Goal: Task Accomplishment & Management: Complete application form

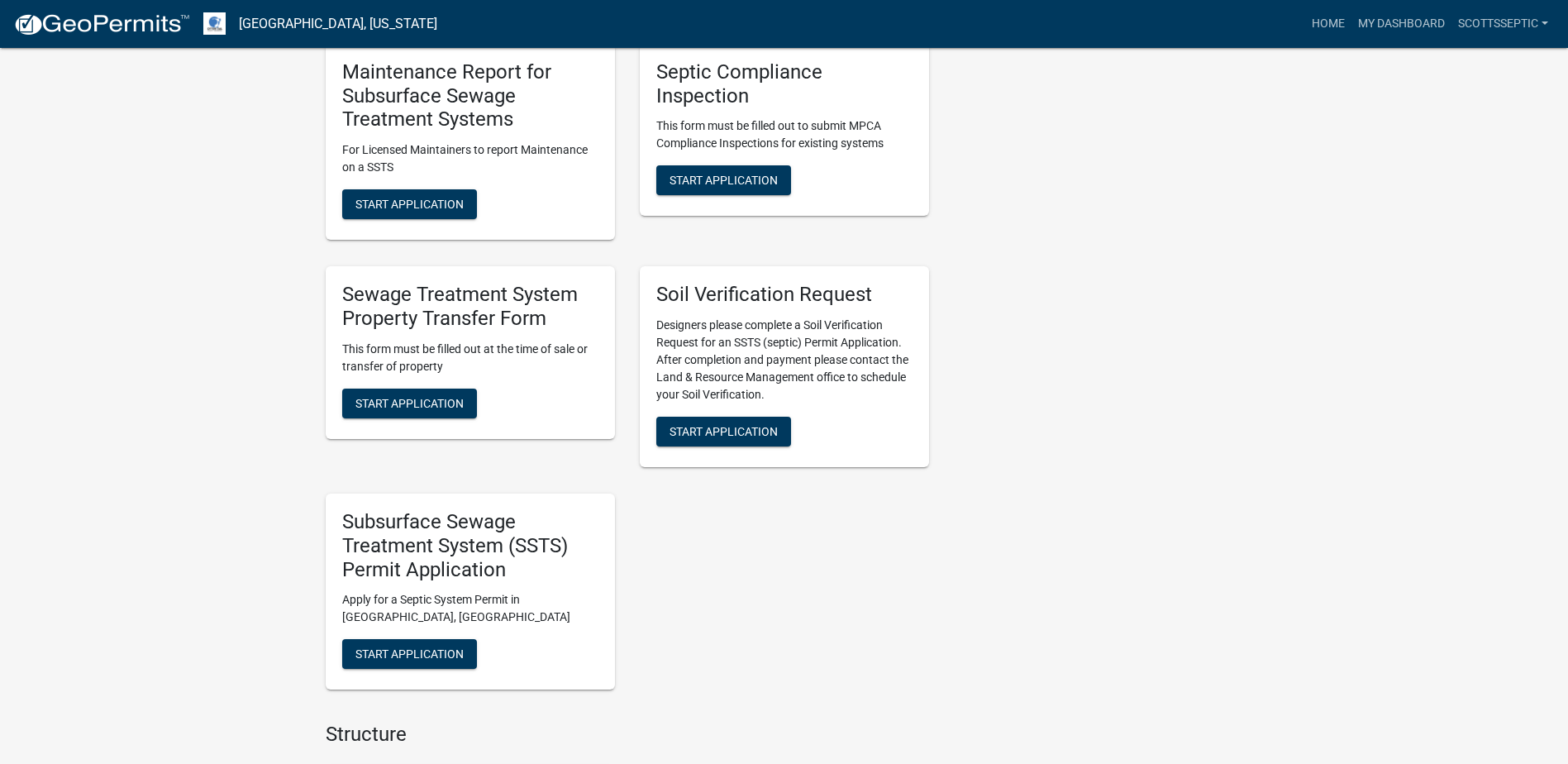
scroll to position [1406, 0]
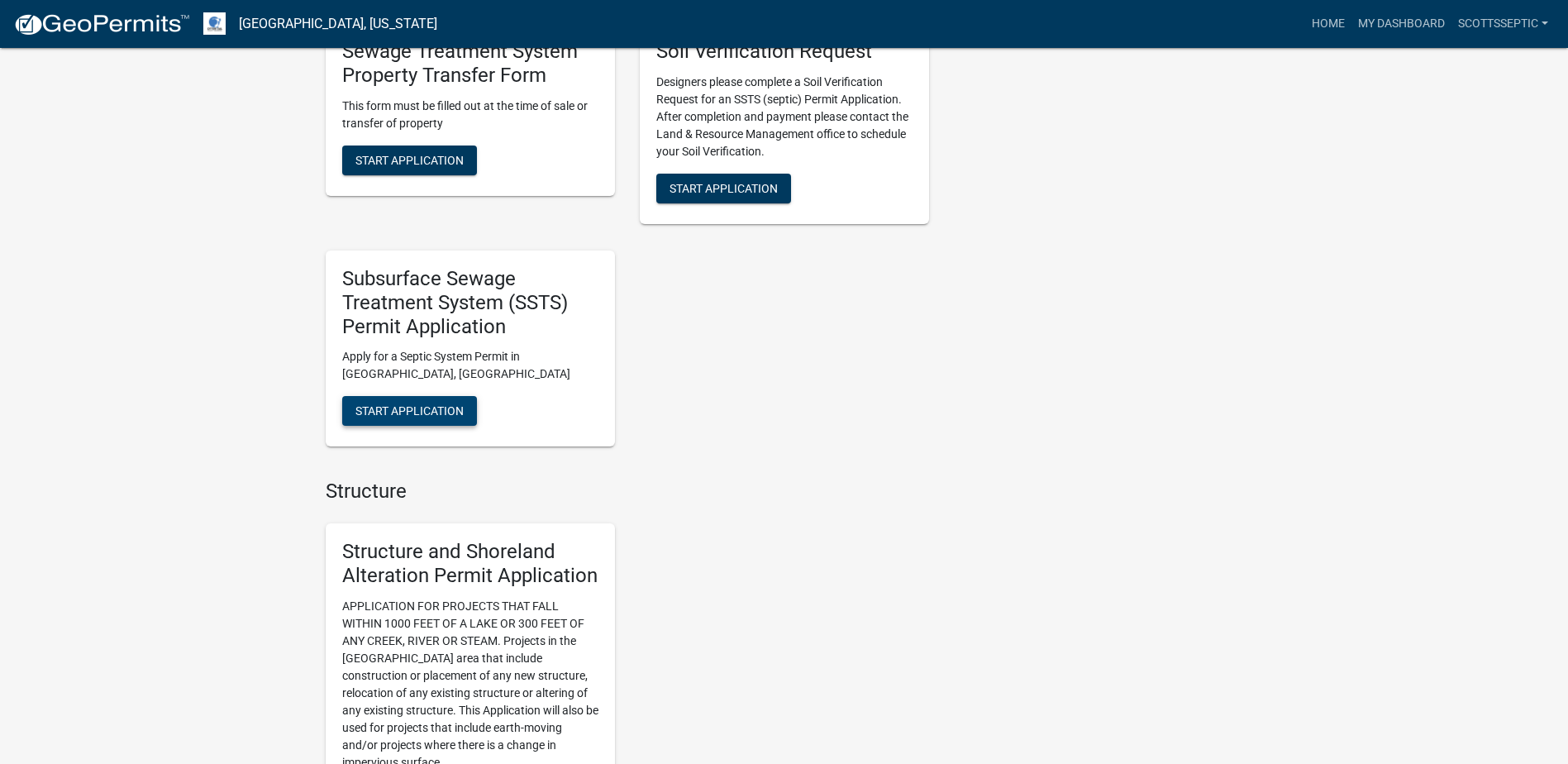
click at [448, 410] on span "Start Application" at bounding box center [410, 410] width 108 height 13
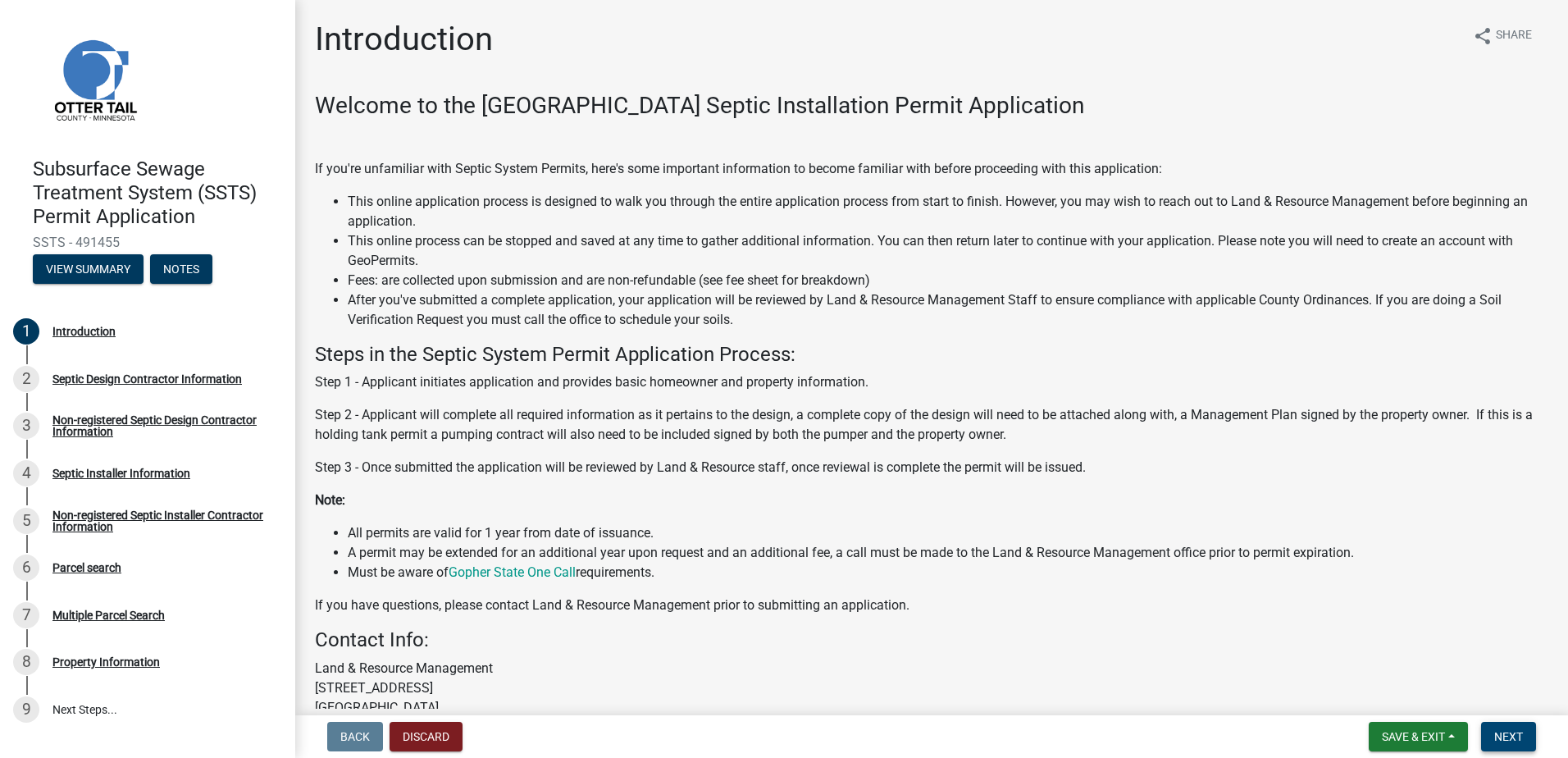
click at [1500, 741] on span "Next" at bounding box center [1507, 736] width 28 height 13
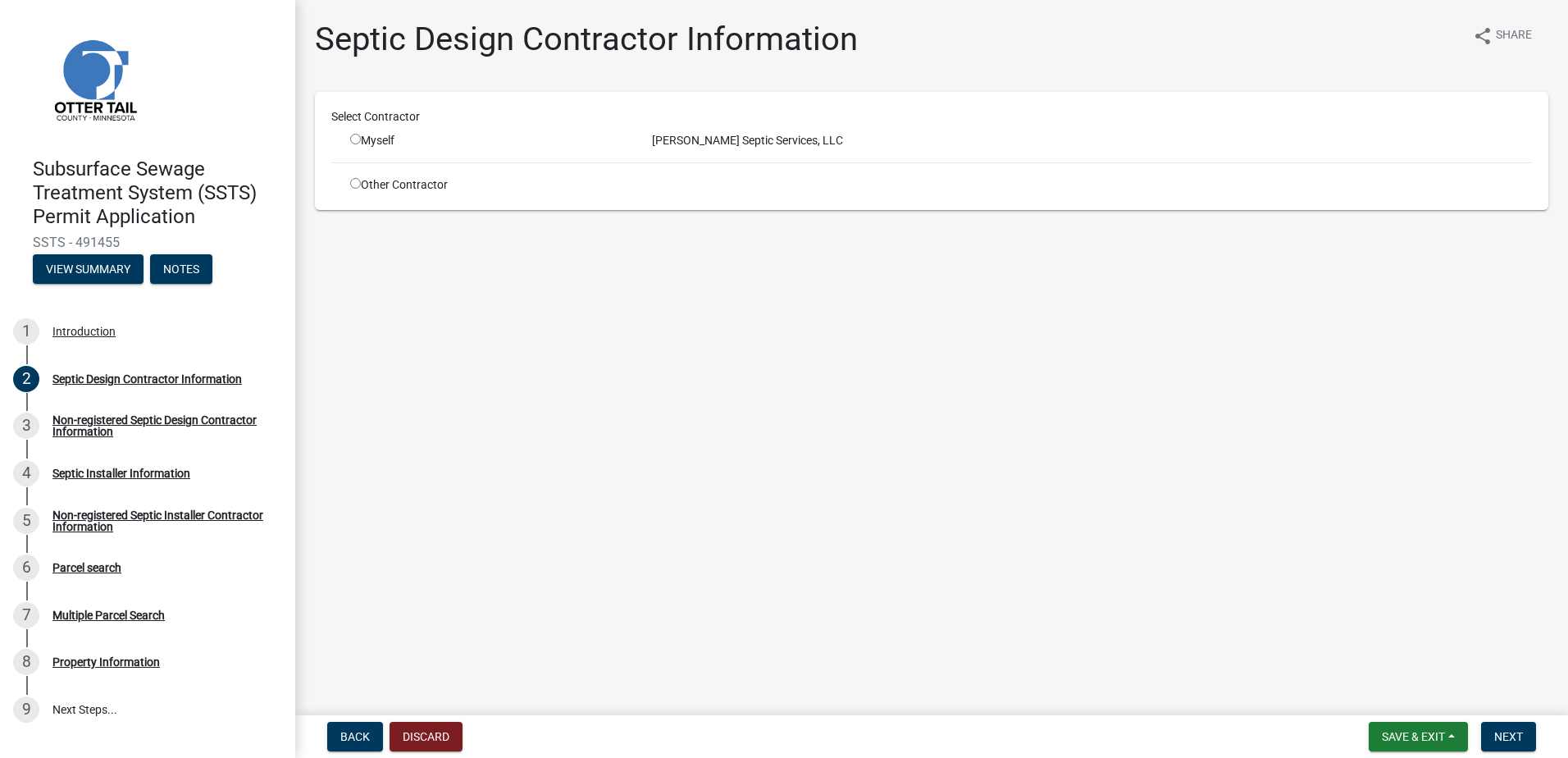
click at [349, 138] on div "Myself" at bounding box center [489, 141] width 302 height 18
click at [357, 142] on input "radio" at bounding box center [355, 139] width 11 height 11
radio input "true"
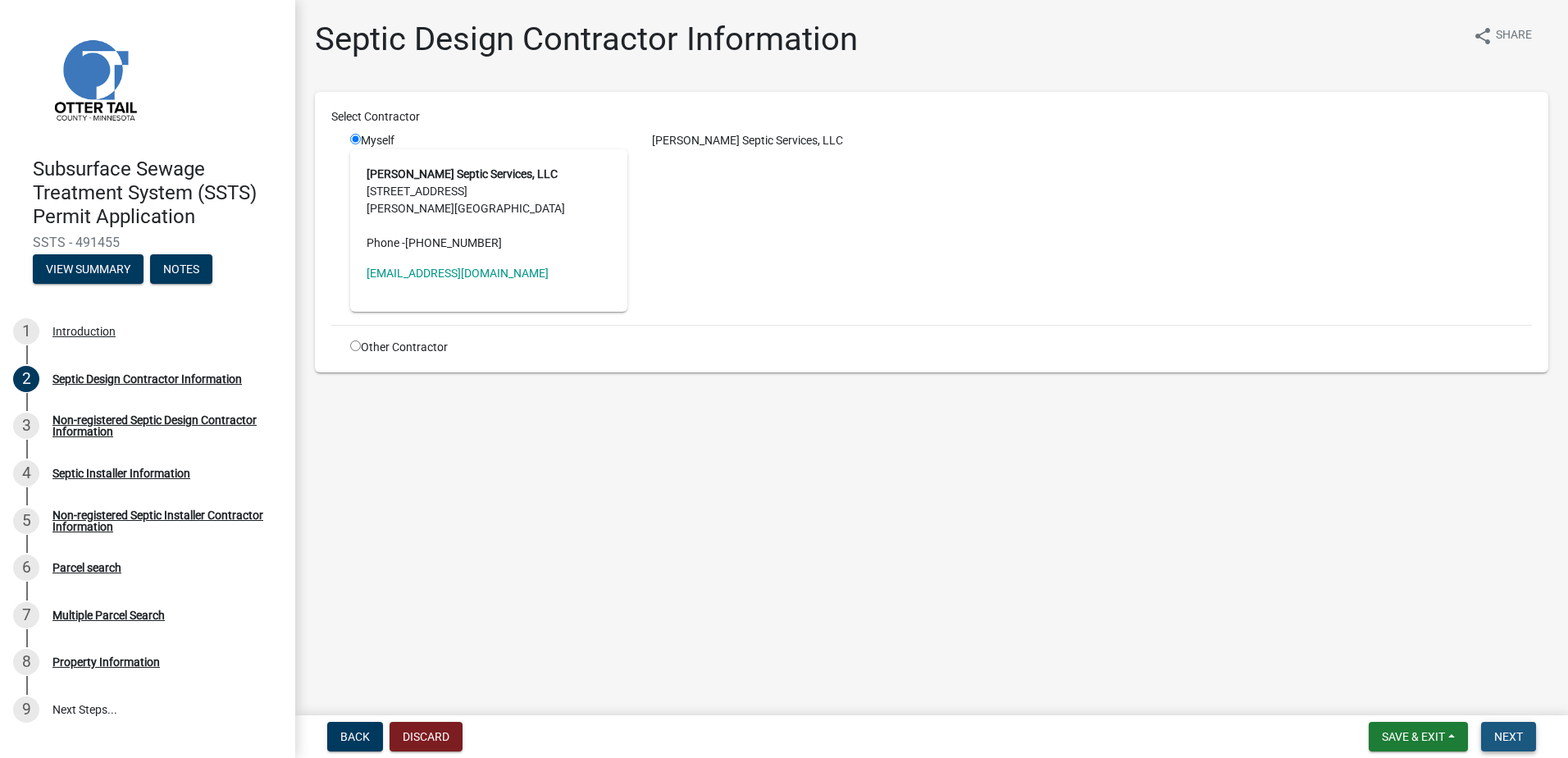
click at [1514, 733] on span "Next" at bounding box center [1507, 736] width 28 height 13
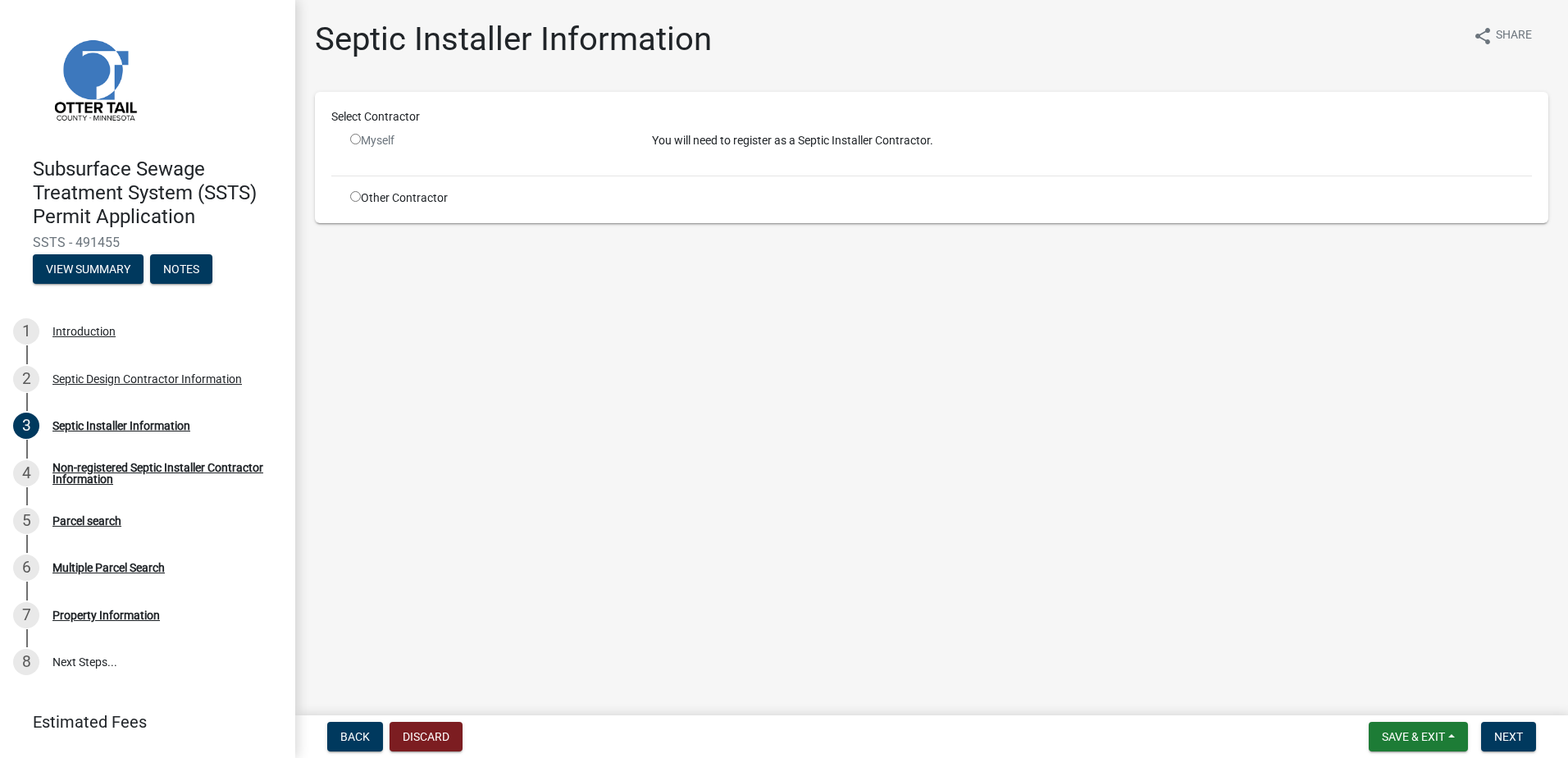
click at [355, 199] on input "radio" at bounding box center [355, 196] width 11 height 11
radio input "true"
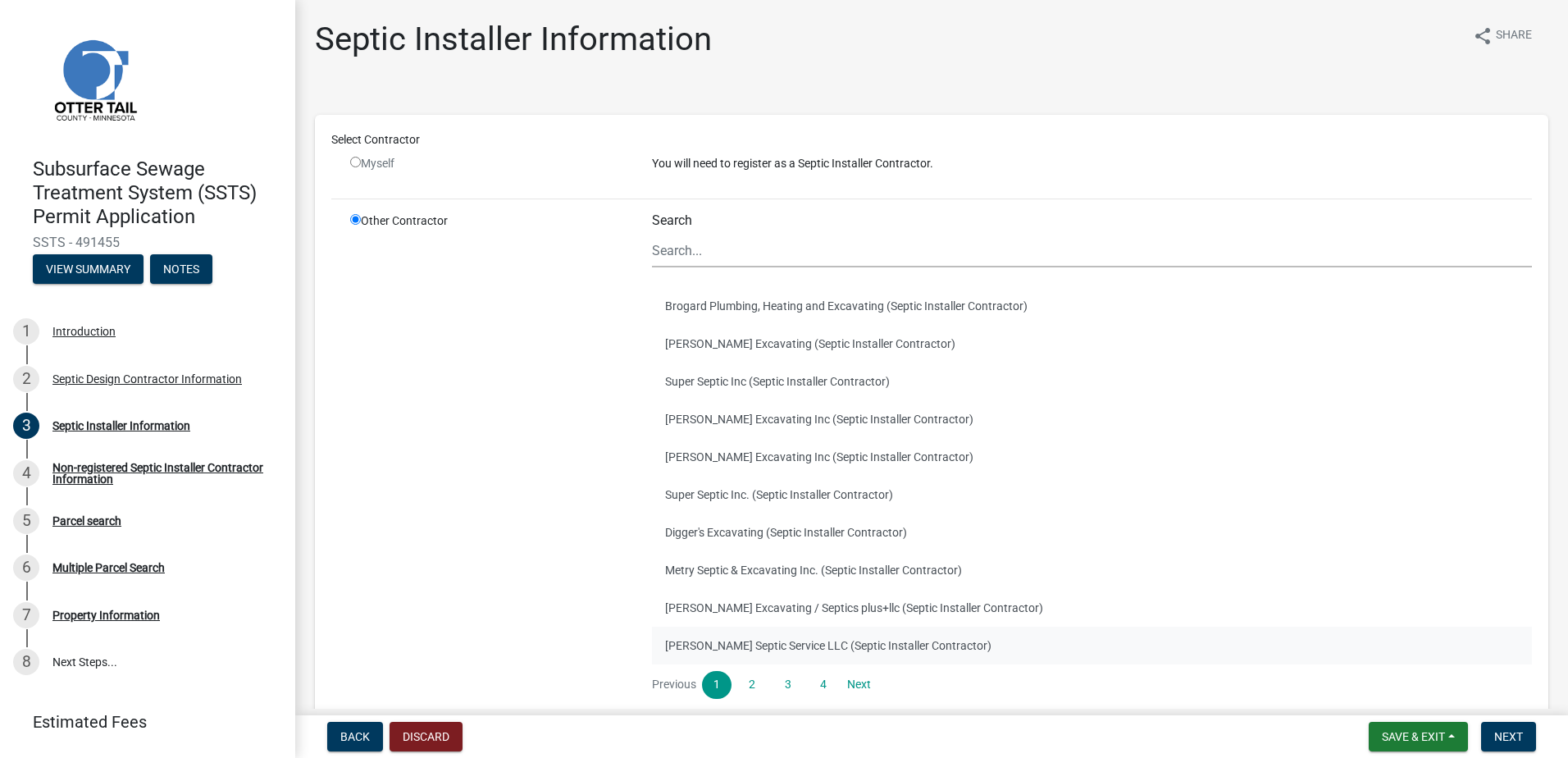
click at [714, 649] on button "[PERSON_NAME] Septic Service LLC (Septic Installer Contractor)" at bounding box center [1092, 646] width 880 height 38
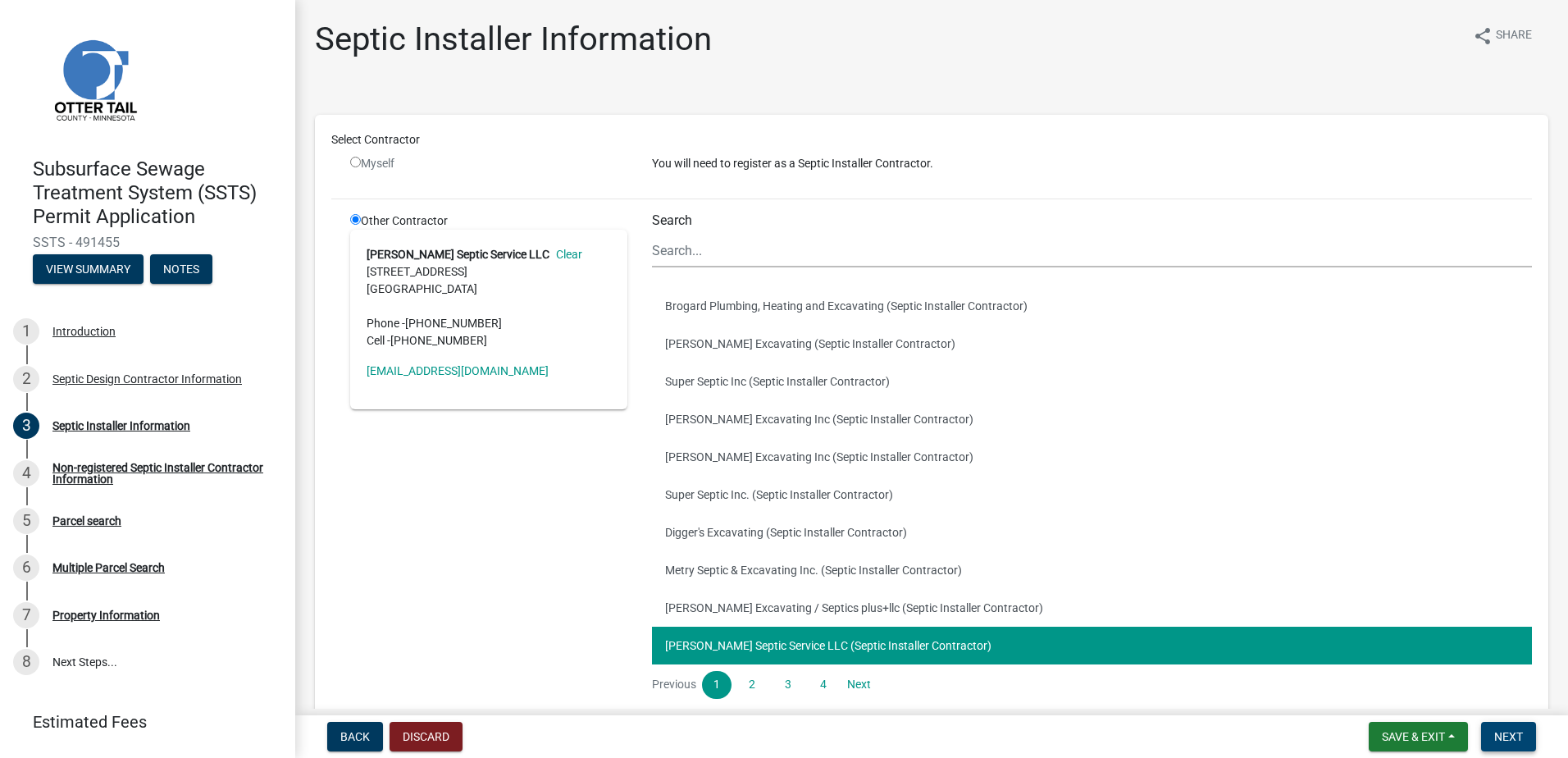
click at [1509, 740] on span "Next" at bounding box center [1507, 736] width 28 height 13
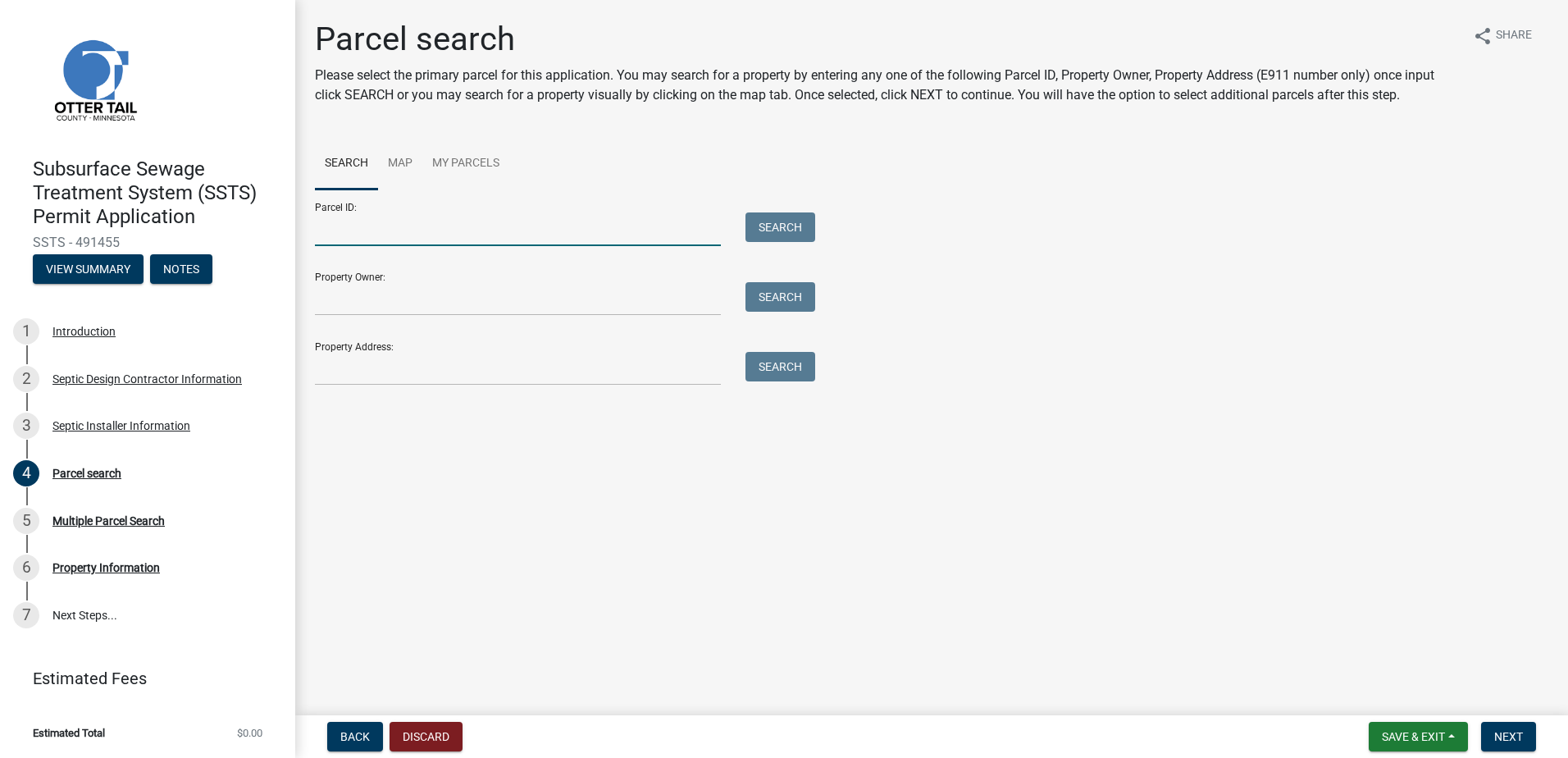
click at [333, 237] on input "Parcel ID:" at bounding box center [517, 229] width 406 height 33
type input "82000990290000"
click at [753, 229] on button "Search" at bounding box center [780, 227] width 69 height 29
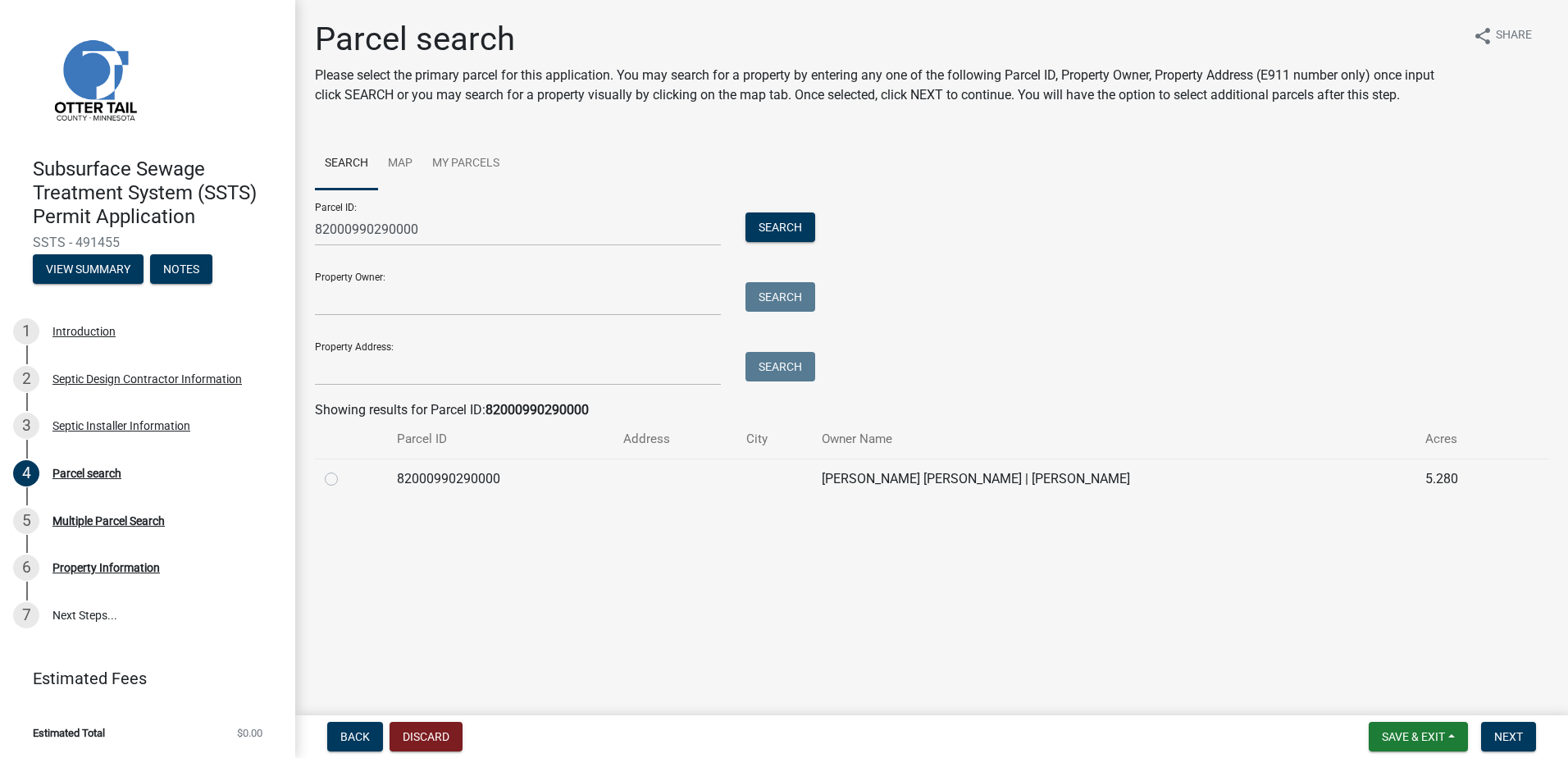
click at [344, 469] on label at bounding box center [344, 469] width 0 height 0
click at [344, 480] on input "radio" at bounding box center [349, 474] width 11 height 11
radio input "true"
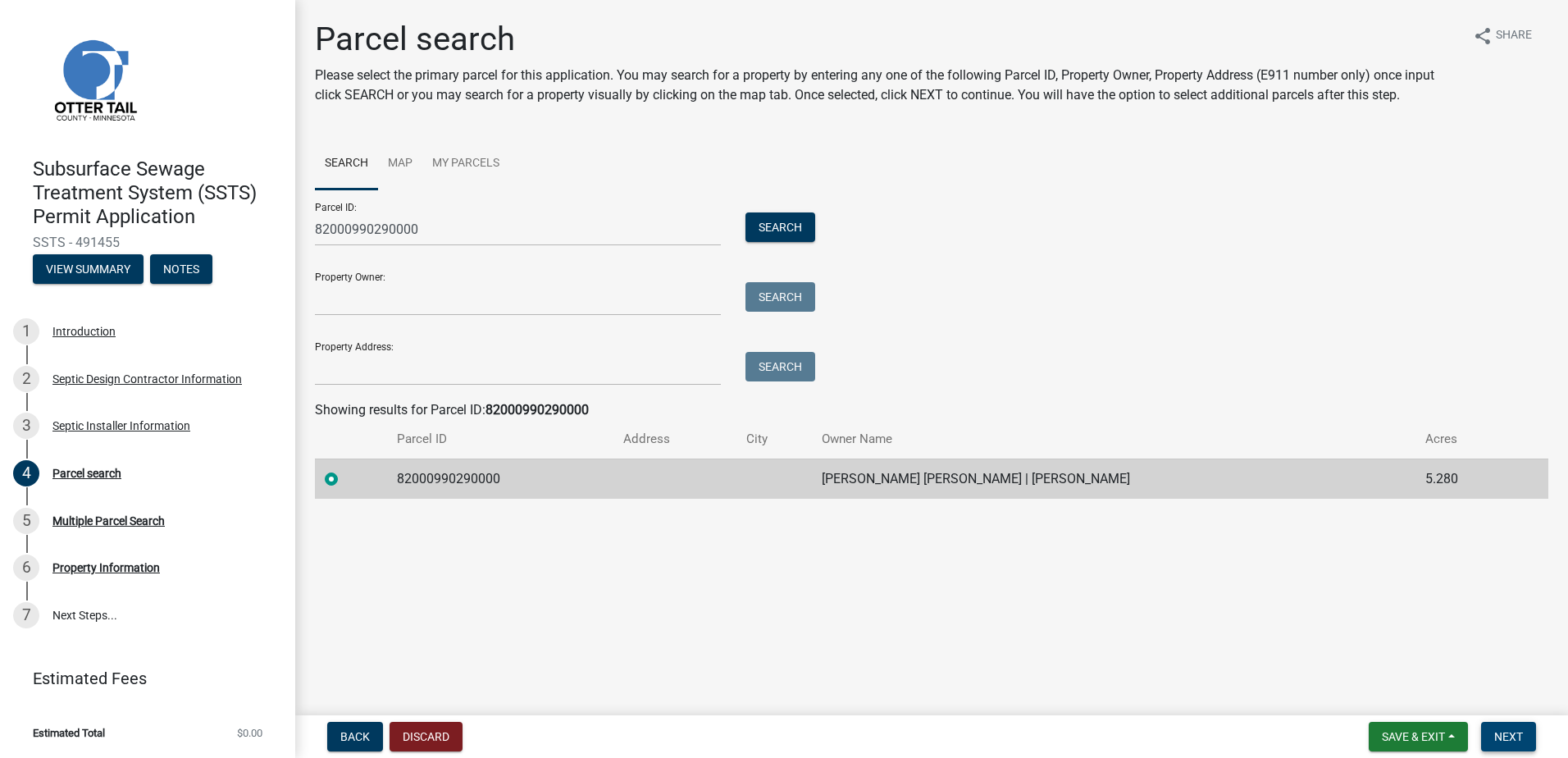
click at [1522, 736] on span "Next" at bounding box center [1507, 736] width 28 height 13
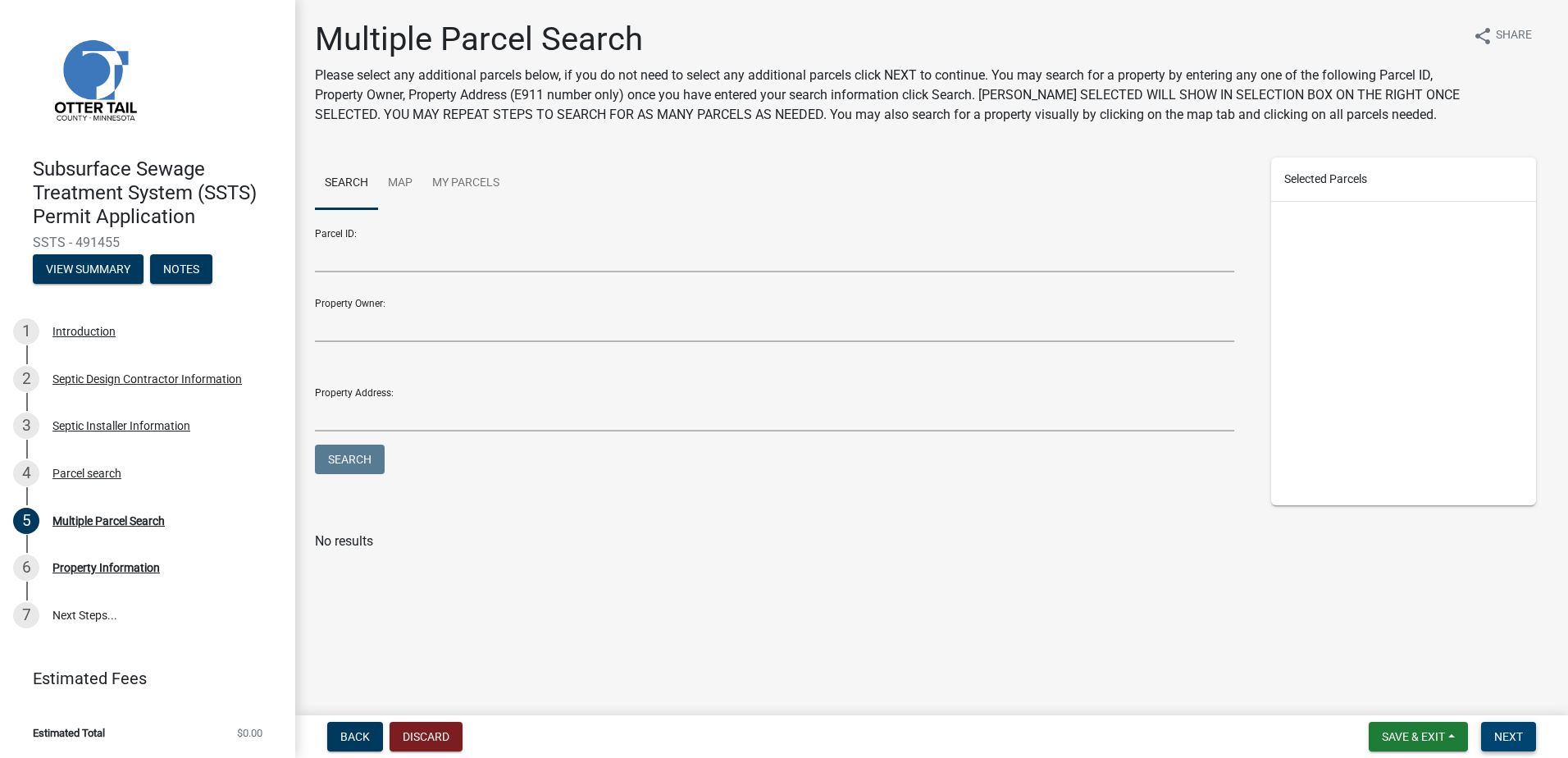
click at [1503, 734] on span "Next" at bounding box center [1507, 736] width 28 height 13
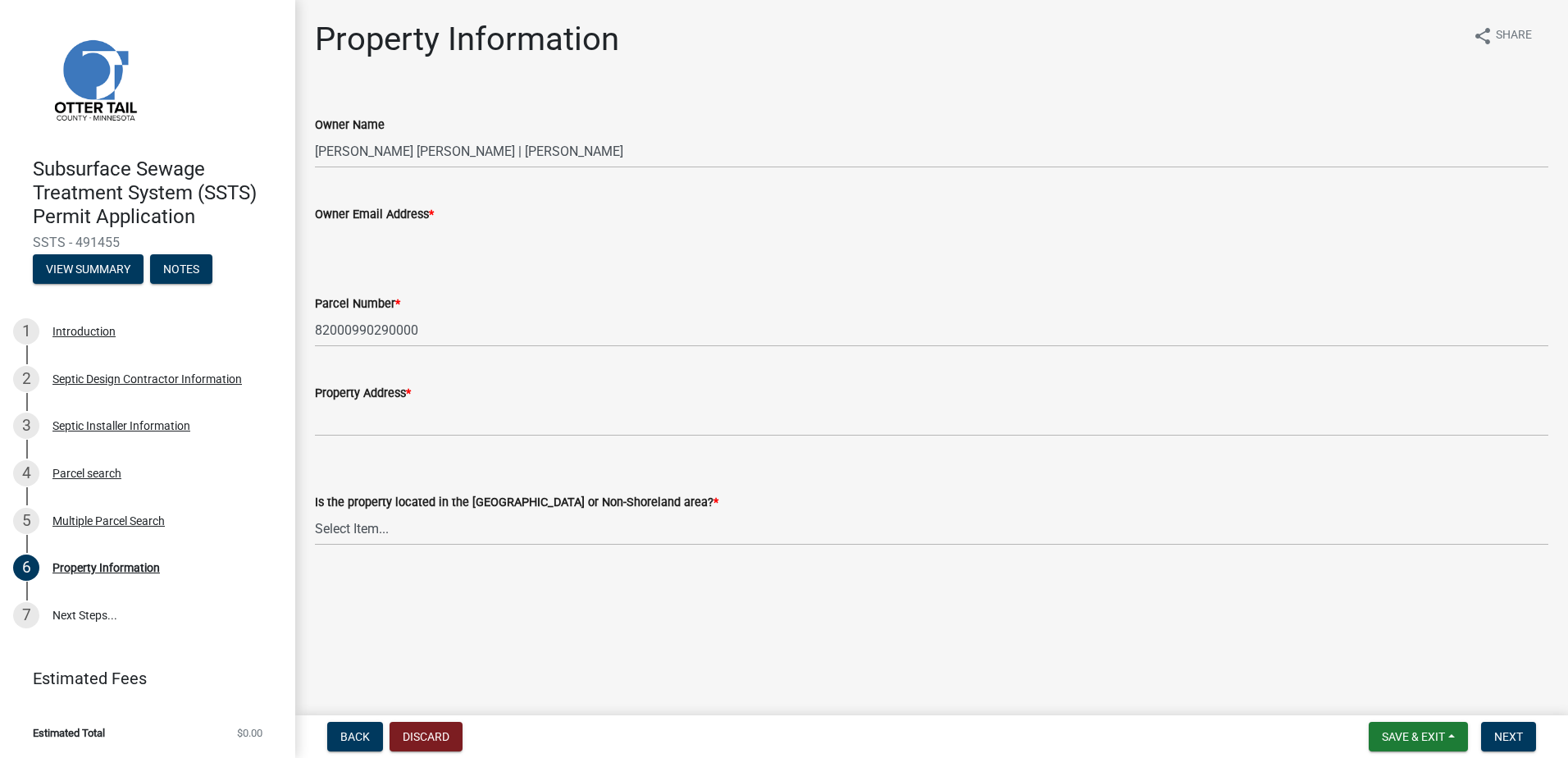
click at [342, 238] on input "Owner Email Address *" at bounding box center [932, 241] width 1234 height 33
type input "[EMAIL_ADDRESS][DOMAIN_NAME]"
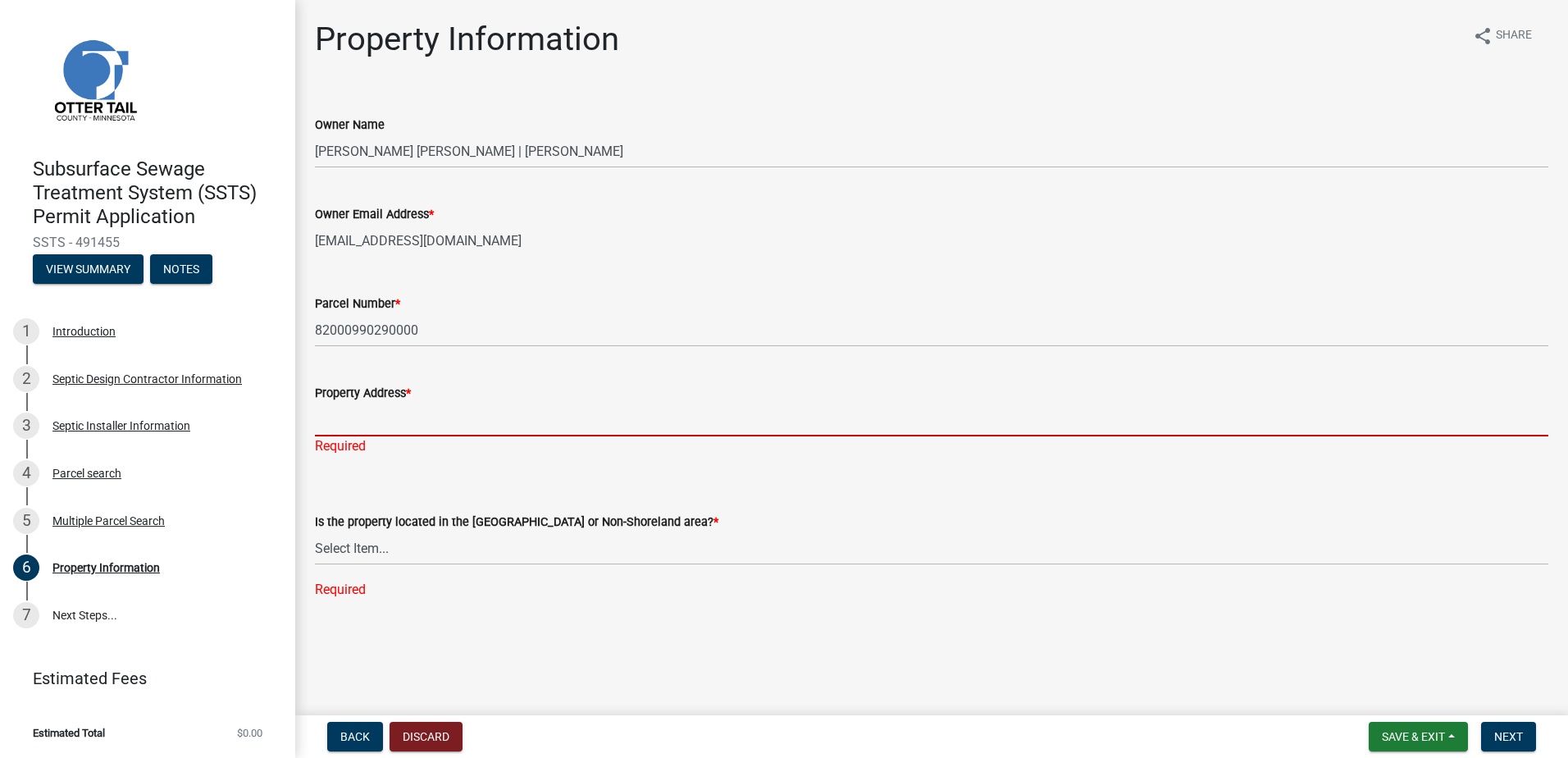
click at [335, 428] on input "Property Address *" at bounding box center [932, 420] width 1234 height 33
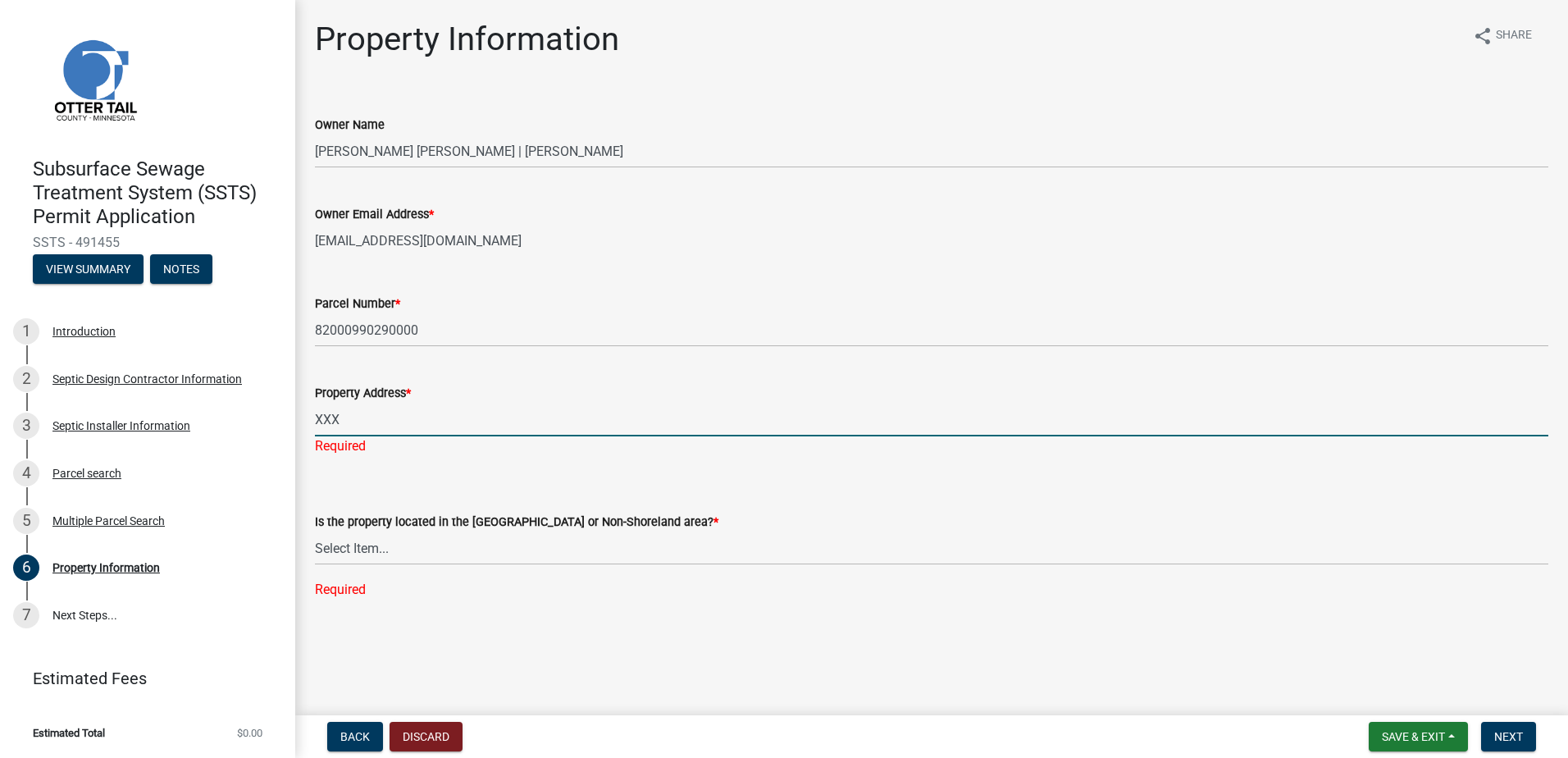
type input "XXX"
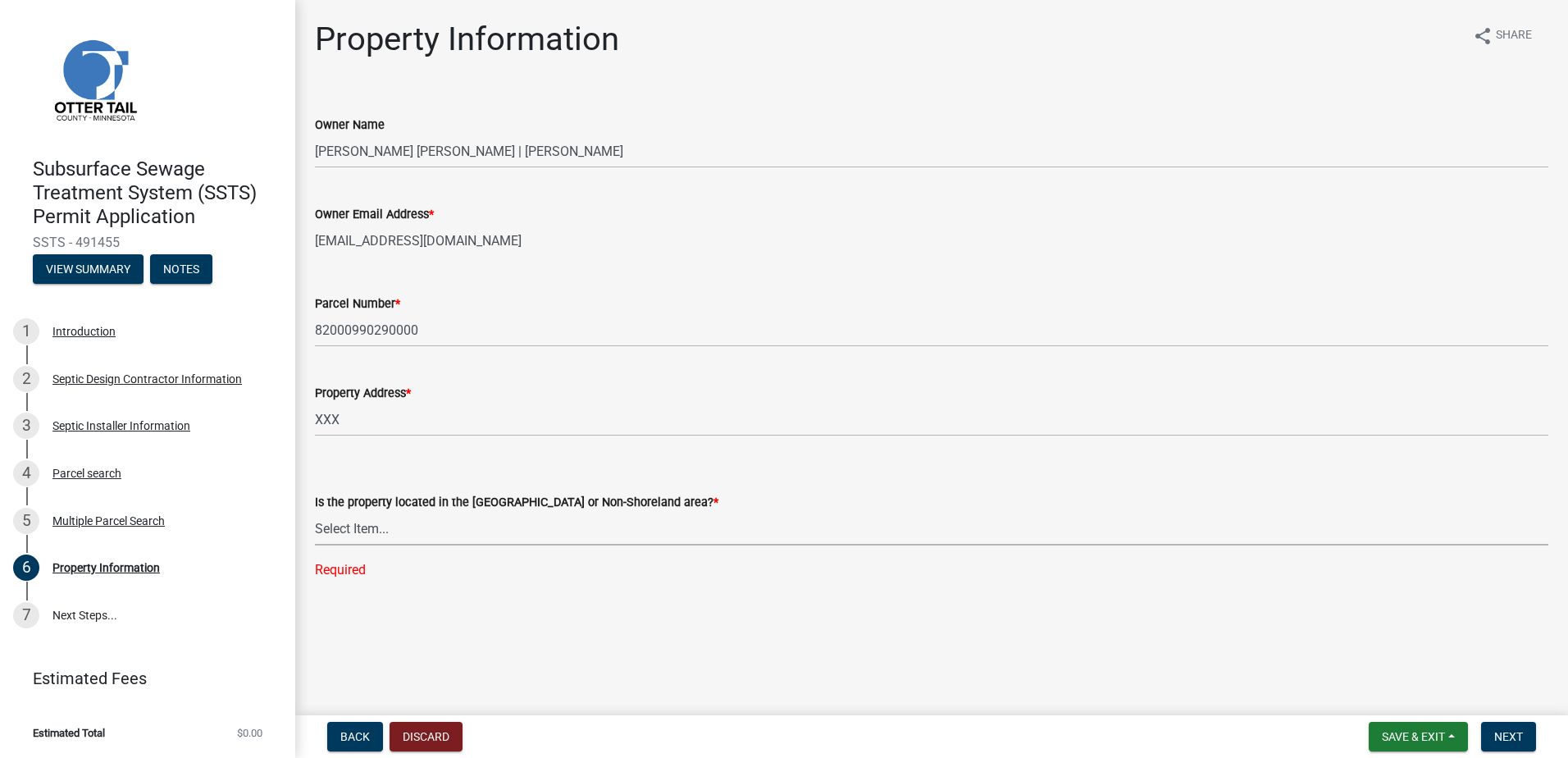
click at [360, 548] on div "Is the property located in the [GEOGRAPHIC_DATA] or Non-Shoreland area? * Selec…" at bounding box center [932, 514] width 1234 height 130
click at [315, 512] on select "Select Item... Shoreland Non-Shoreland" at bounding box center [932, 528] width 1234 height 33
select select "5ed11e82-653f-4fcc-a472-8d95af57556c"
click at [1519, 741] on span "Next" at bounding box center [1507, 736] width 28 height 13
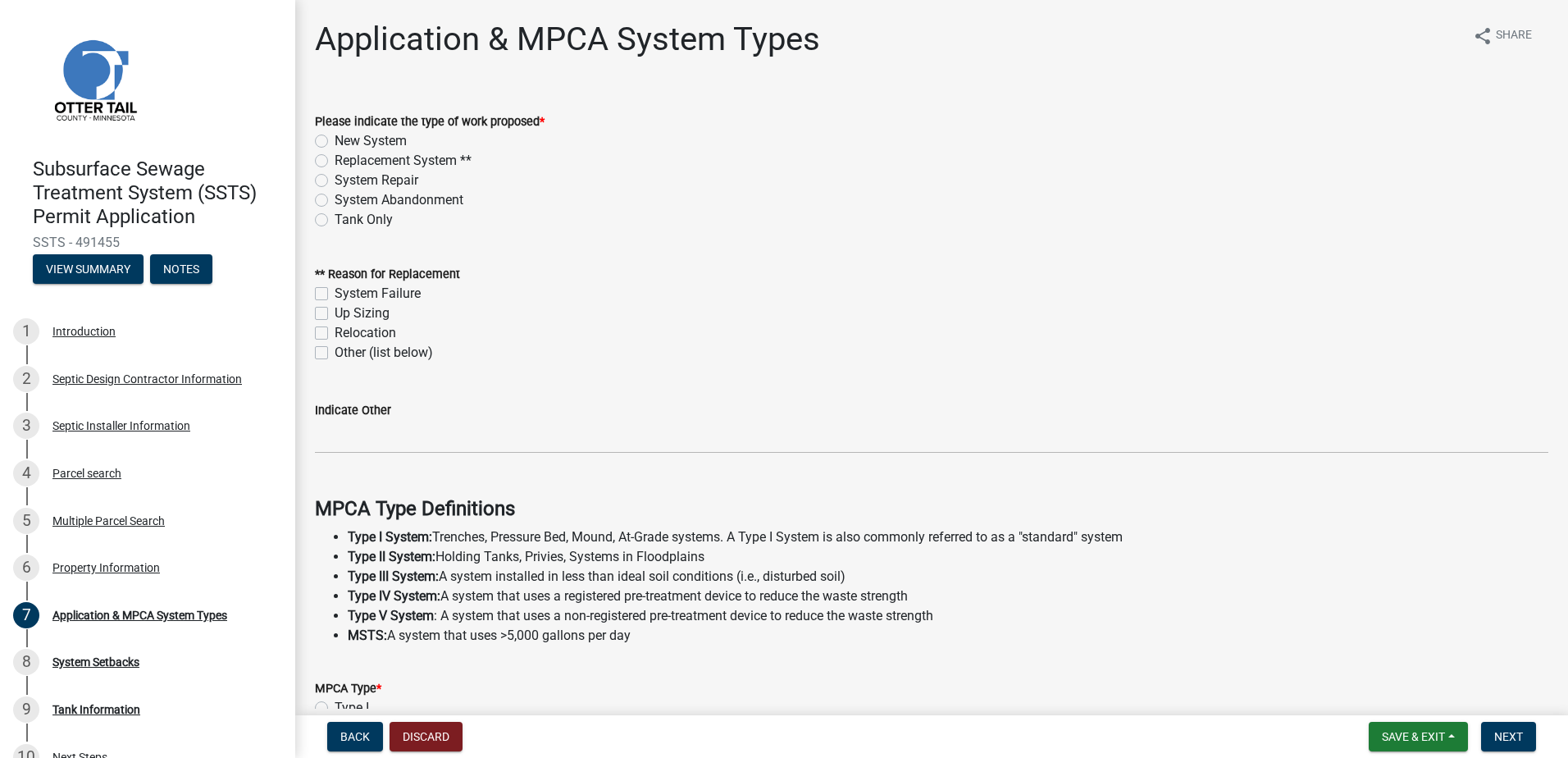
click at [334, 144] on label "New System" at bounding box center [370, 141] width 72 height 20
click at [334, 142] on input "New System" at bounding box center [339, 136] width 11 height 11
radio input "true"
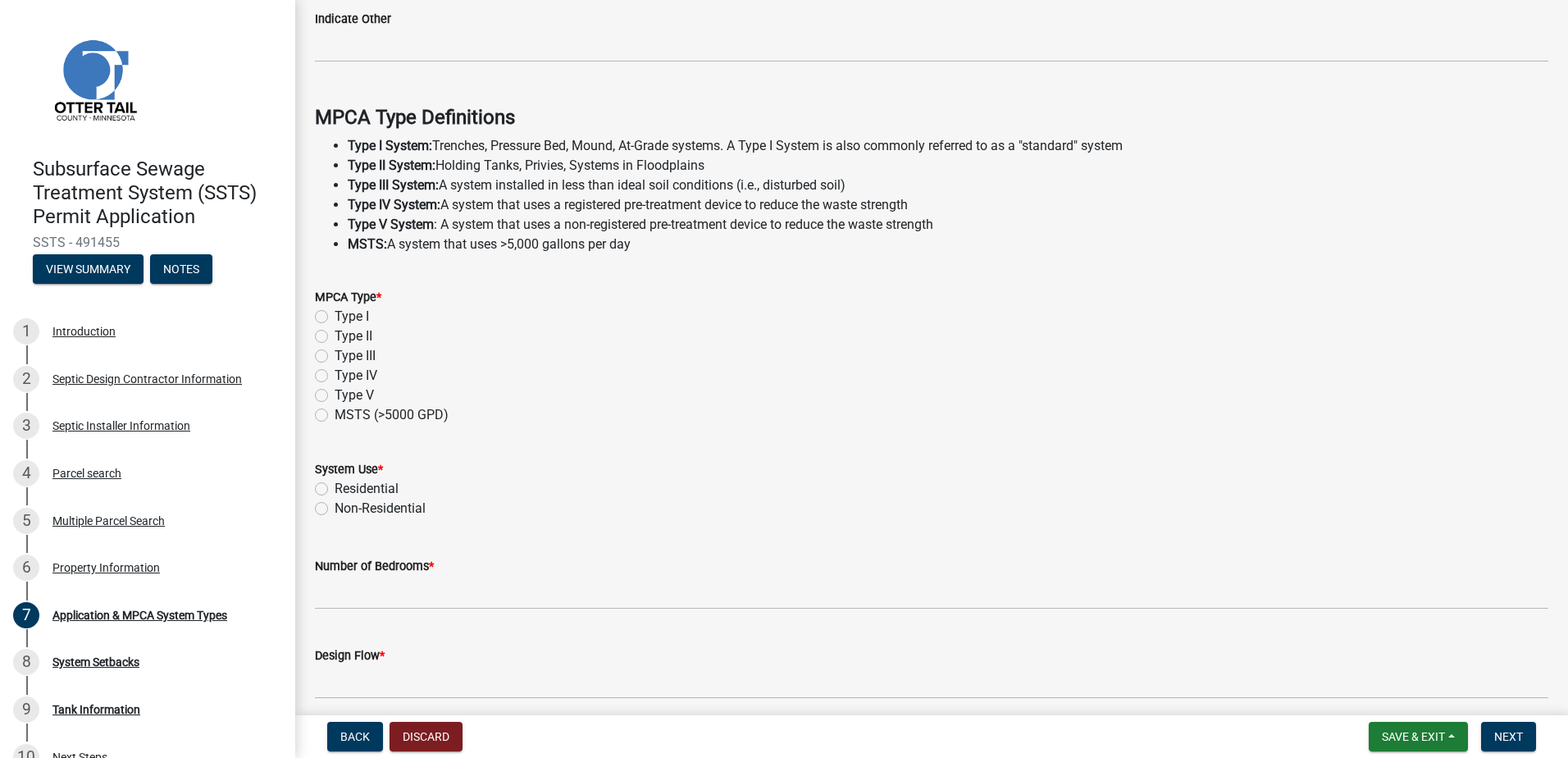
scroll to position [410, 0]
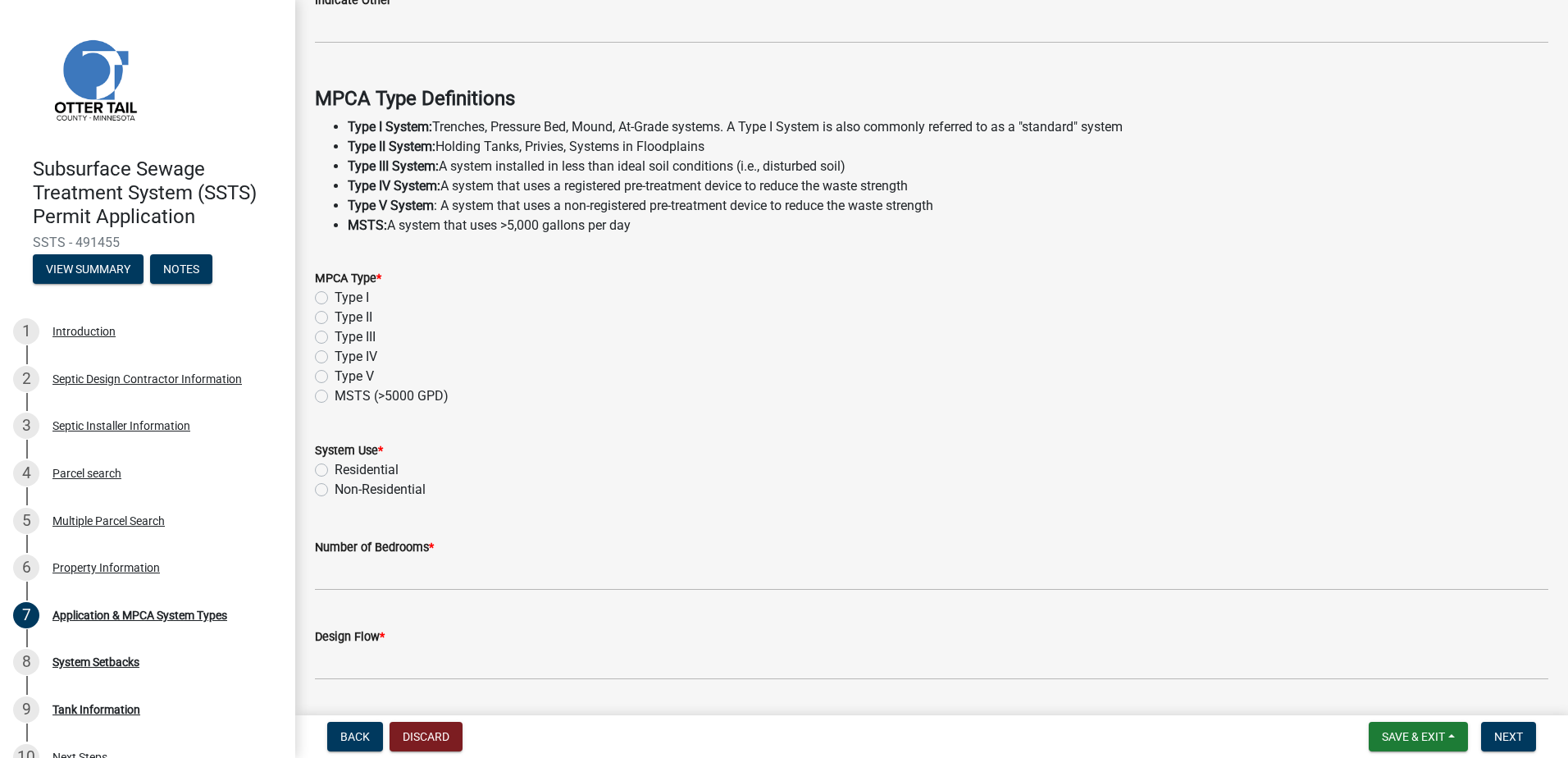
click at [334, 293] on label "Type I" at bounding box center [351, 297] width 34 height 20
click at [334, 293] on input "Type I" at bounding box center [339, 292] width 11 height 11
radio input "true"
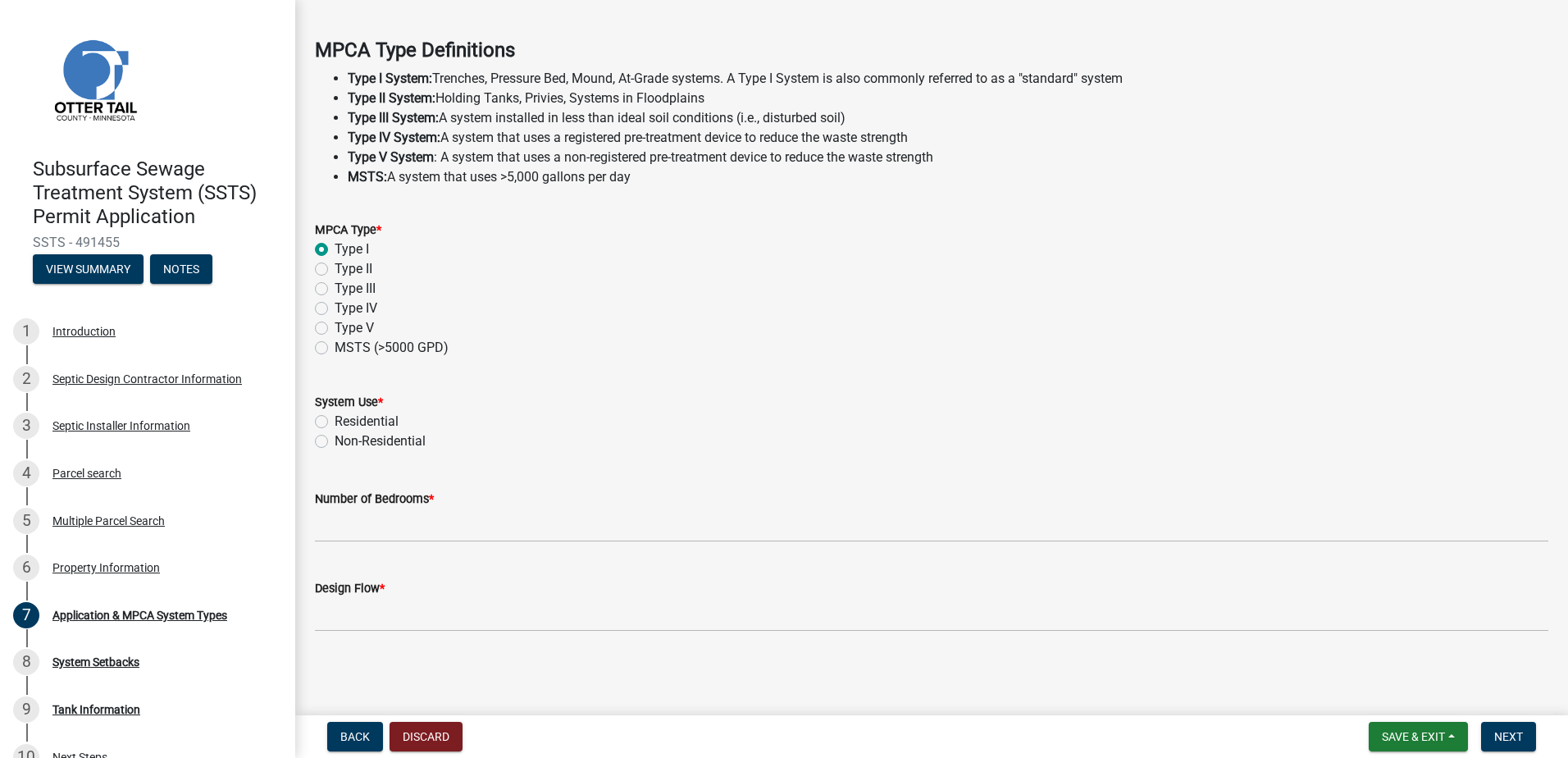
click at [334, 418] on label "Residential" at bounding box center [366, 422] width 64 height 20
click at [334, 418] on input "Residential" at bounding box center [339, 417] width 11 height 11
radio input "true"
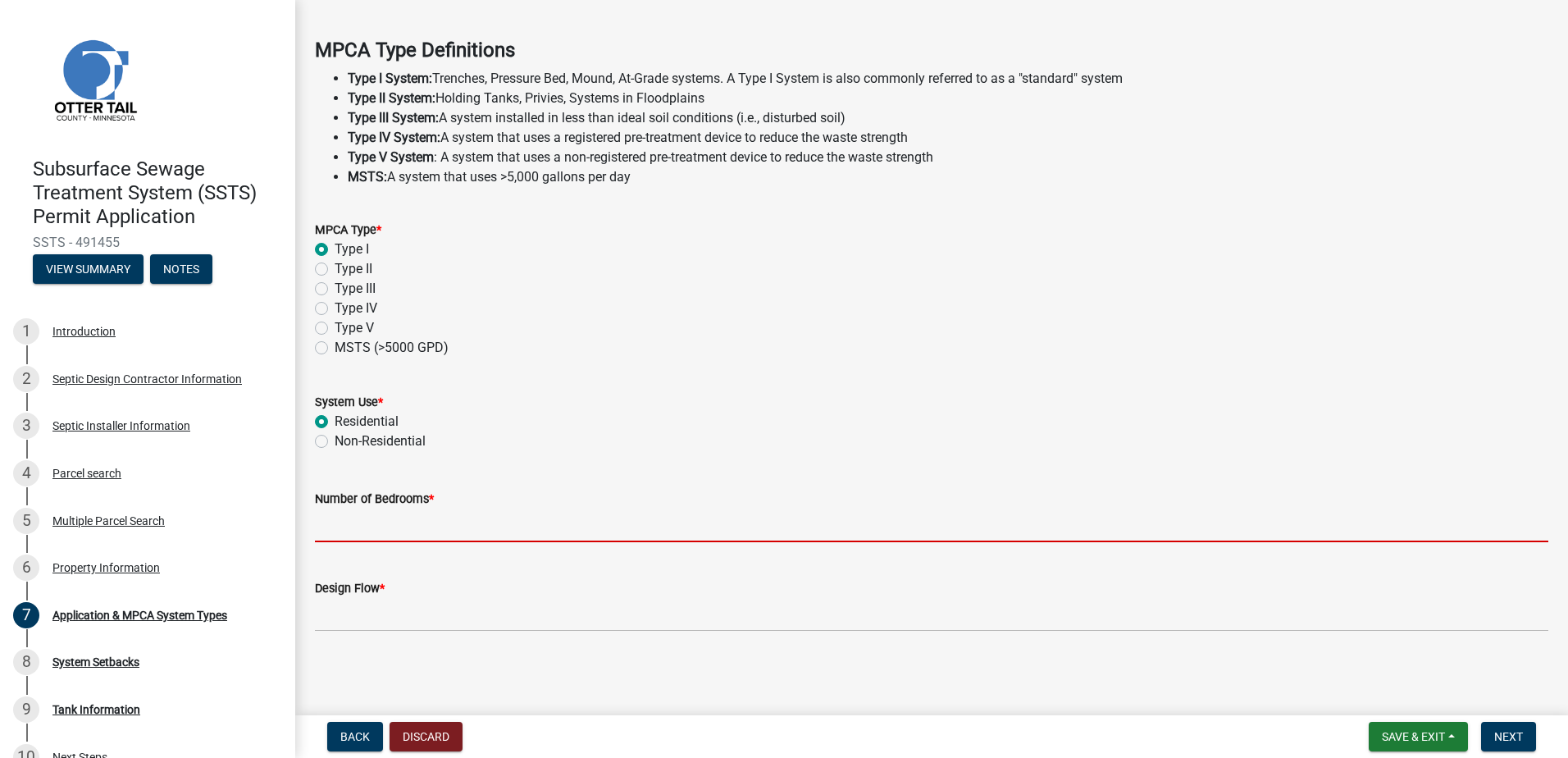
click at [340, 527] on input "Number of Bedrooms *" at bounding box center [932, 525] width 1234 height 33
type input "3"
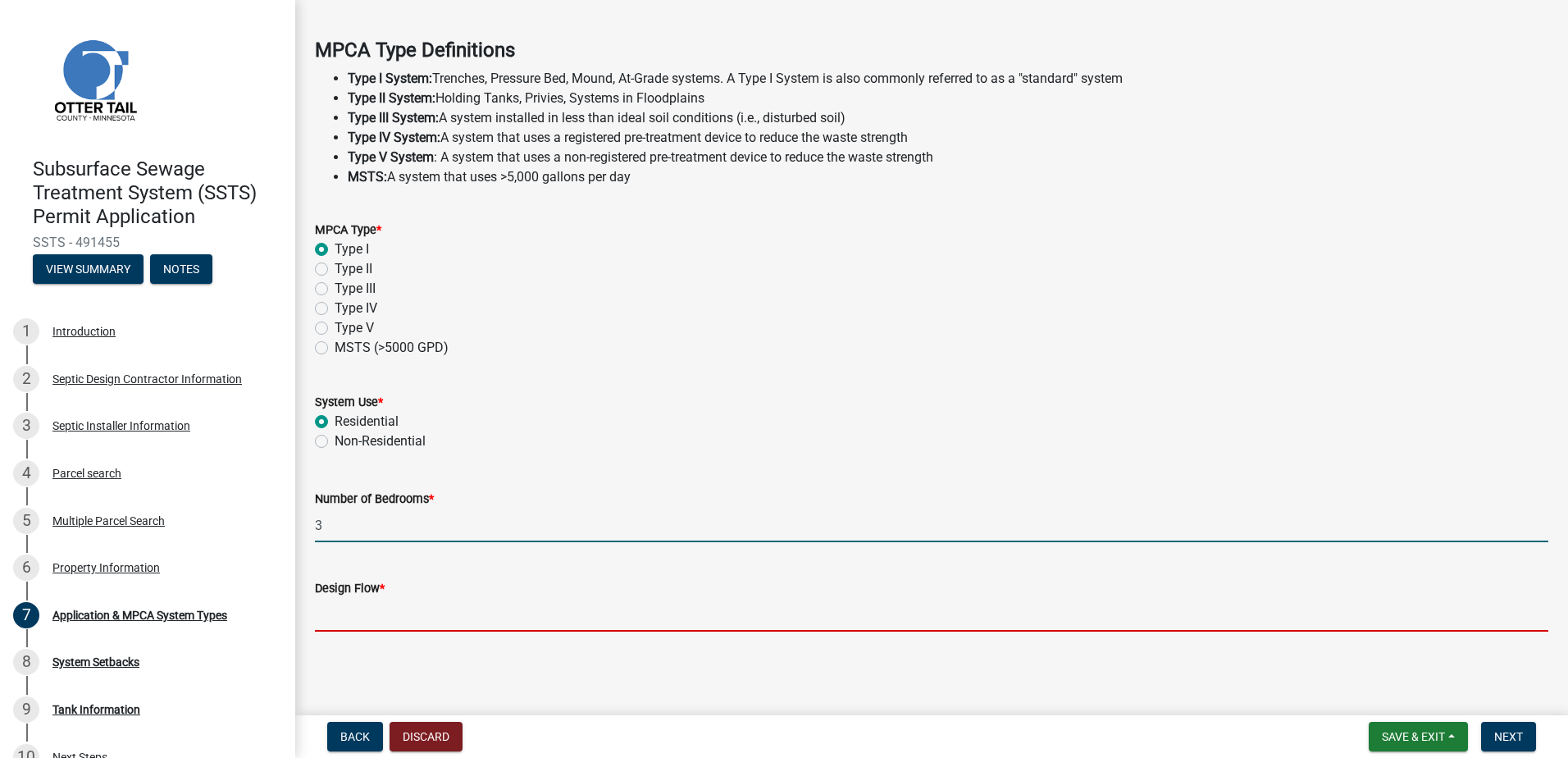
click at [339, 608] on input "Design Flow *" at bounding box center [932, 615] width 1234 height 33
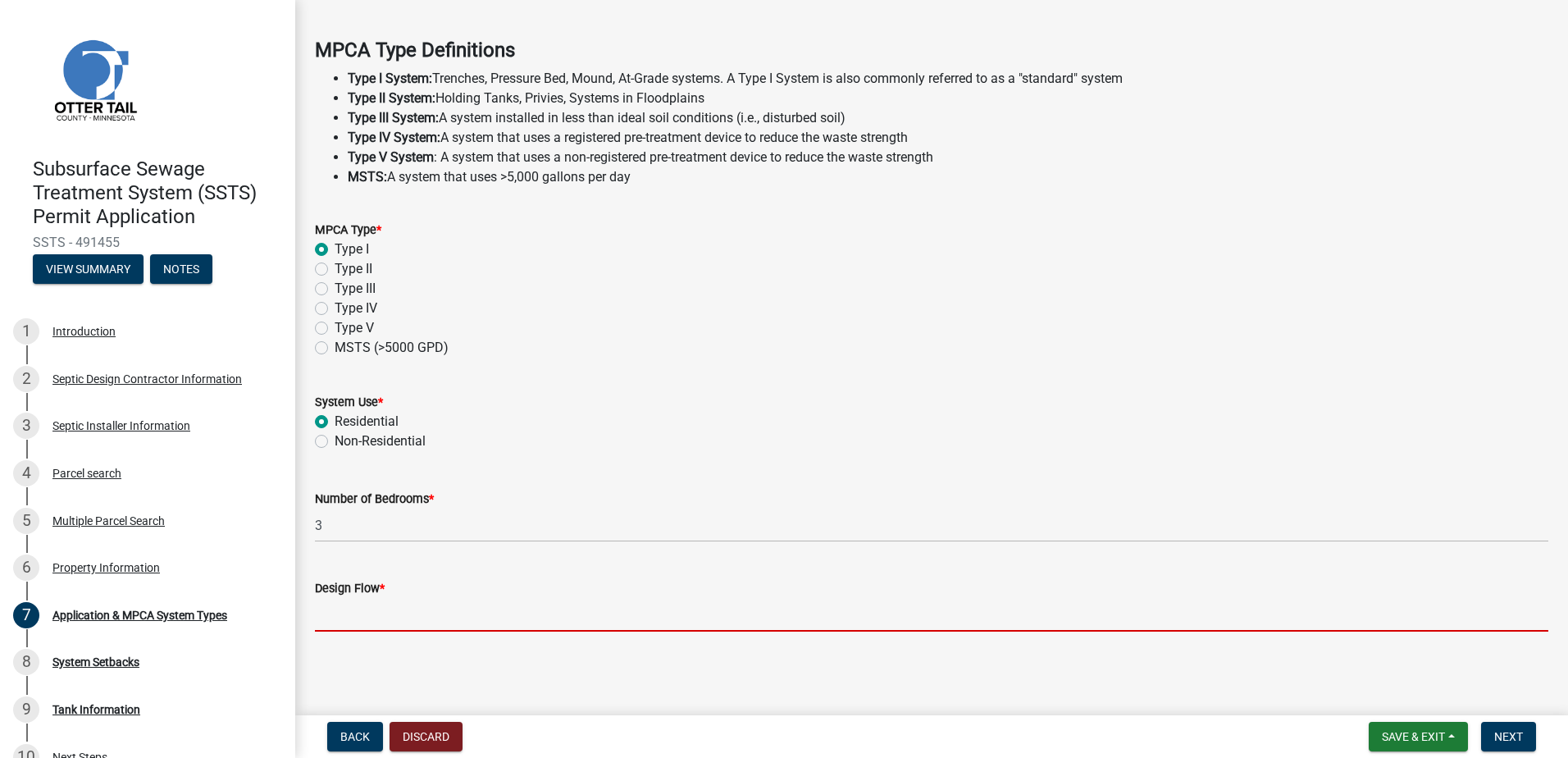
type input "450"
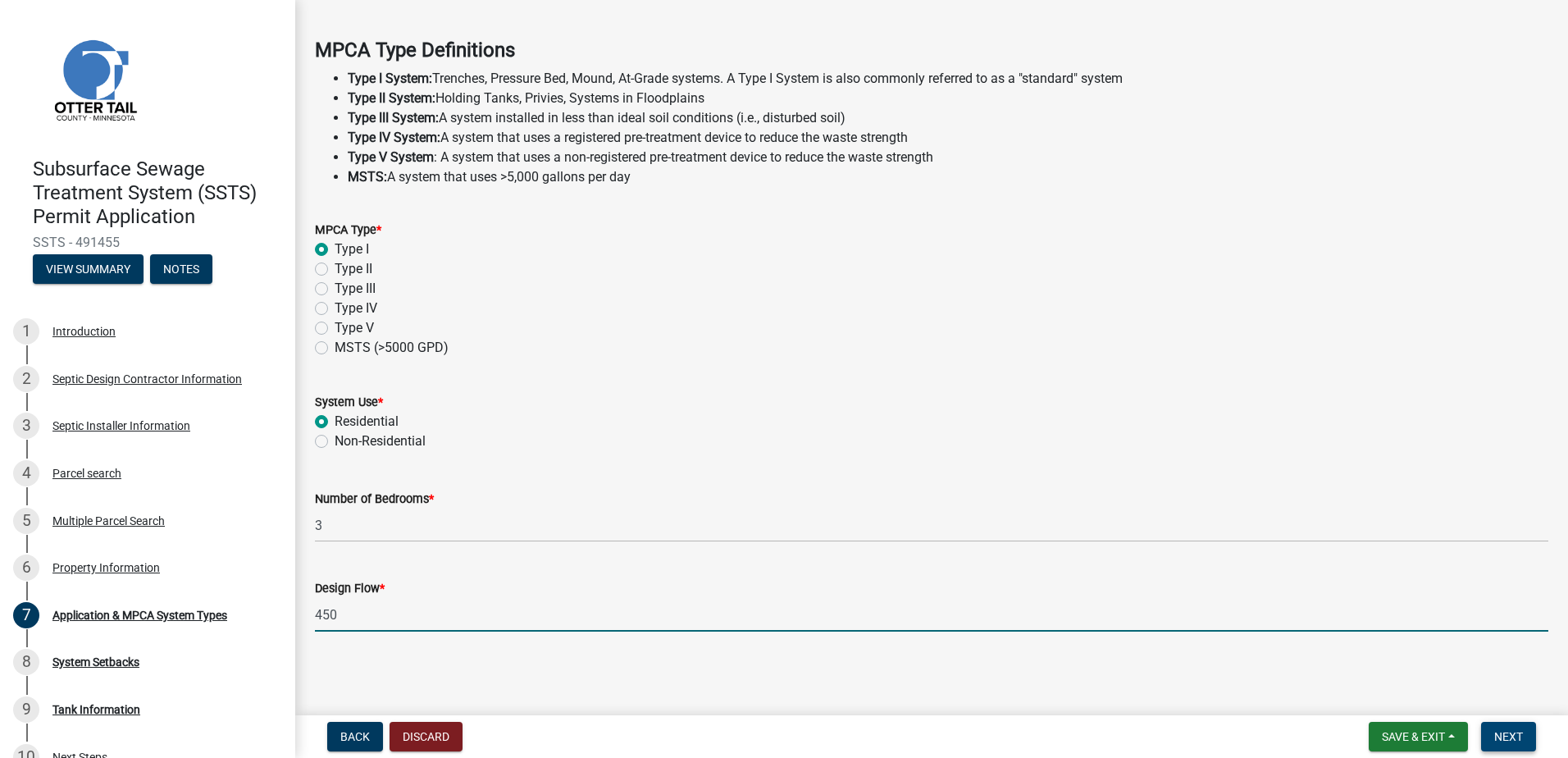
drag, startPoint x: 1523, startPoint y: 732, endPoint x: 1443, endPoint y: 691, distance: 89.9
click at [1522, 732] on button "Next" at bounding box center [1508, 736] width 55 height 29
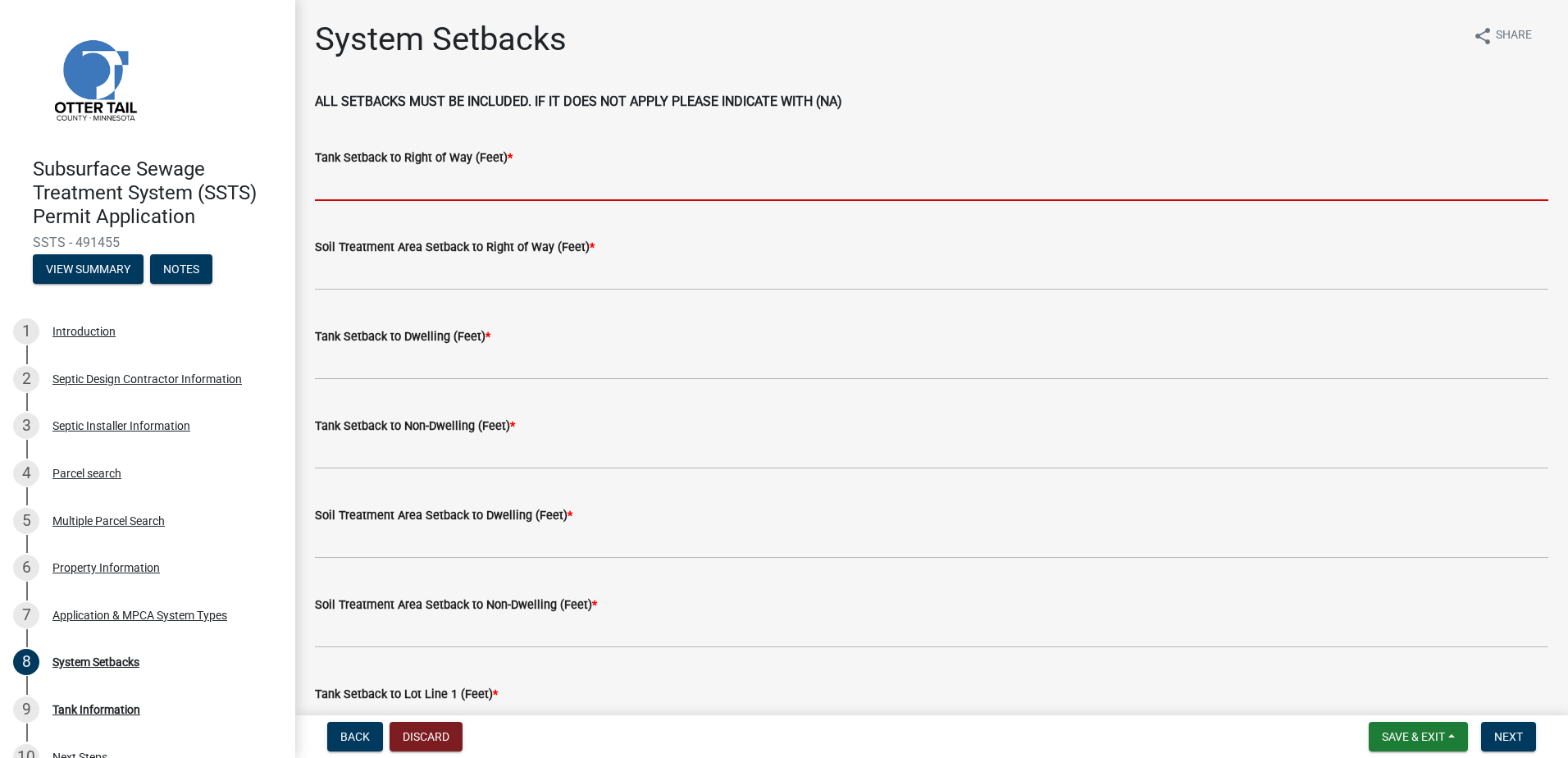
click at [364, 193] on input "Tank Setback to Right of Way (Feet) *" at bounding box center [932, 184] width 1234 height 33
type input "100+"
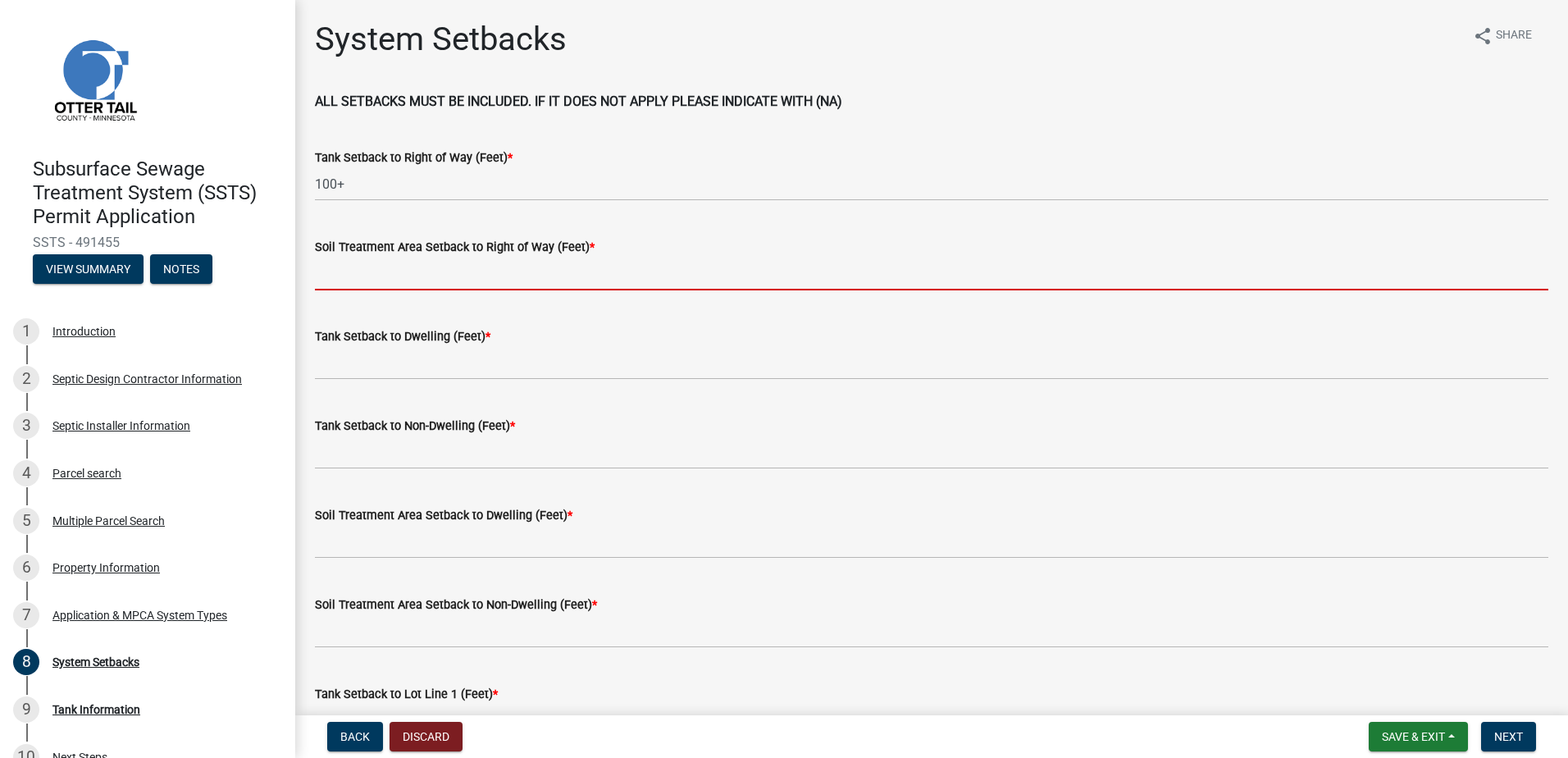
click at [352, 278] on input "Soil Treatment Area Setback to Right of Way (Feet) *" at bounding box center [932, 274] width 1234 height 33
type input "100+"
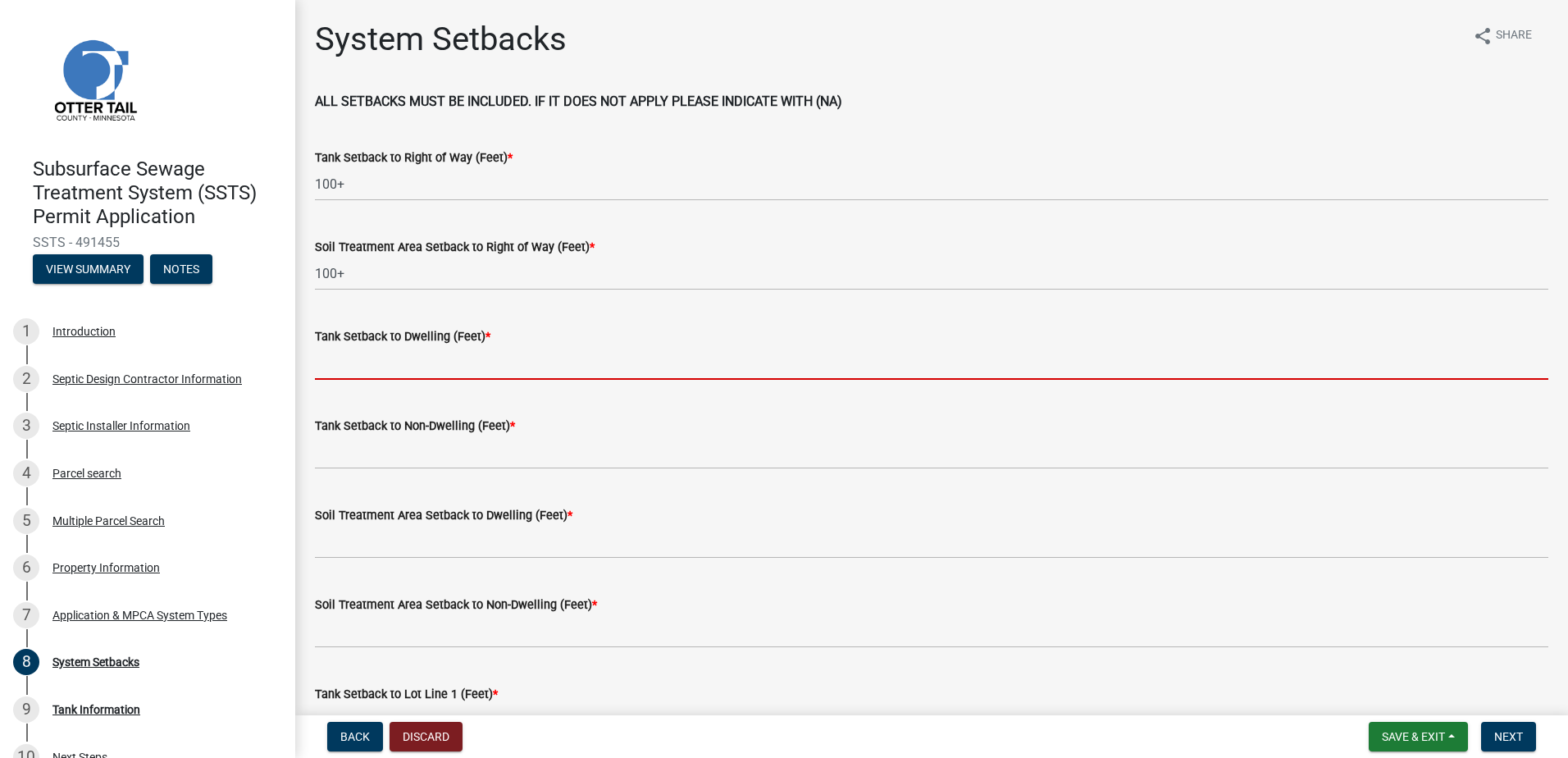
click at [342, 369] on input "Tank Setback to Dwelling (Feet) *" at bounding box center [932, 363] width 1234 height 33
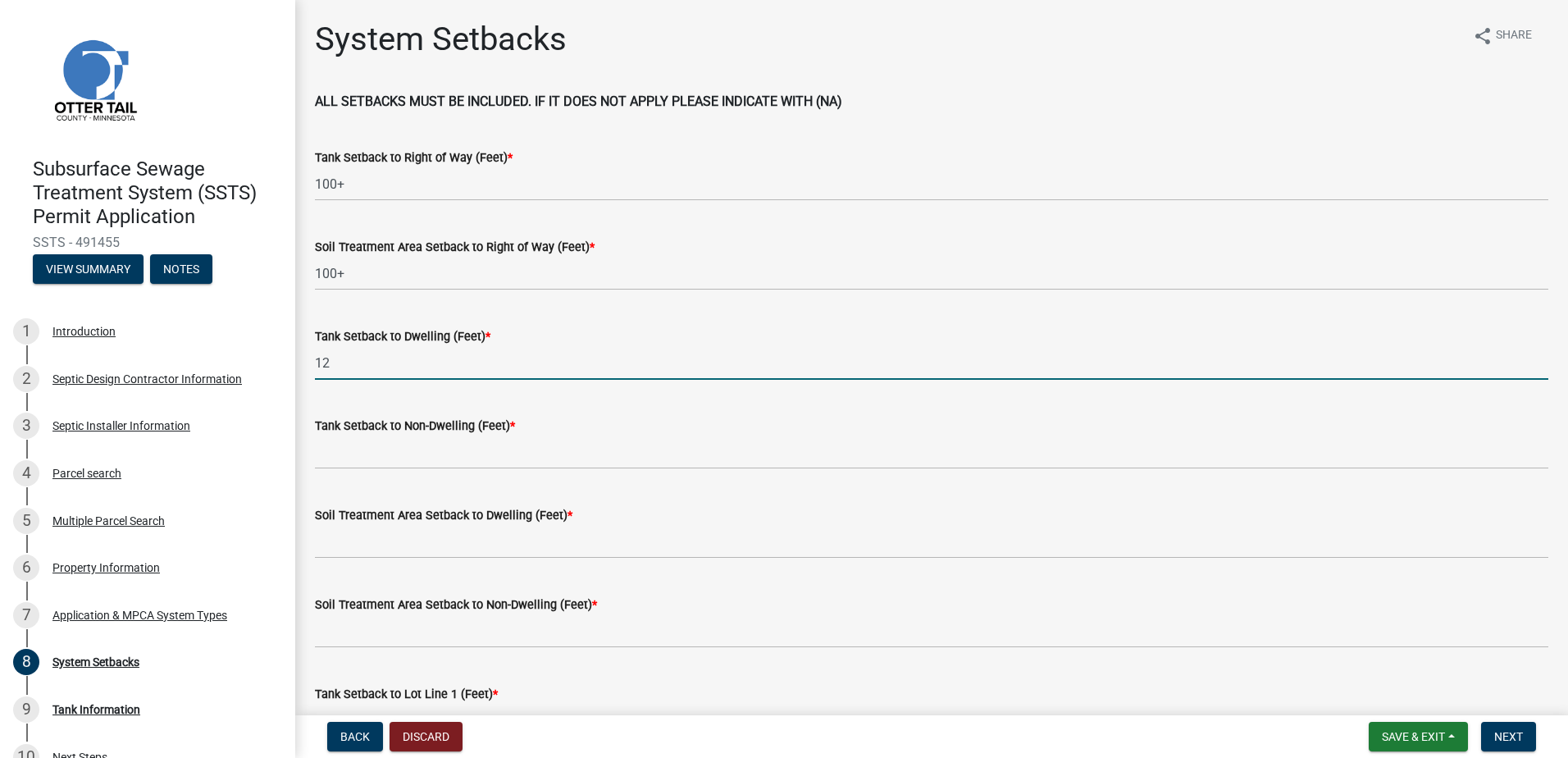
type input "12"
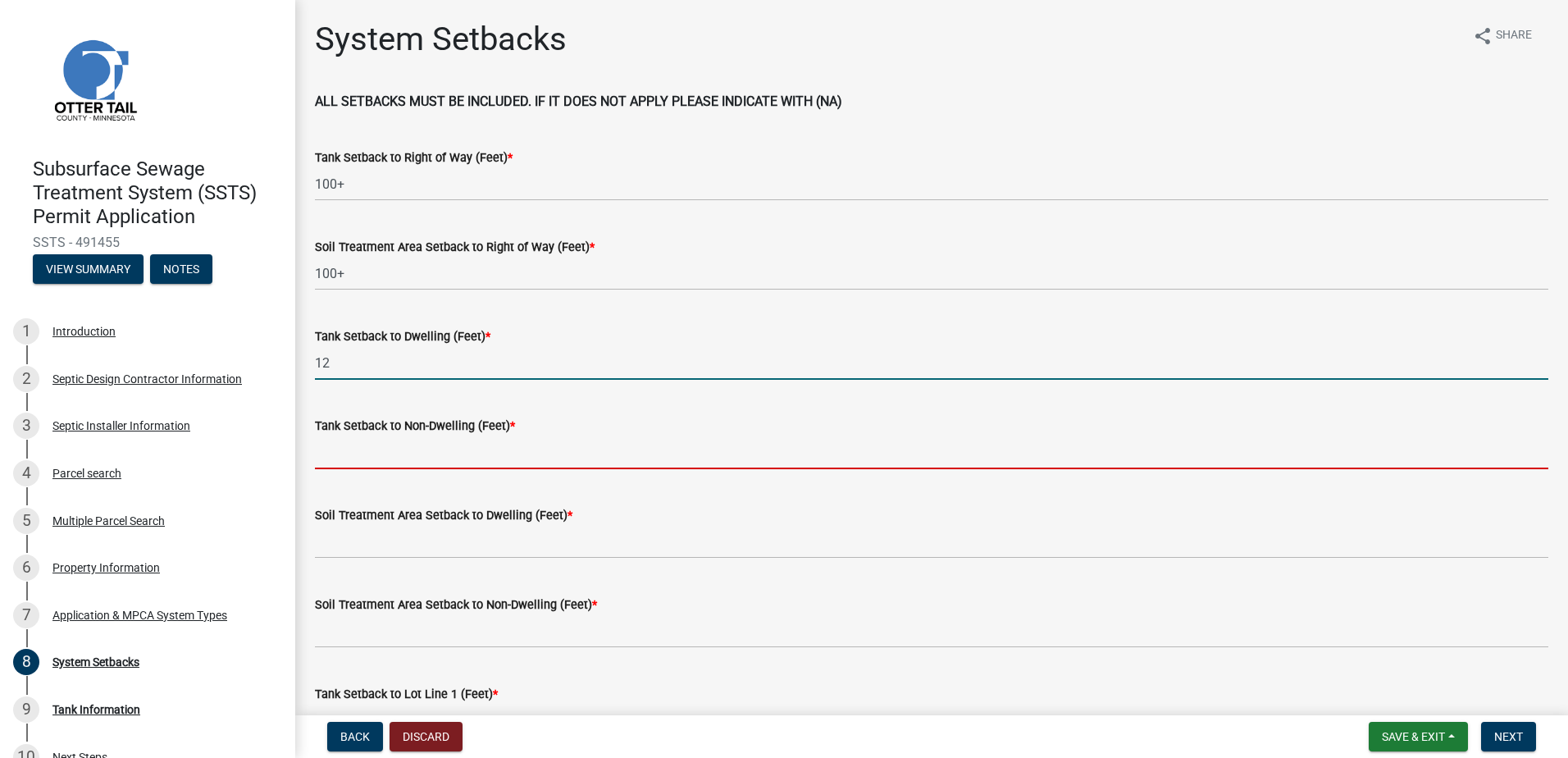
click at [359, 464] on input "Tank Setback to Non-Dwelling (Feet) *" at bounding box center [932, 452] width 1234 height 33
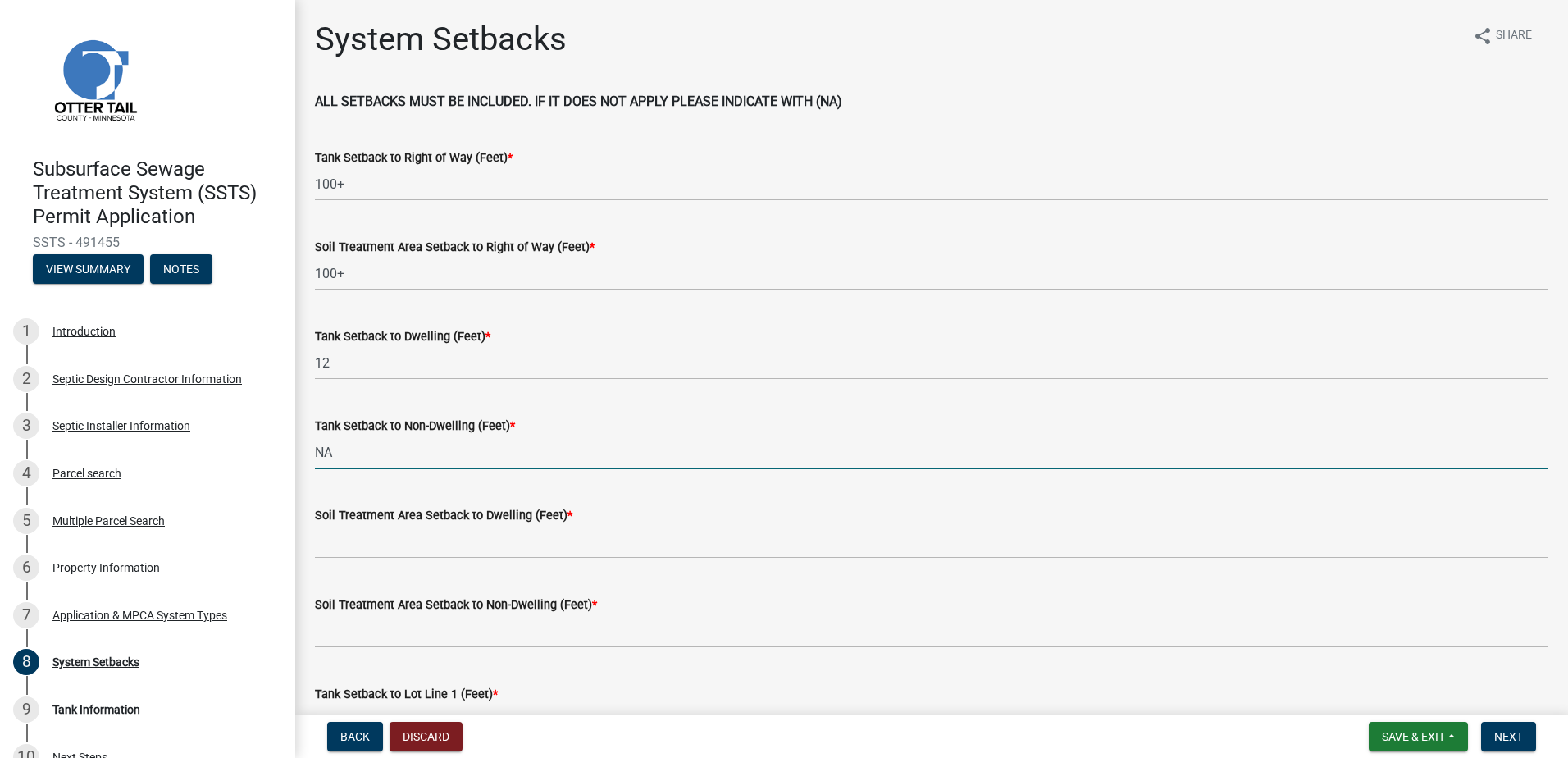
type input "NA"
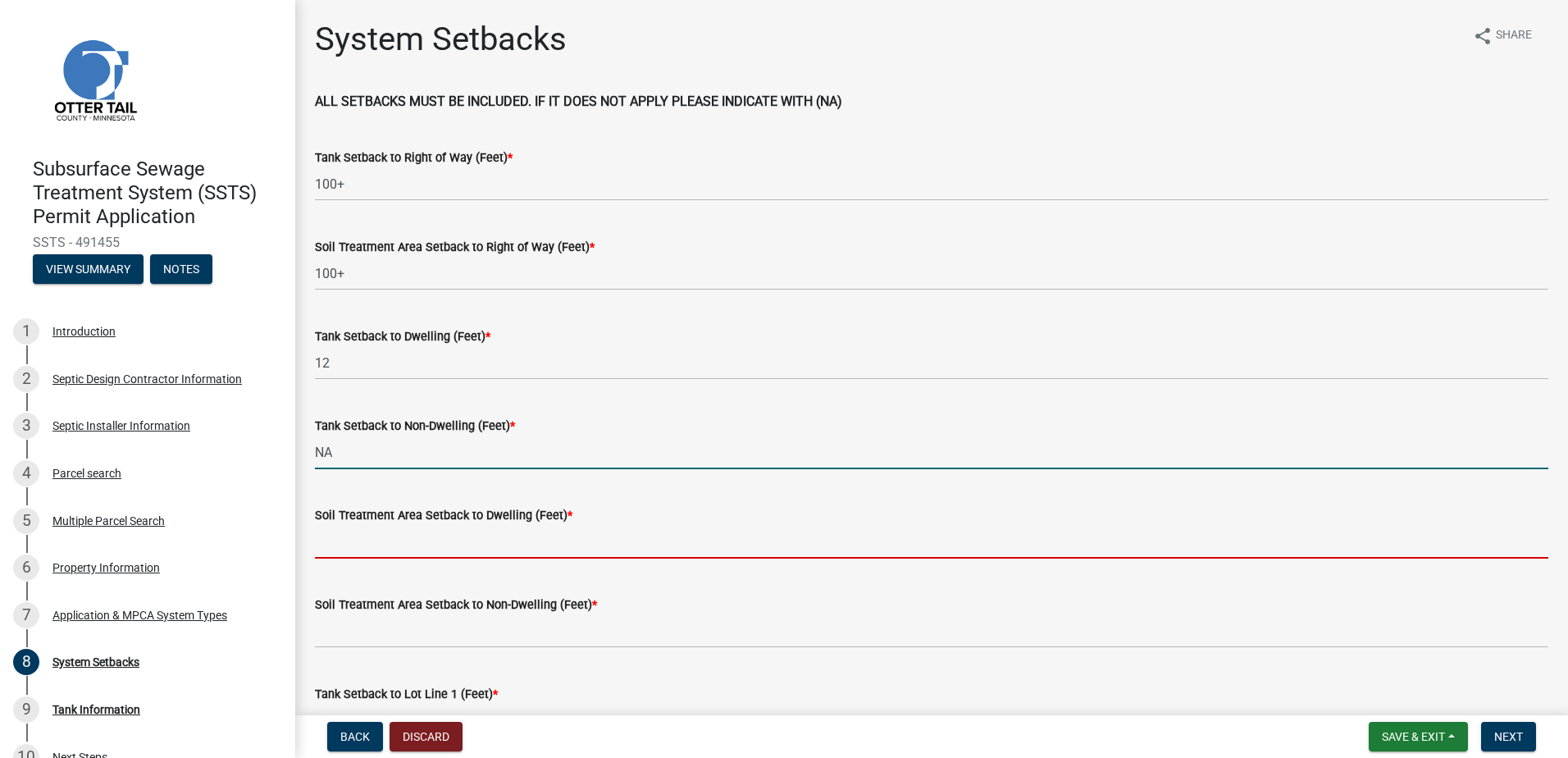
click at [333, 538] on input "Soil Treatment Area Setback to Dwelling (Feet) *" at bounding box center [932, 542] width 1234 height 33
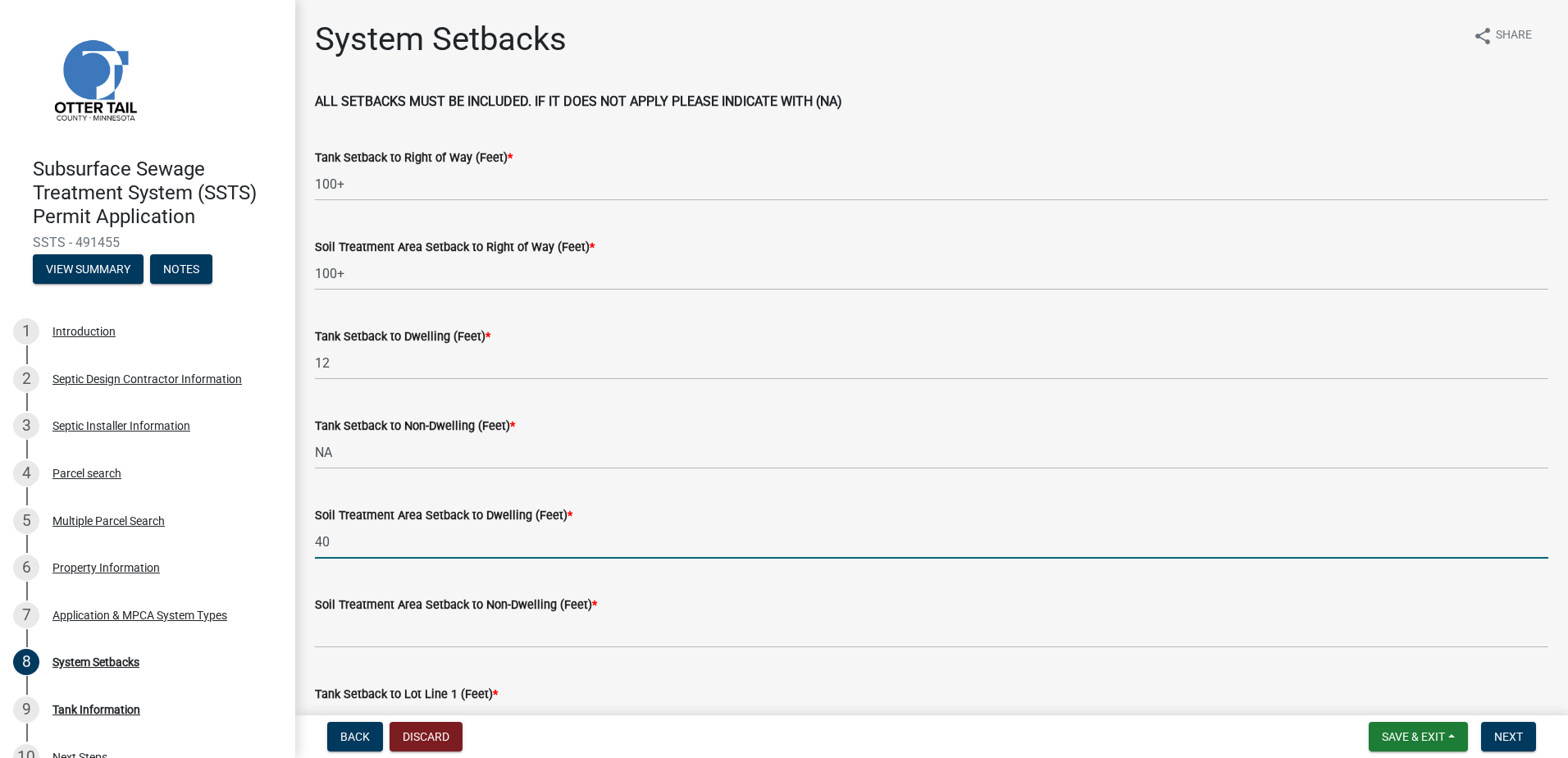
type input "40"
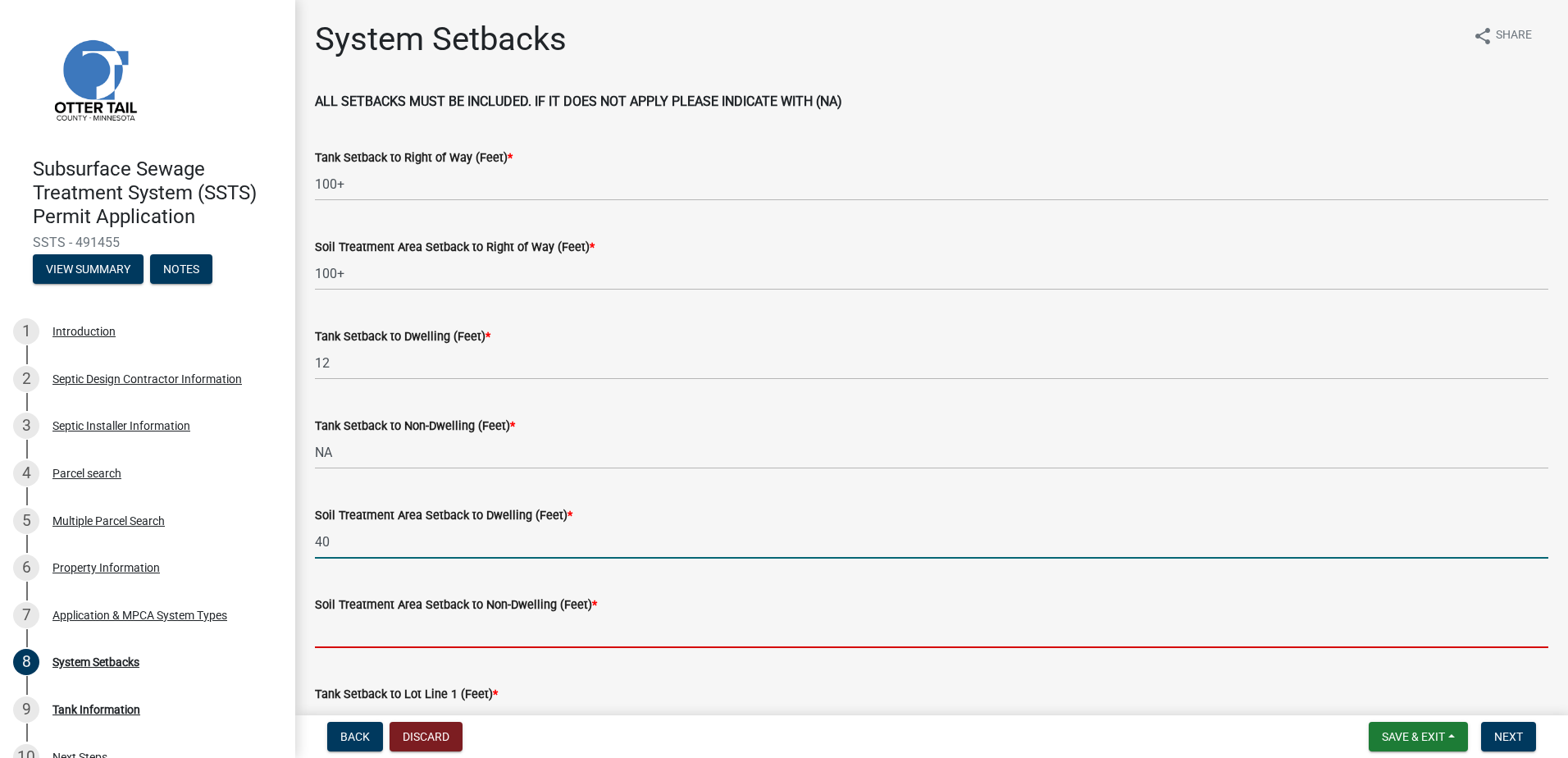
drag, startPoint x: 363, startPoint y: 619, endPoint x: 350, endPoint y: 623, distance: 13.6
click at [355, 621] on input "Soil Treatment Area Setback to Non-Dwelling (Feet) *" at bounding box center [932, 631] width 1234 height 33
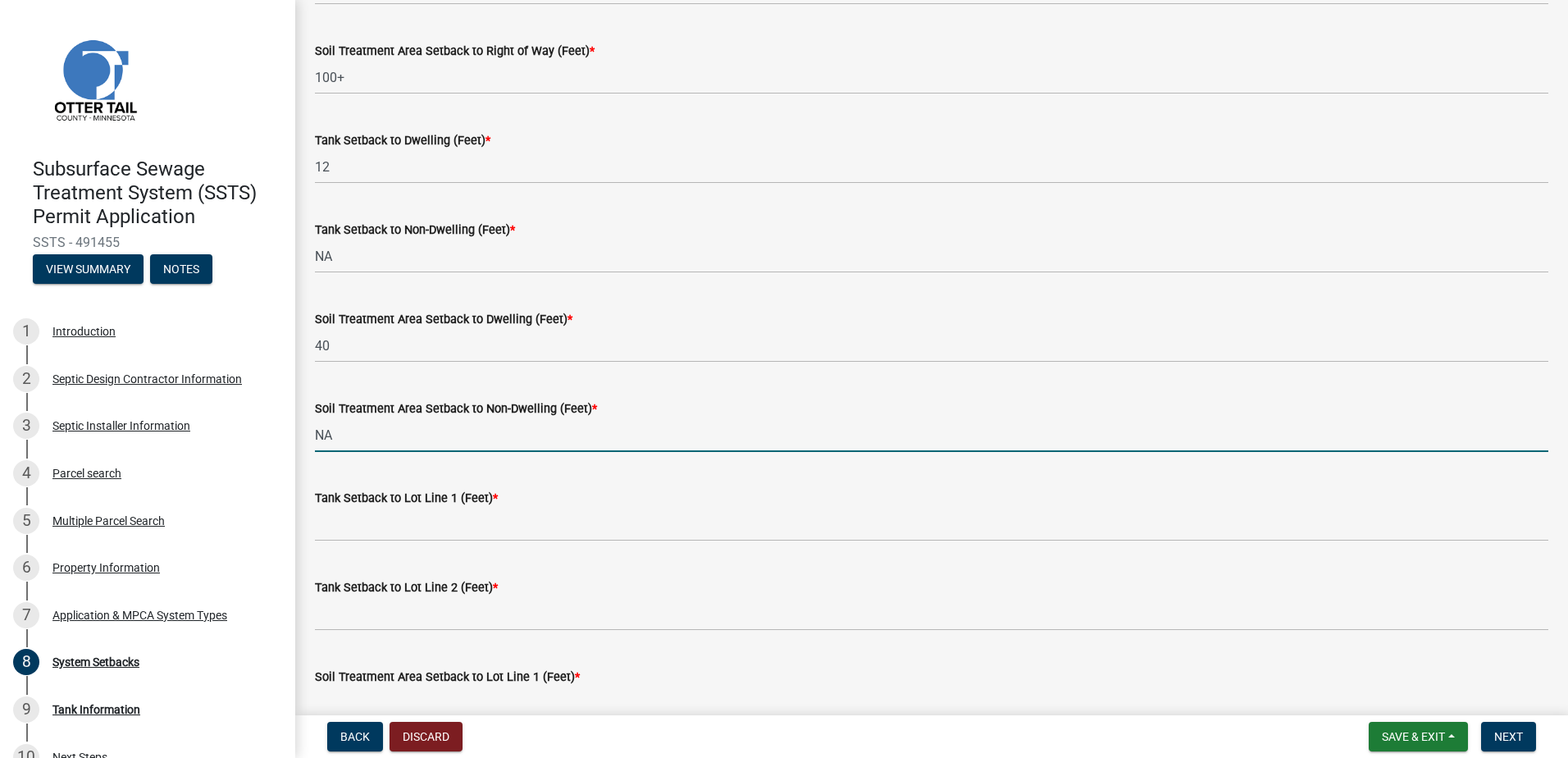
scroll to position [329, 0]
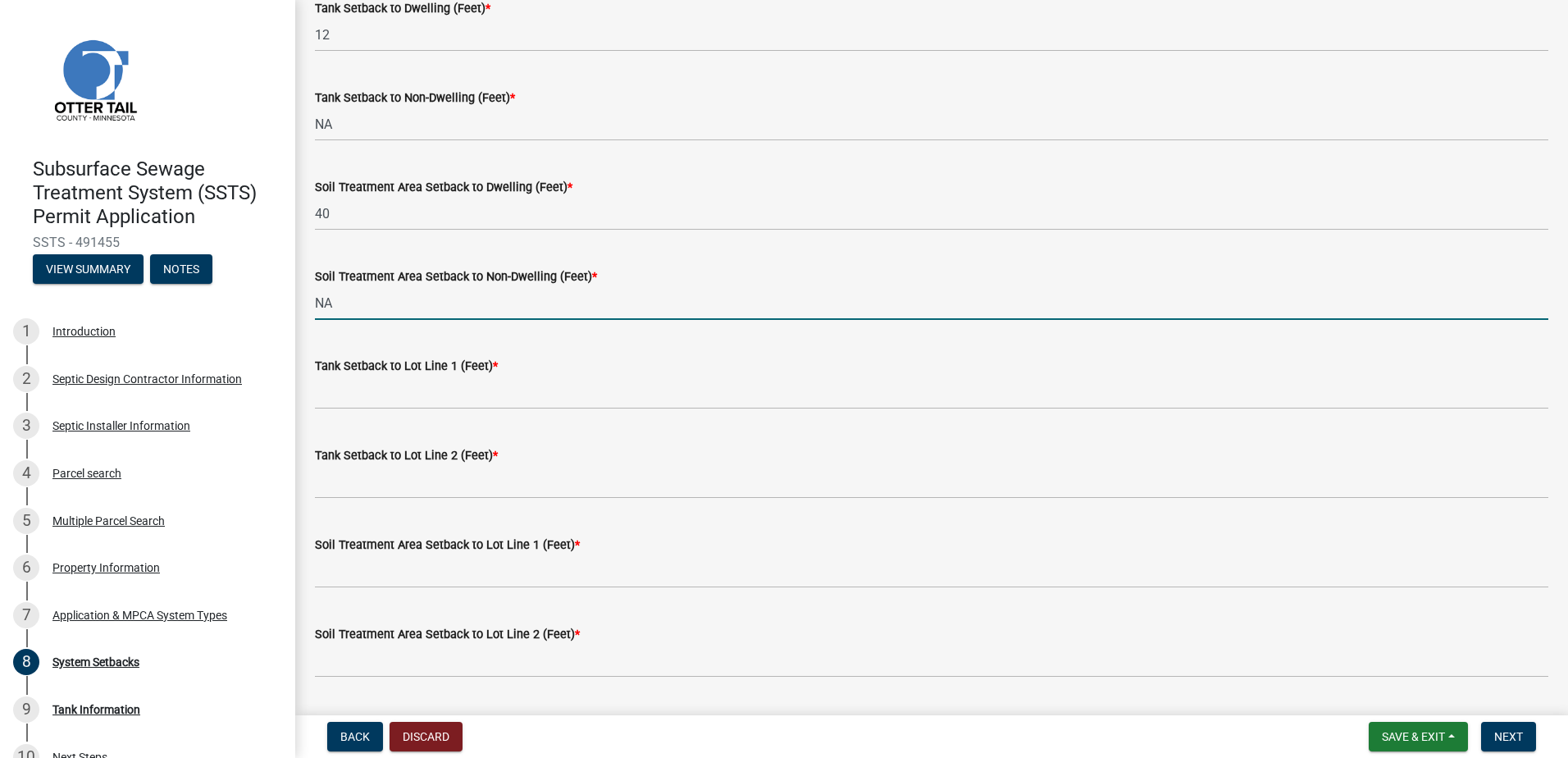
type input "NA"
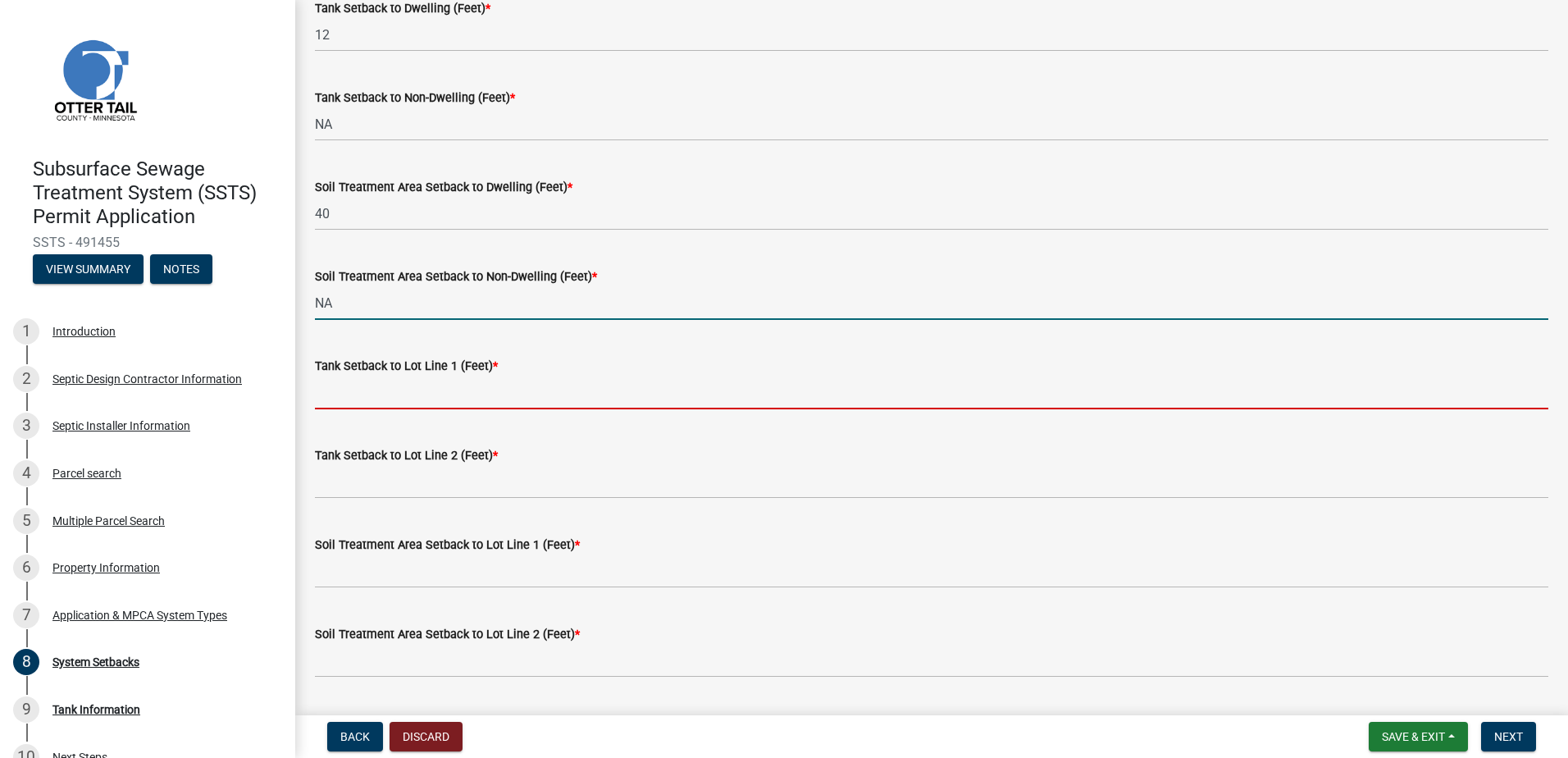
click at [329, 393] on input "Tank Setback to Lot Line 1 (Feet) *" at bounding box center [932, 392] width 1234 height 33
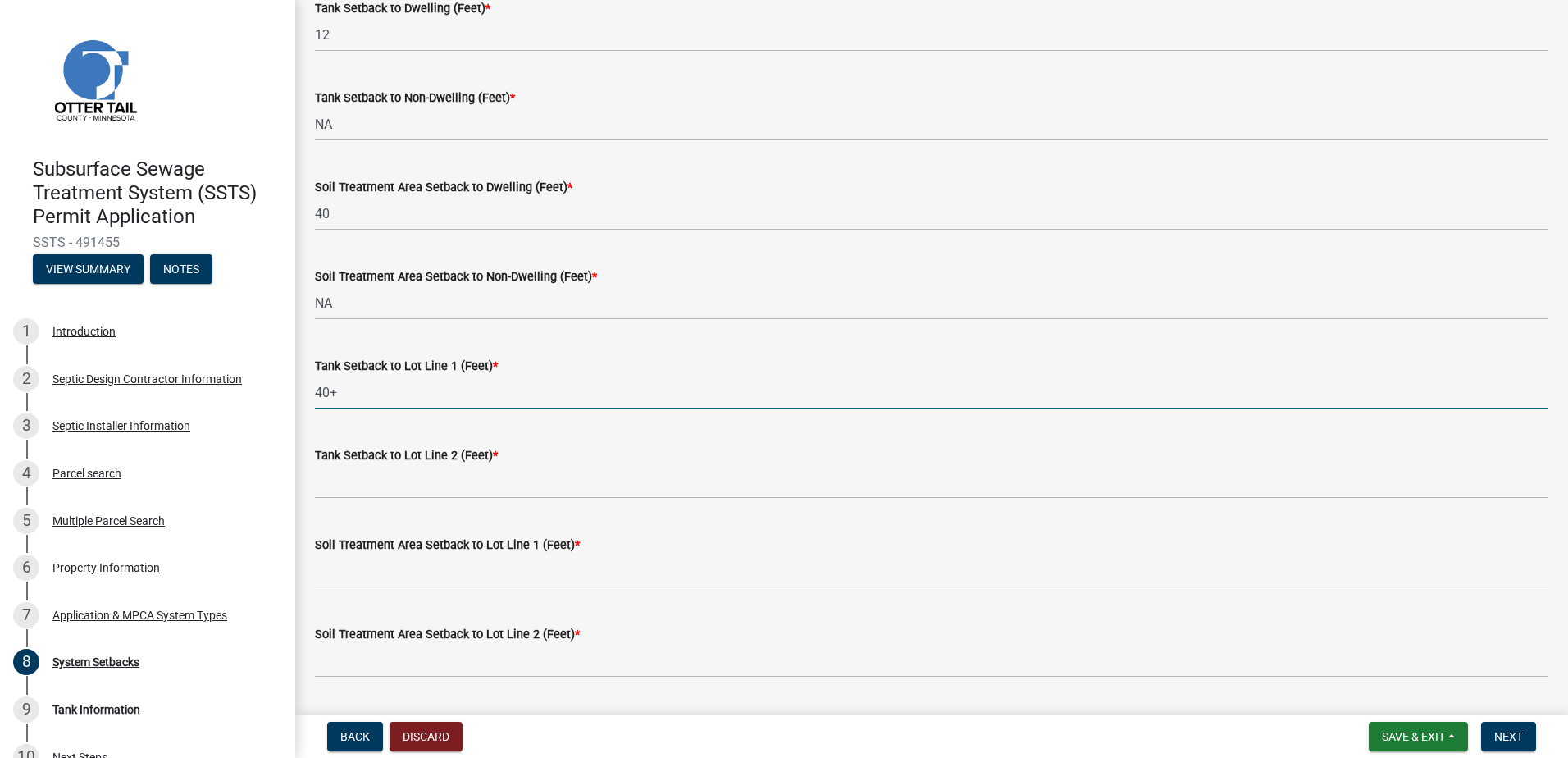
type input "40+"
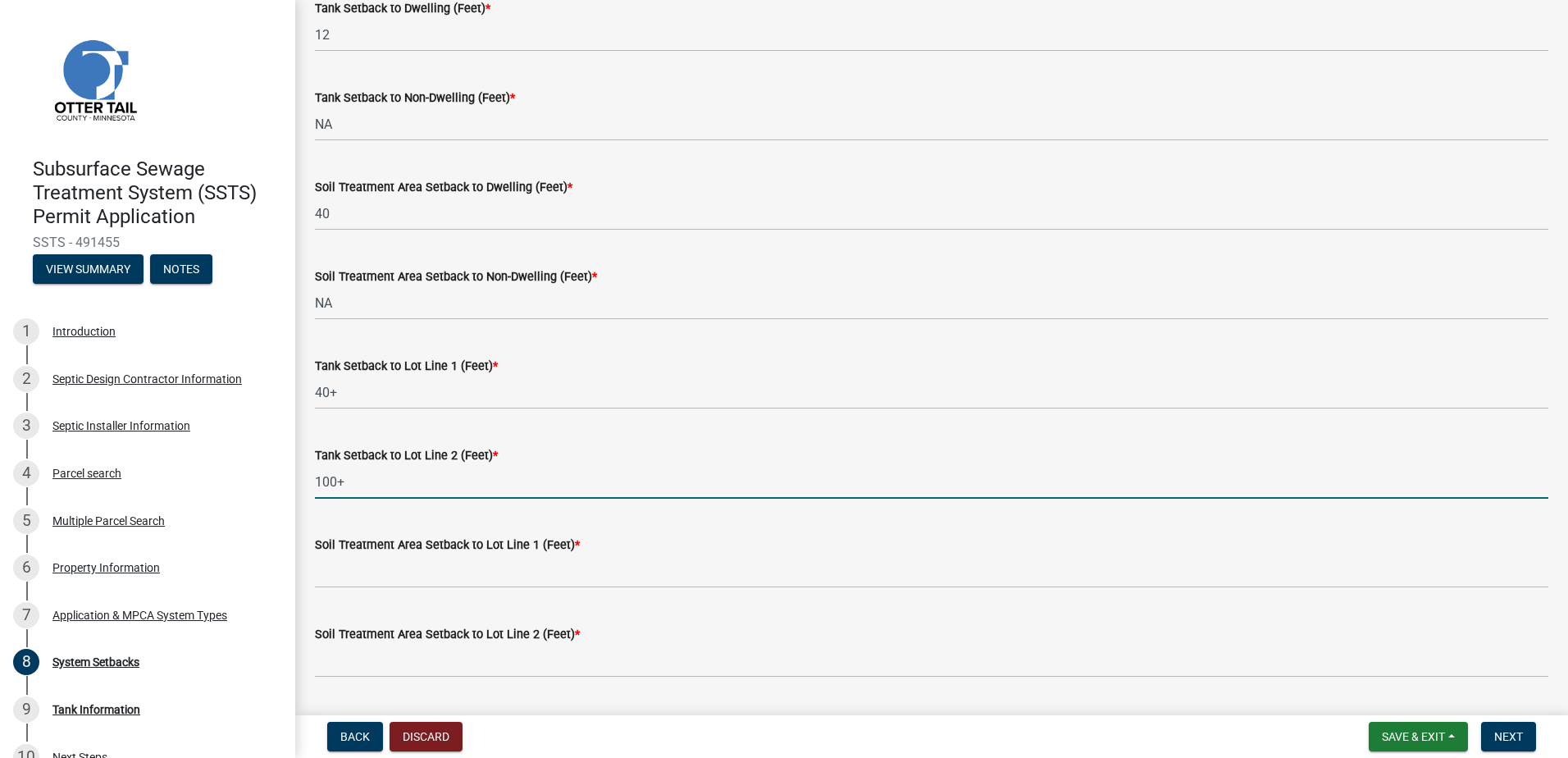
type input "100+"
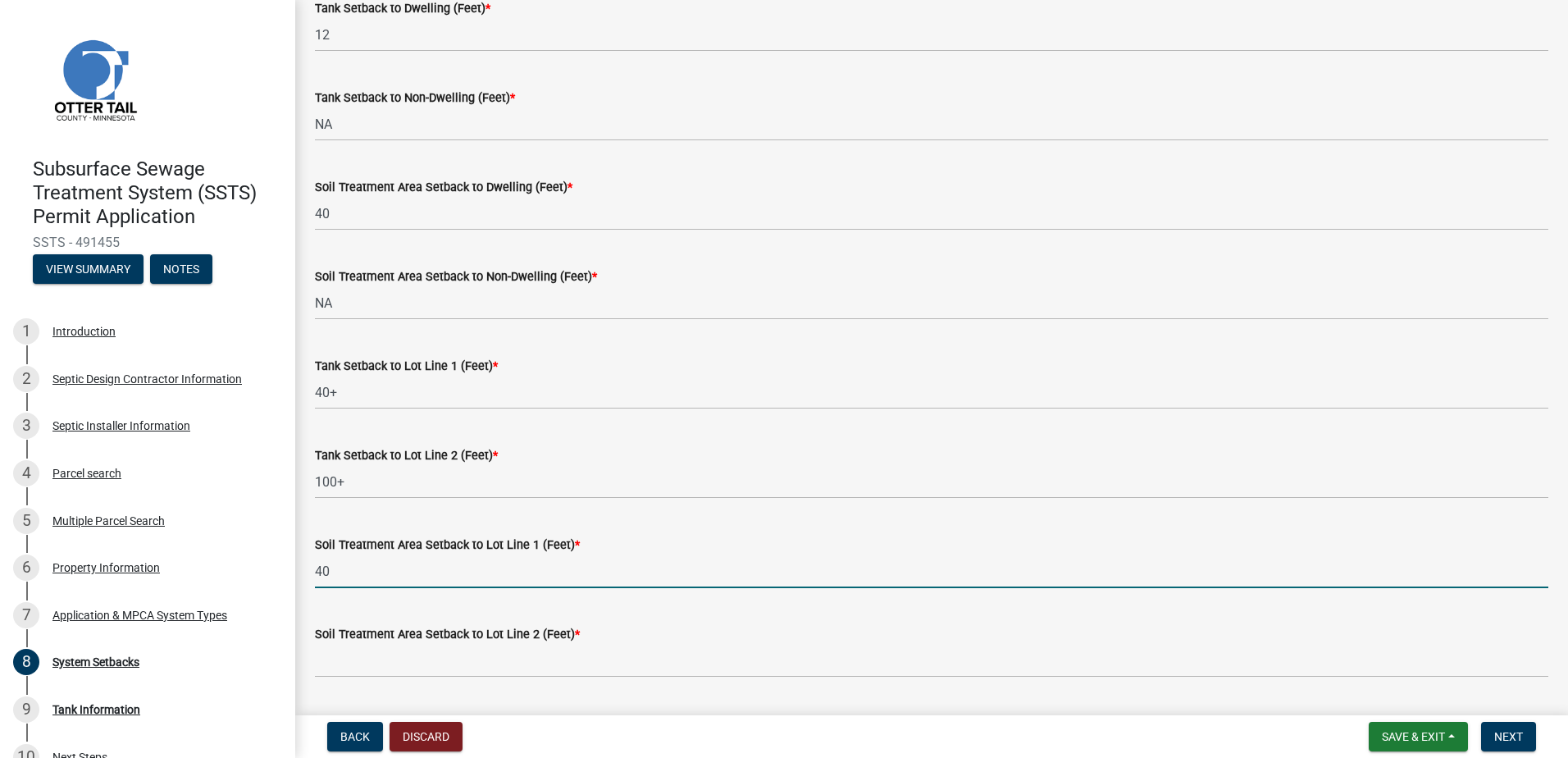
type input "40"
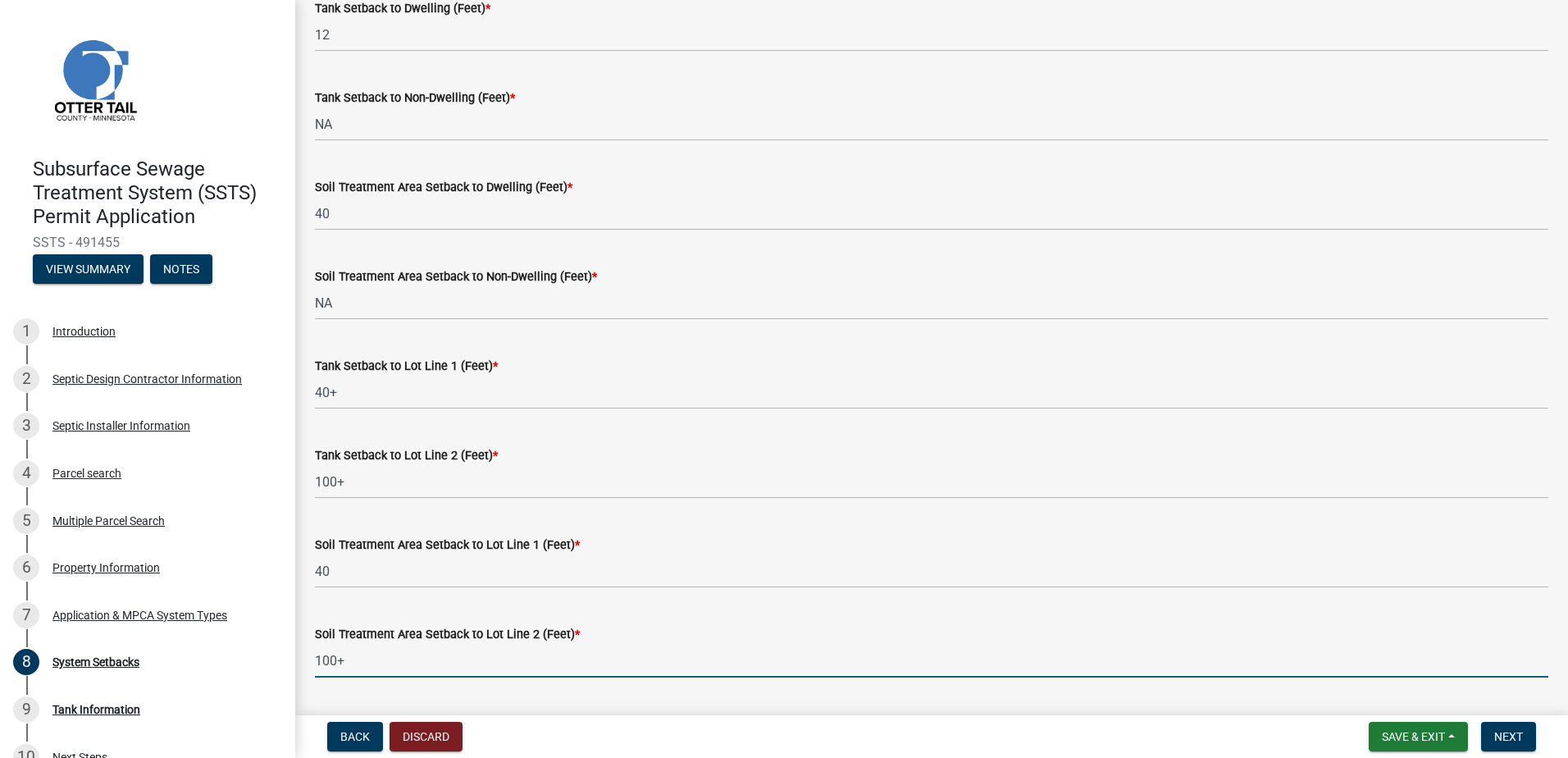
type input "100+"
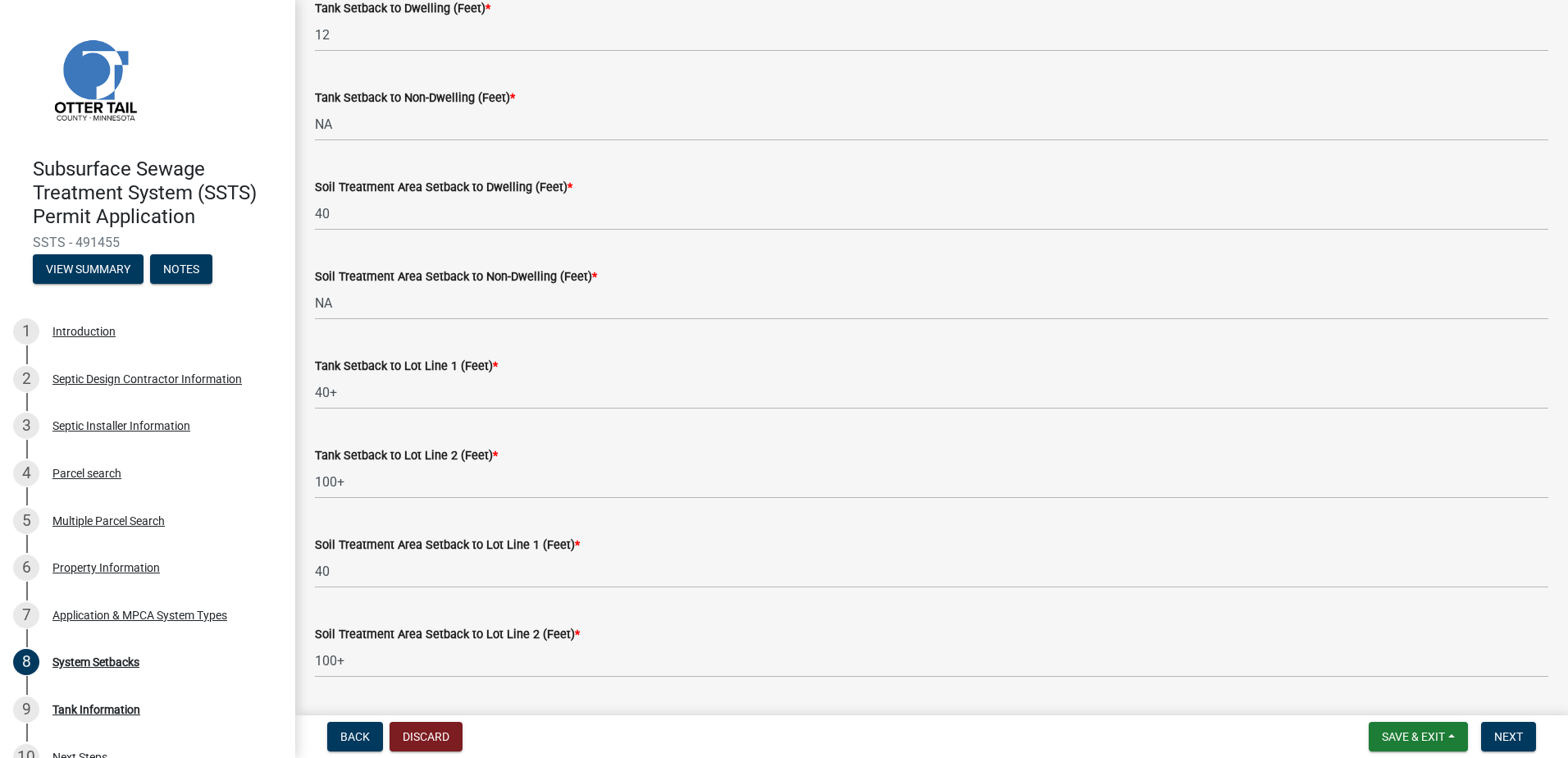
scroll to position [725, 0]
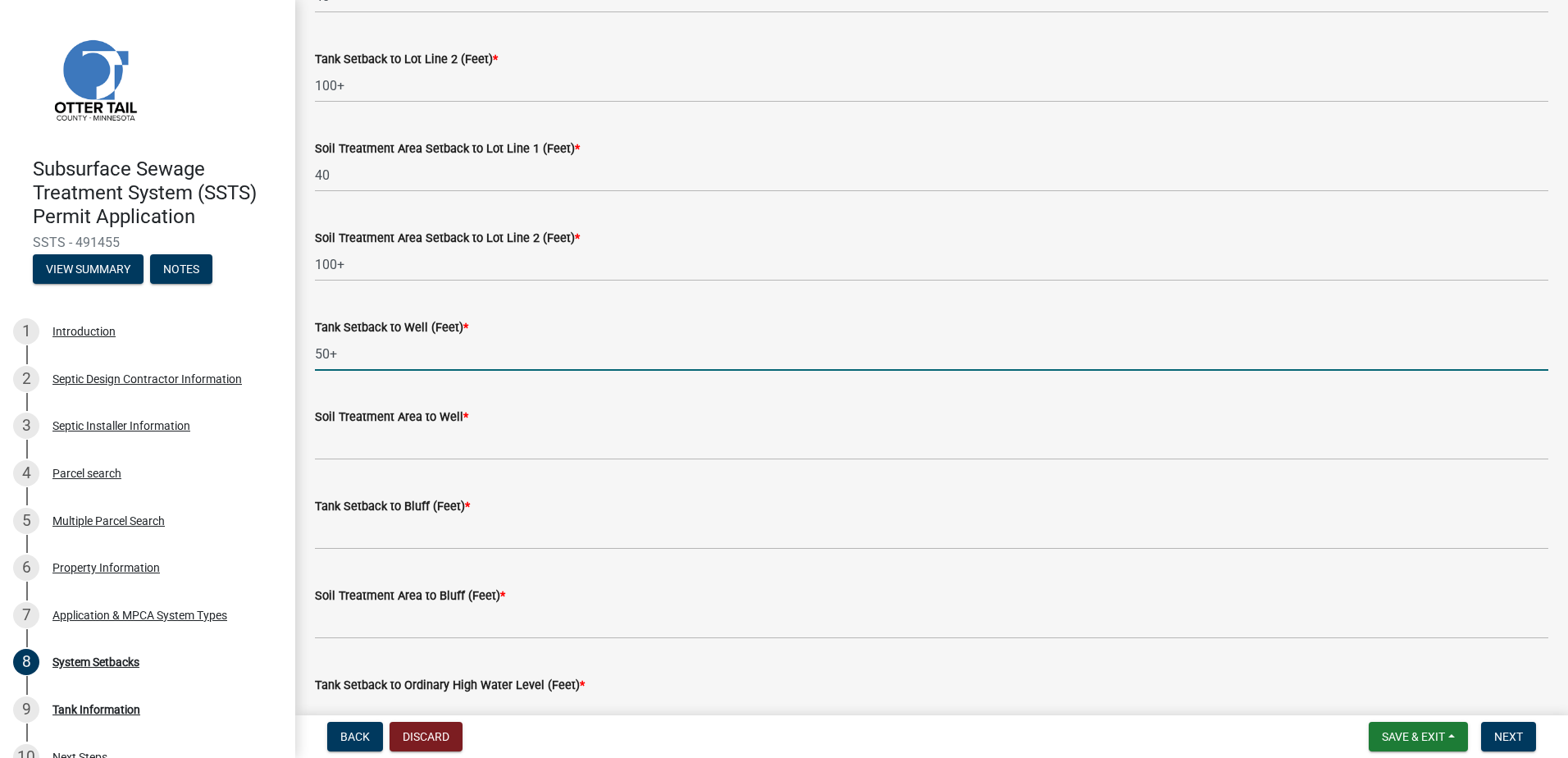
type input "50+"
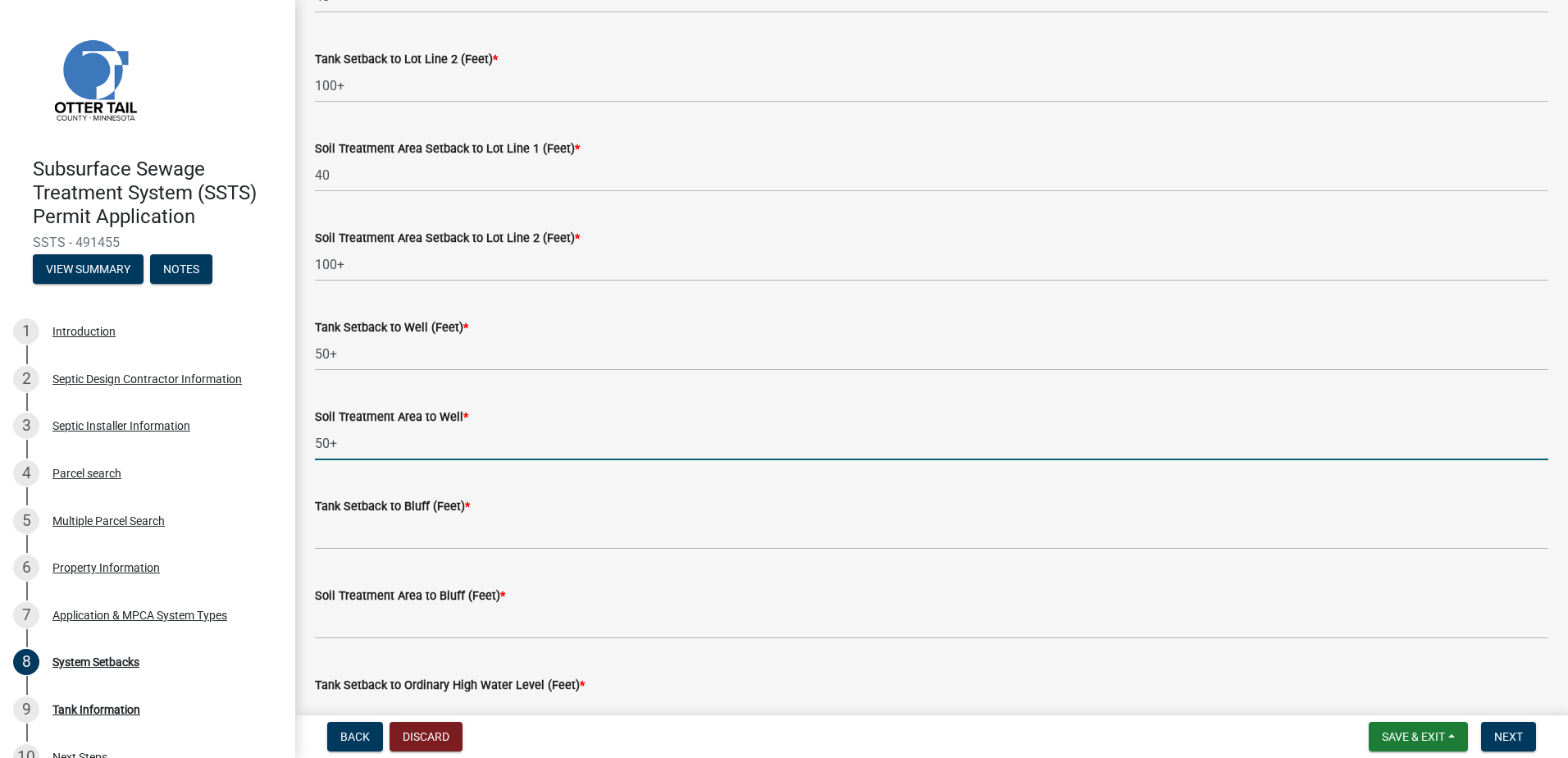
type input "50+"
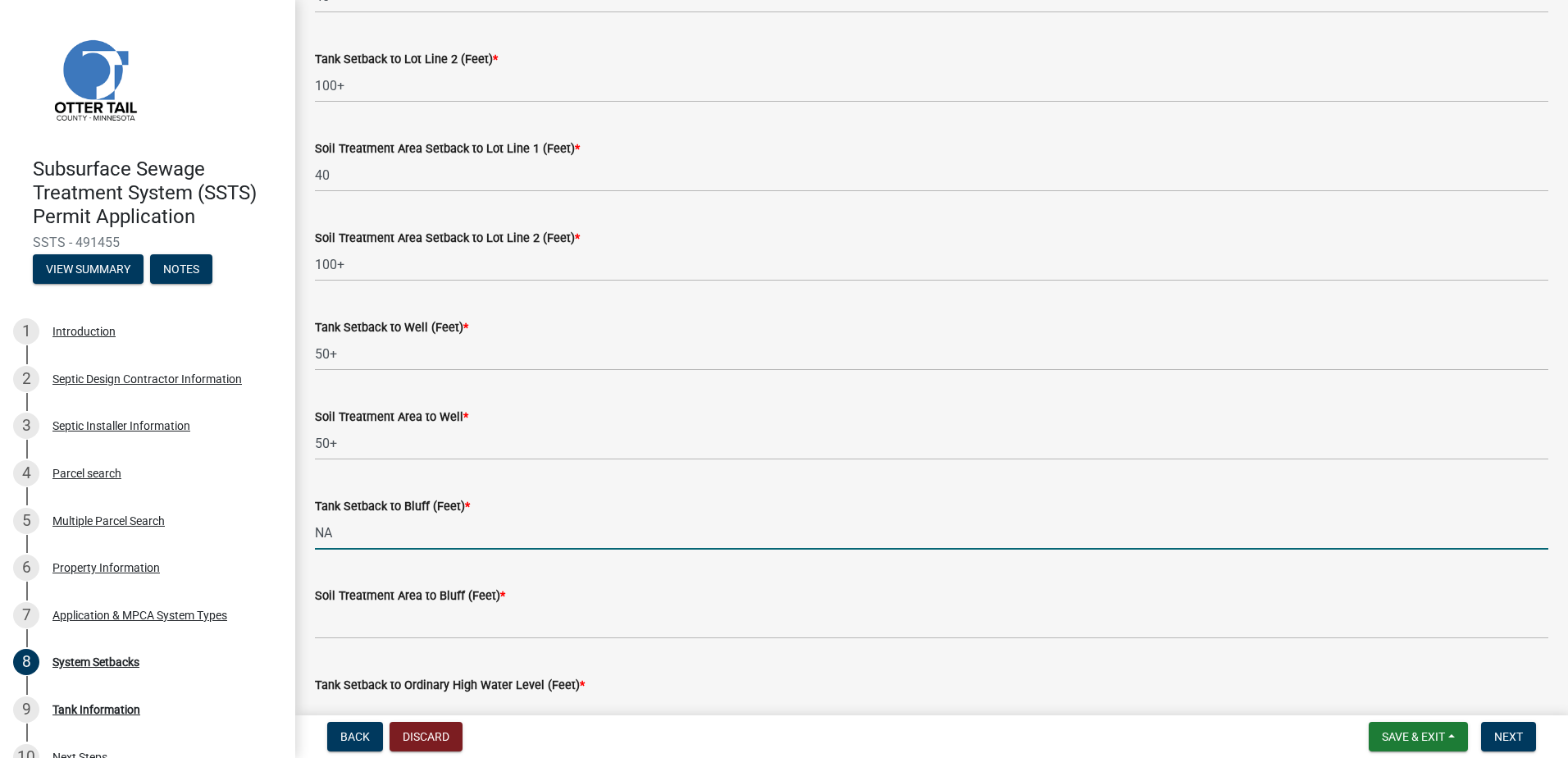
type input "NA"
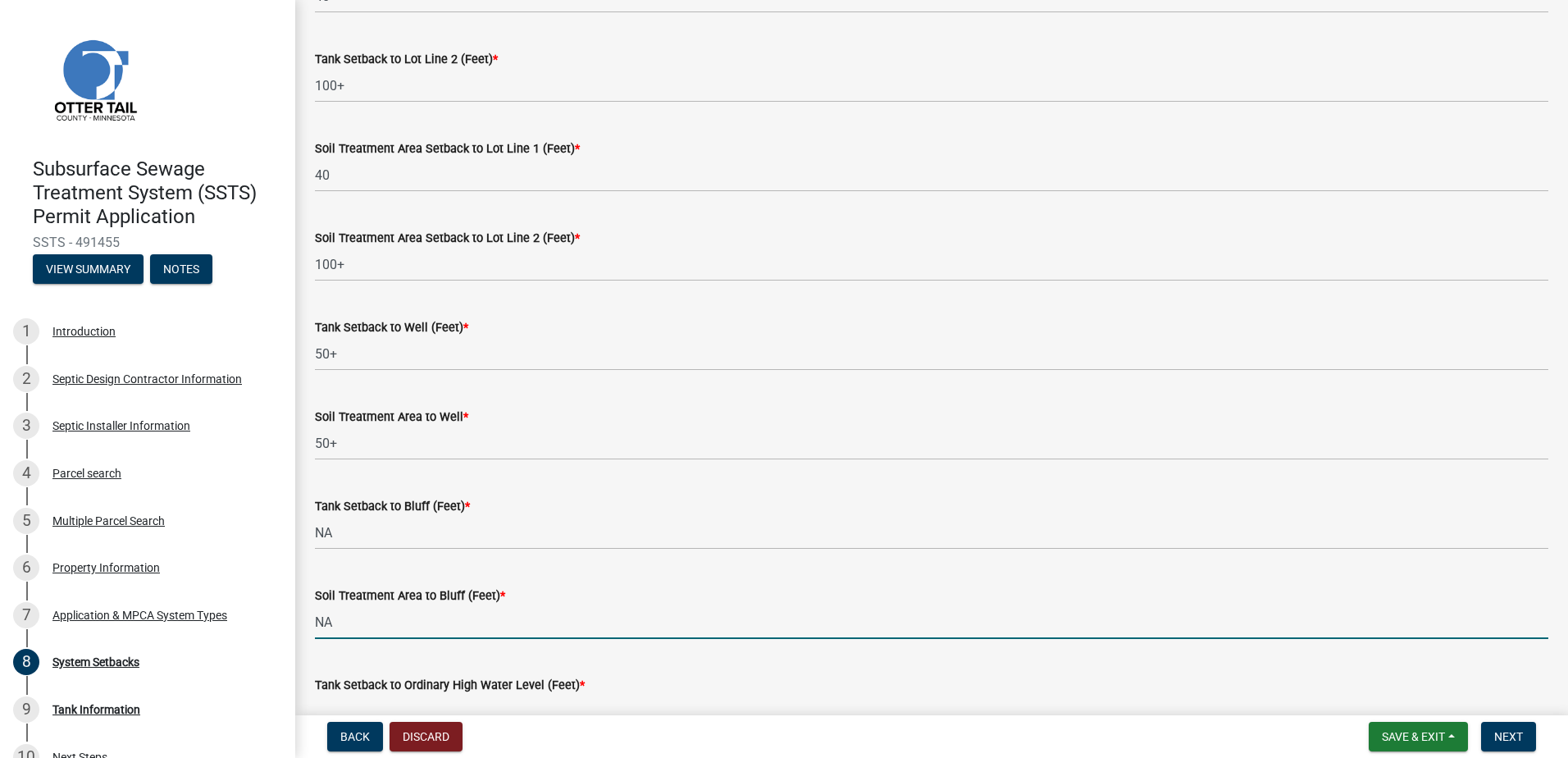
type input "NA"
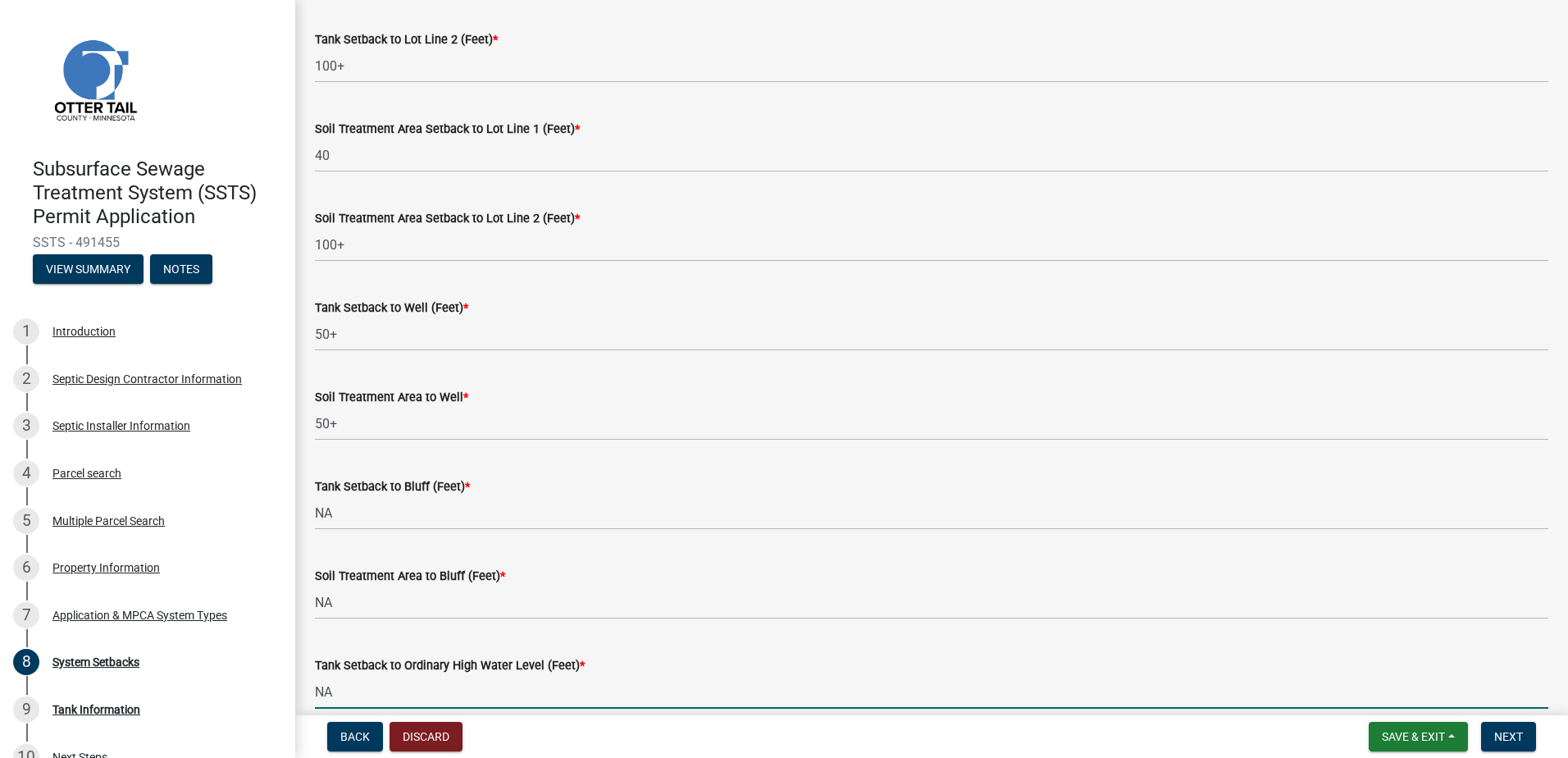
type input "NA"
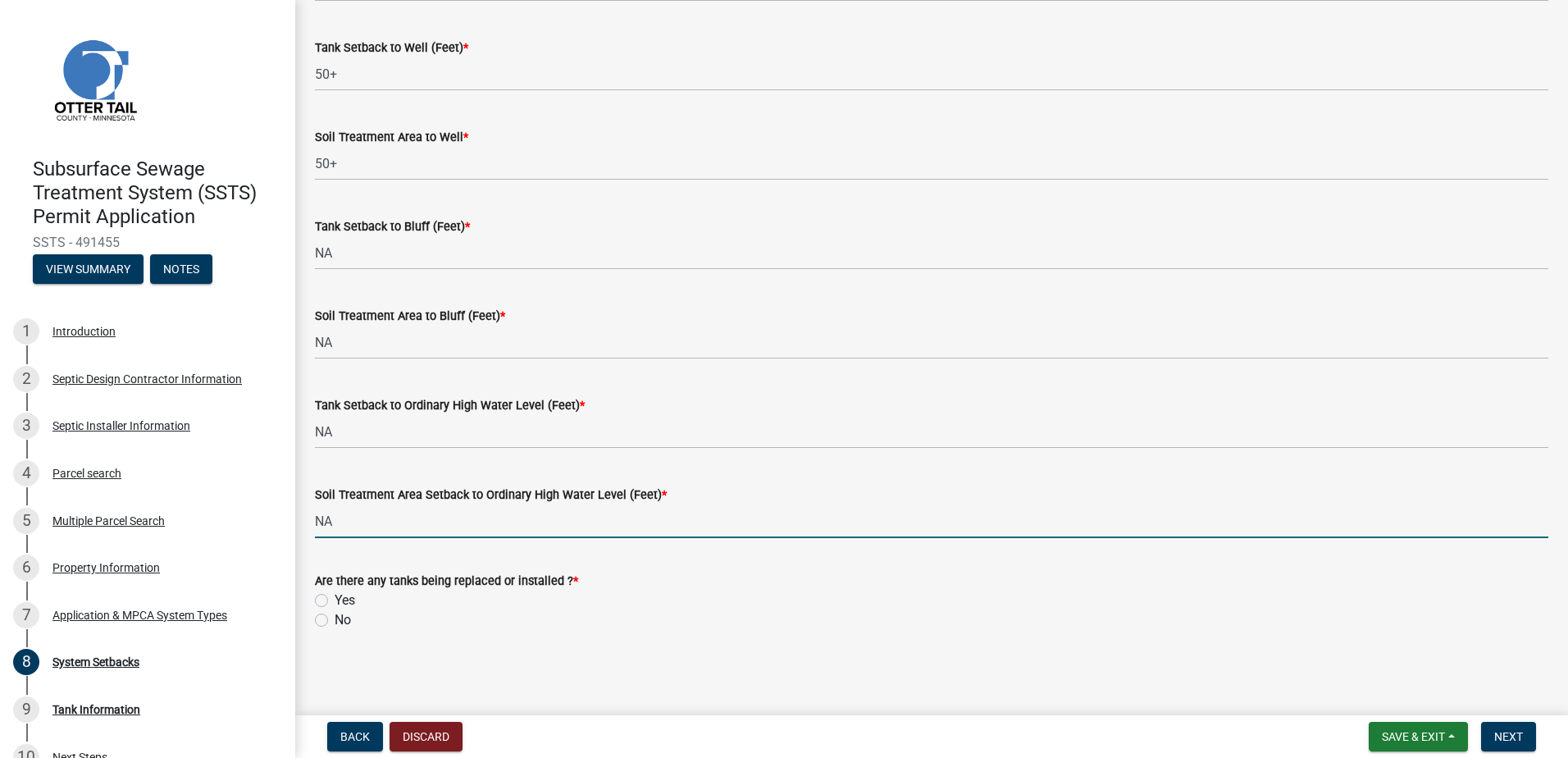
type input "NA"
click at [334, 602] on label "Yes" at bounding box center [344, 601] width 21 height 20
click at [334, 602] on input "Yes" at bounding box center [339, 596] width 11 height 11
radio input "true"
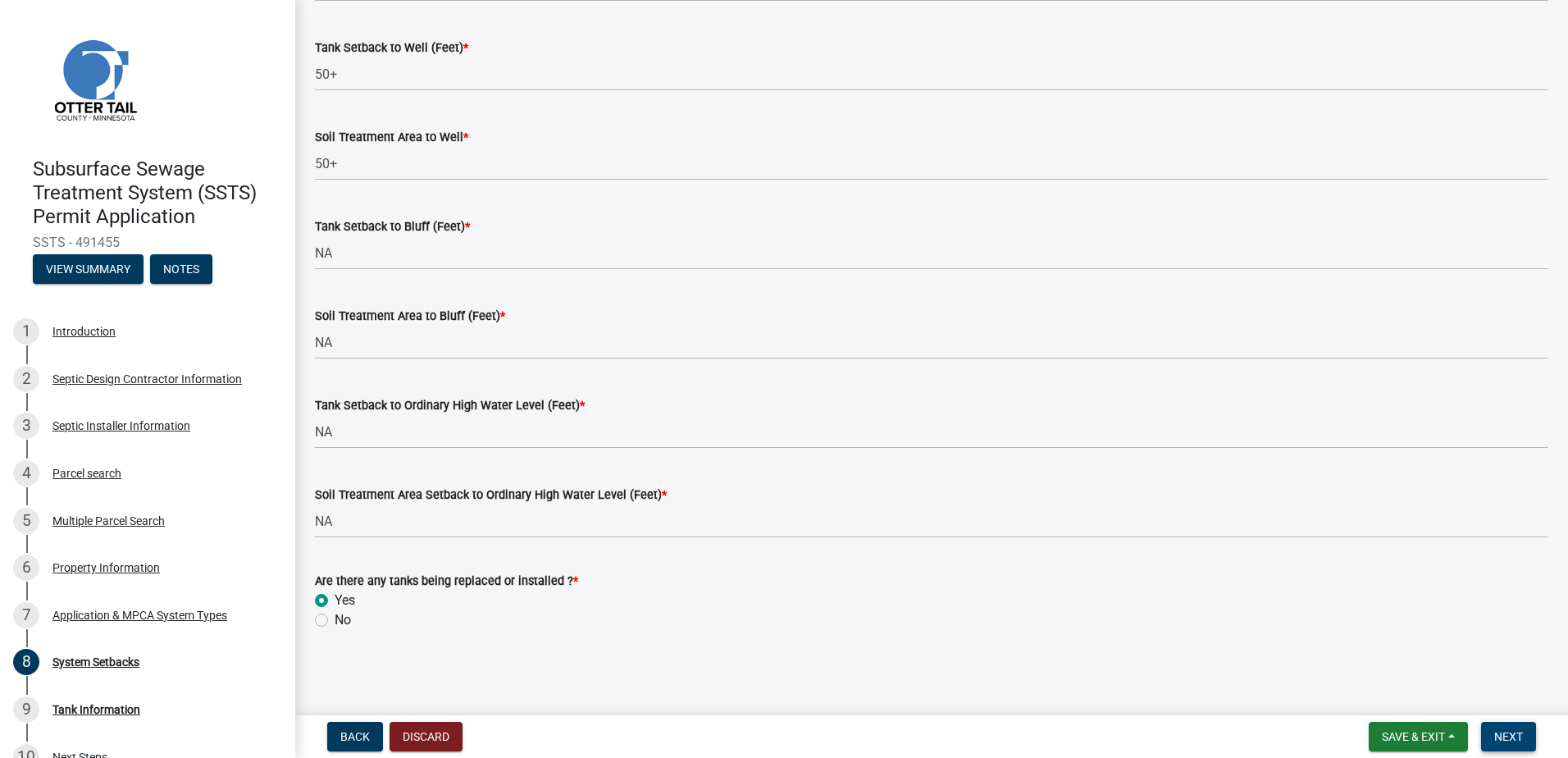
drag, startPoint x: 1494, startPoint y: 734, endPoint x: 1481, endPoint y: 726, distance: 15.3
click at [1494, 733] on span "Next" at bounding box center [1507, 736] width 28 height 13
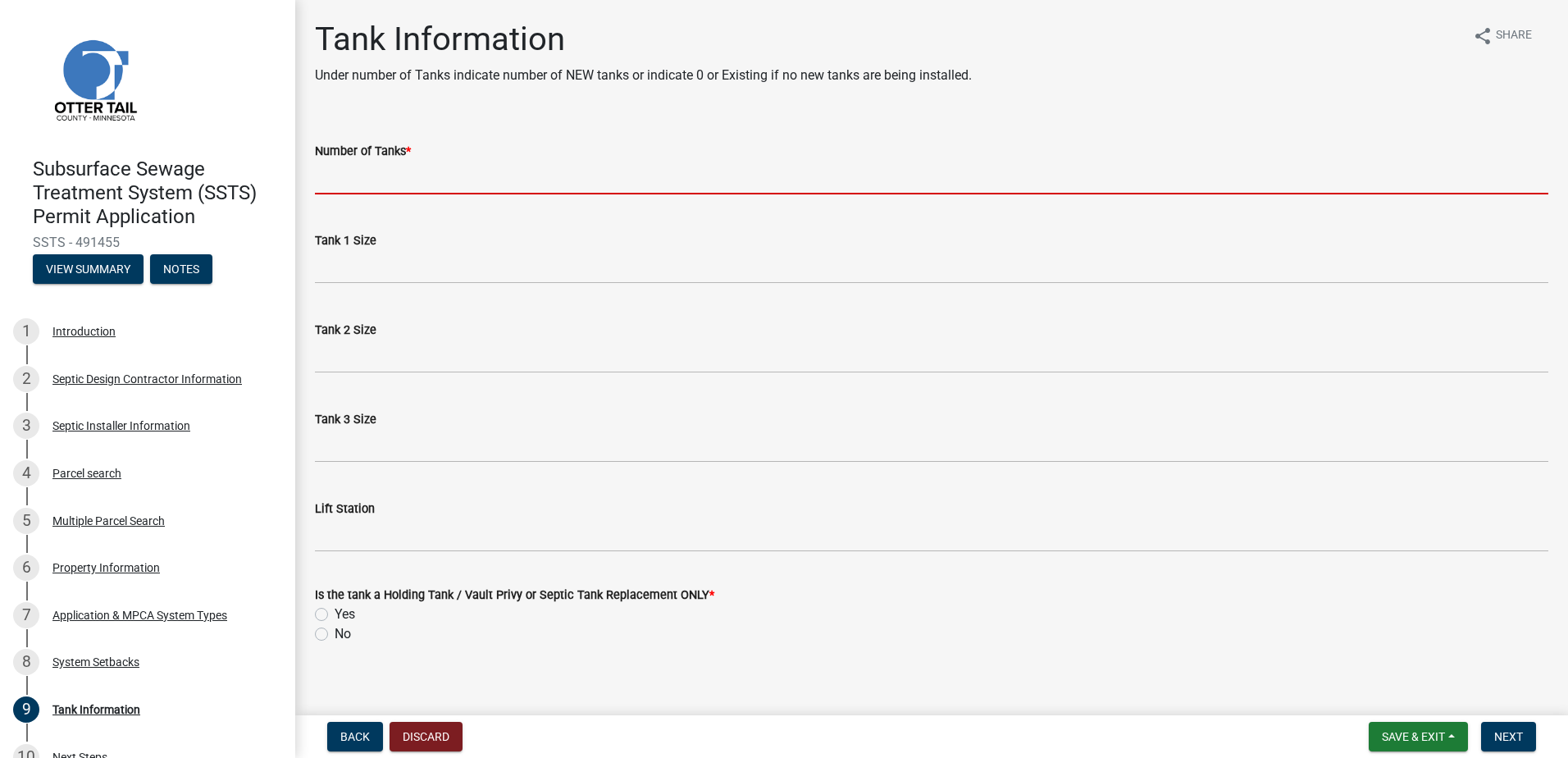
click at [354, 179] on input "Number of Tanks *" at bounding box center [932, 177] width 1234 height 33
type input "1"
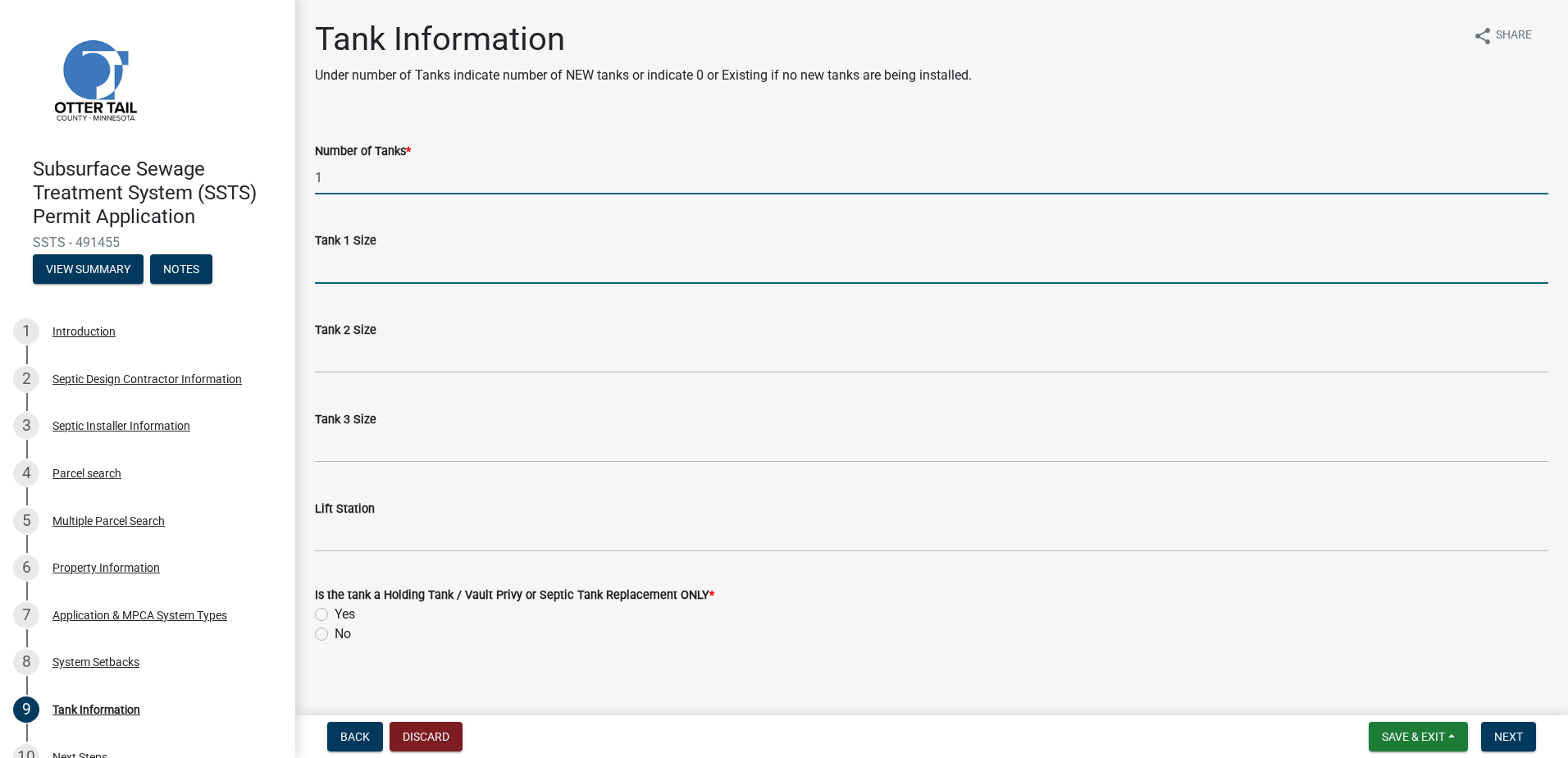
click at [334, 276] on input "Tank 1 Size" at bounding box center [932, 267] width 1234 height 33
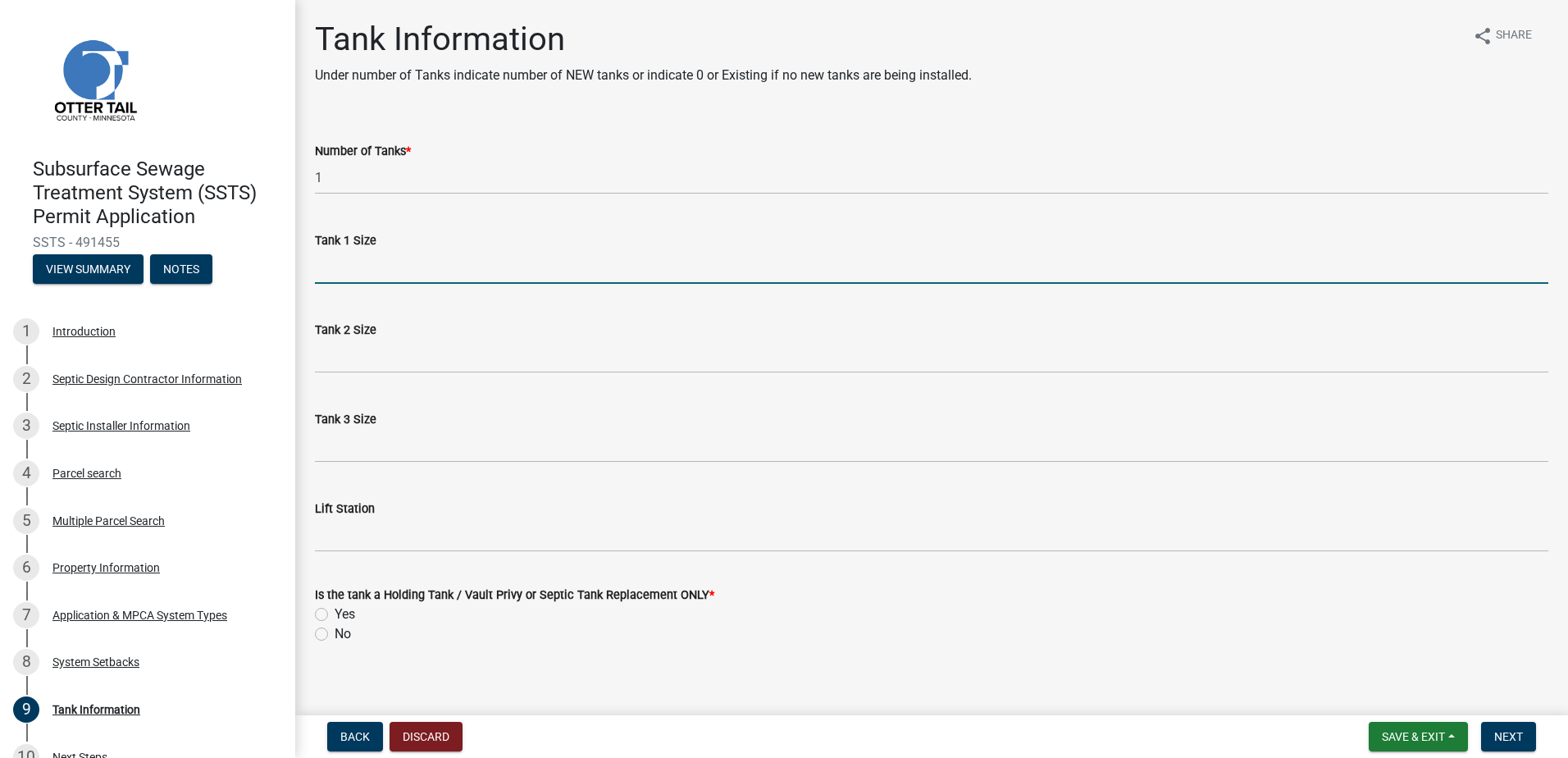
type input "1000"
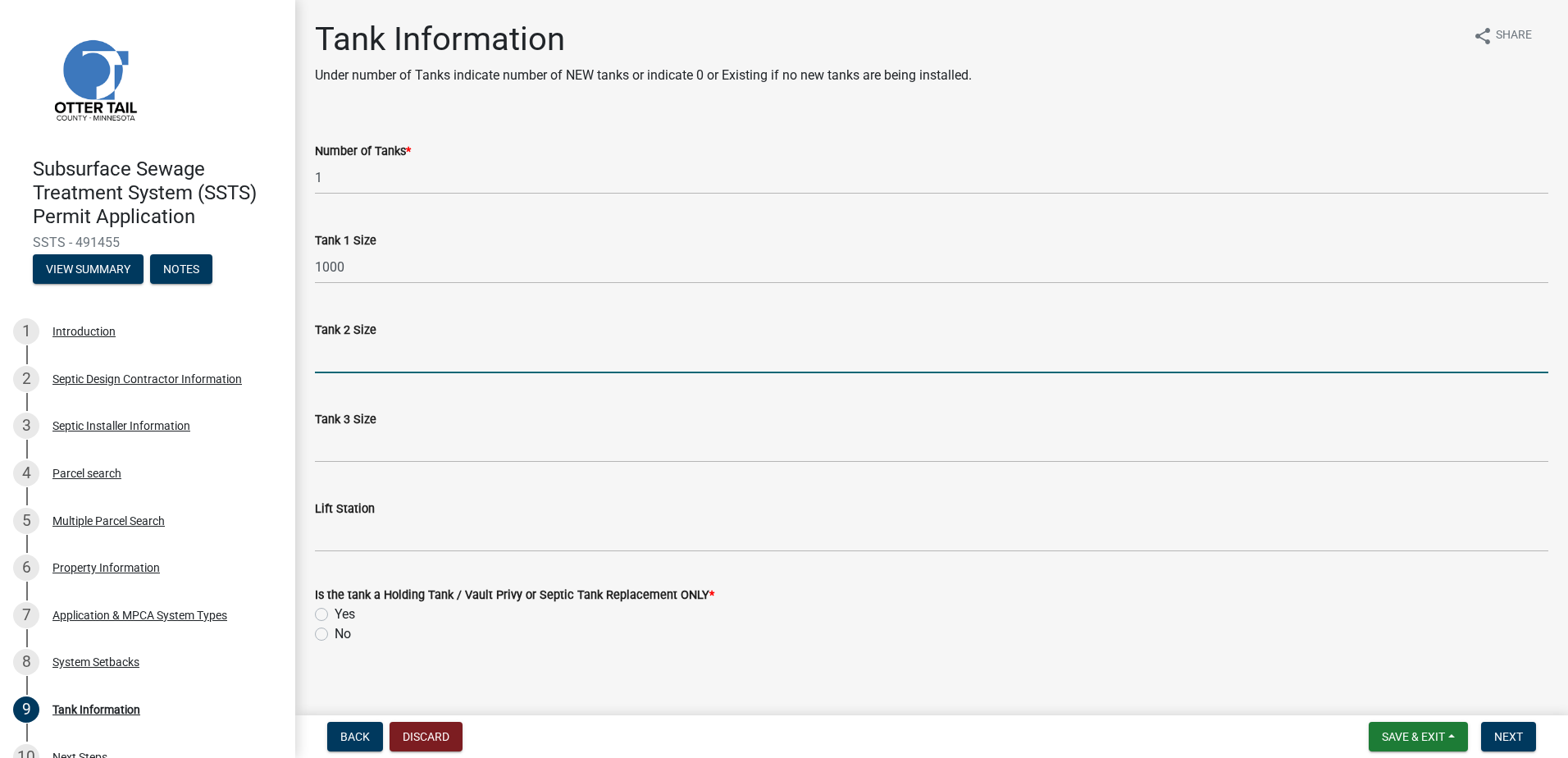
click at [338, 359] on input "Tank 2 Size" at bounding box center [932, 356] width 1234 height 33
type input "NA"
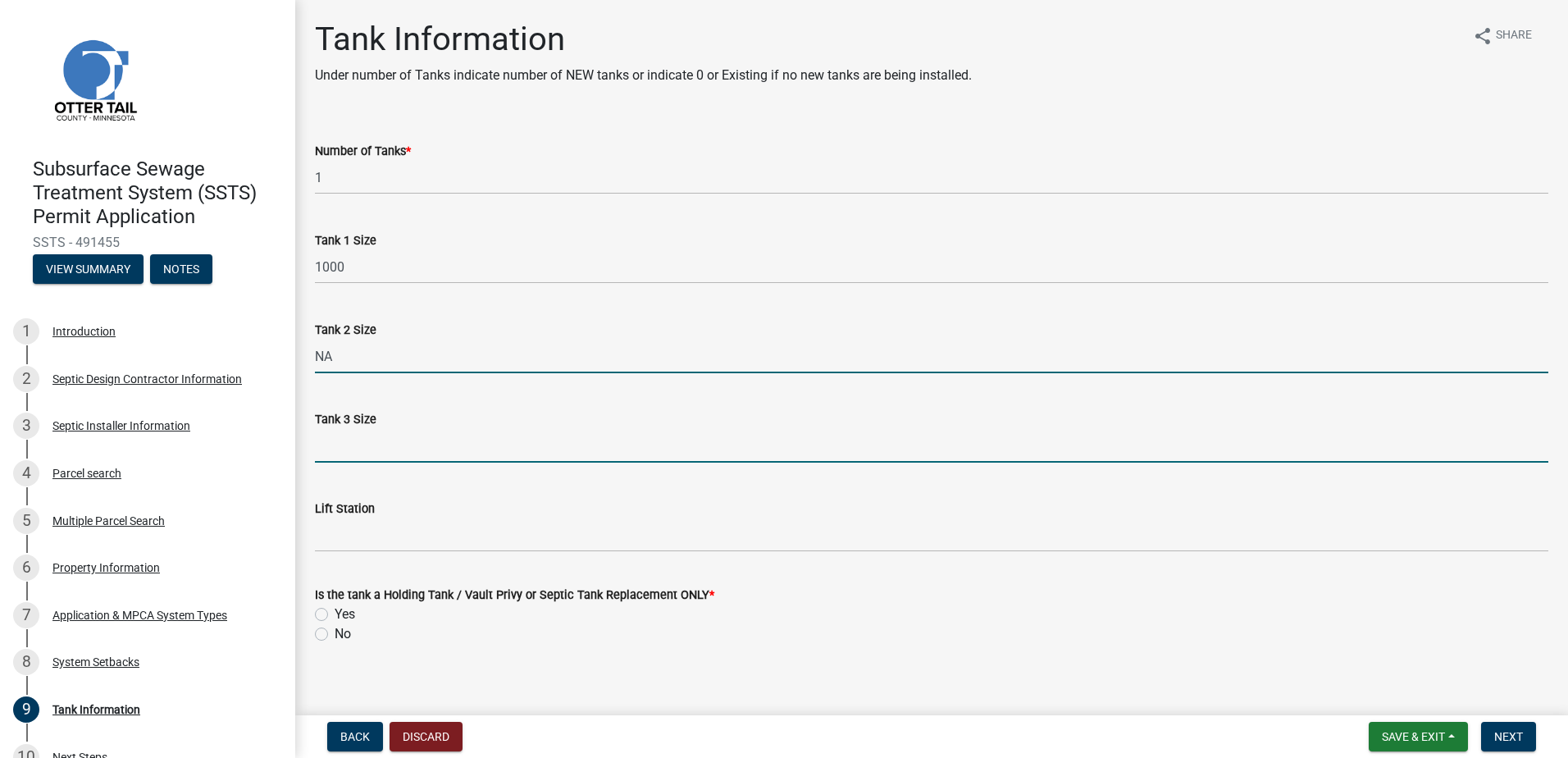
type input "NA"
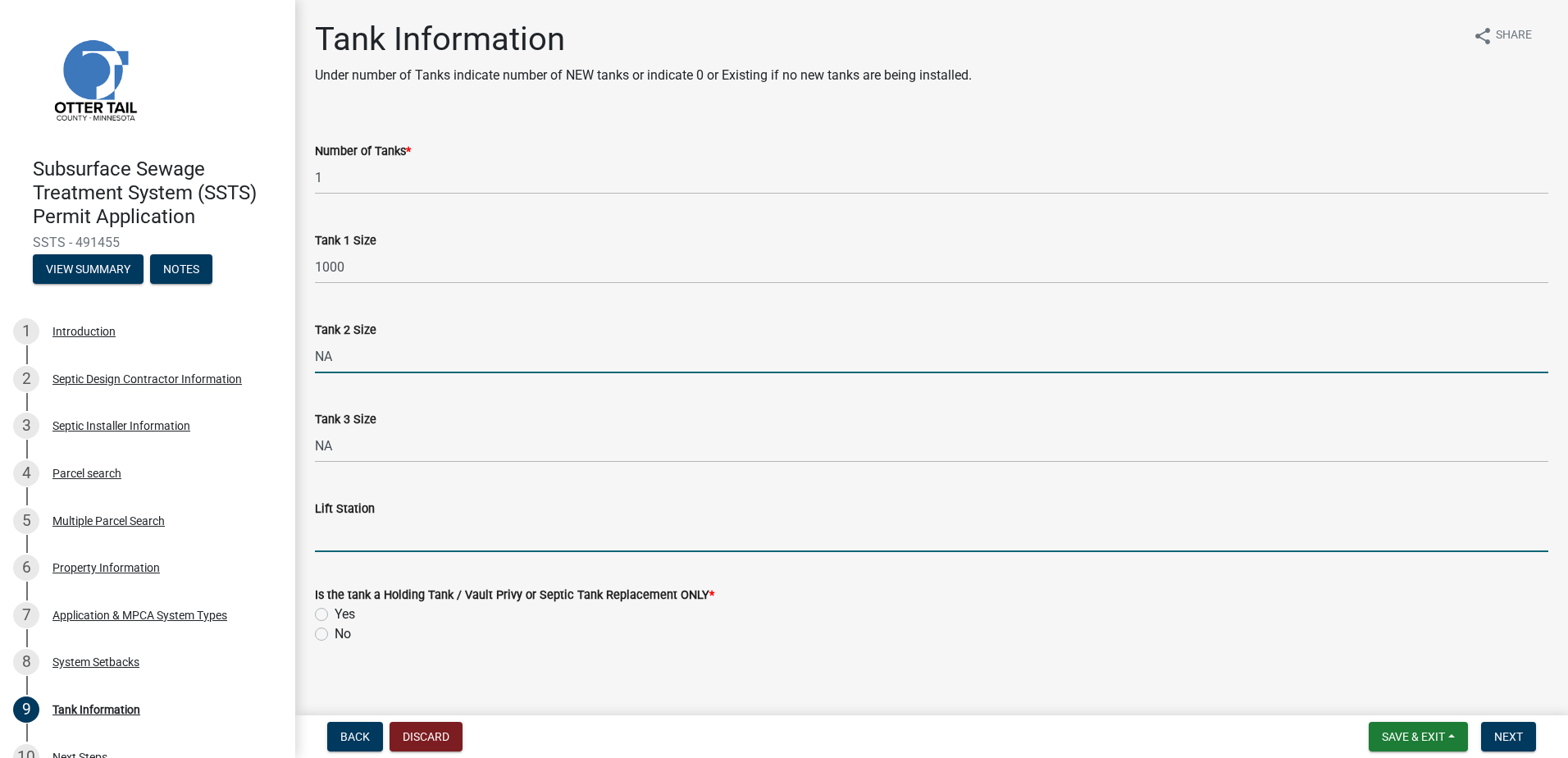
drag, startPoint x: 331, startPoint y: 537, endPoint x: 331, endPoint y: 551, distance: 14.0
click at [331, 537] on input "Lift Station" at bounding box center [932, 535] width 1234 height 33
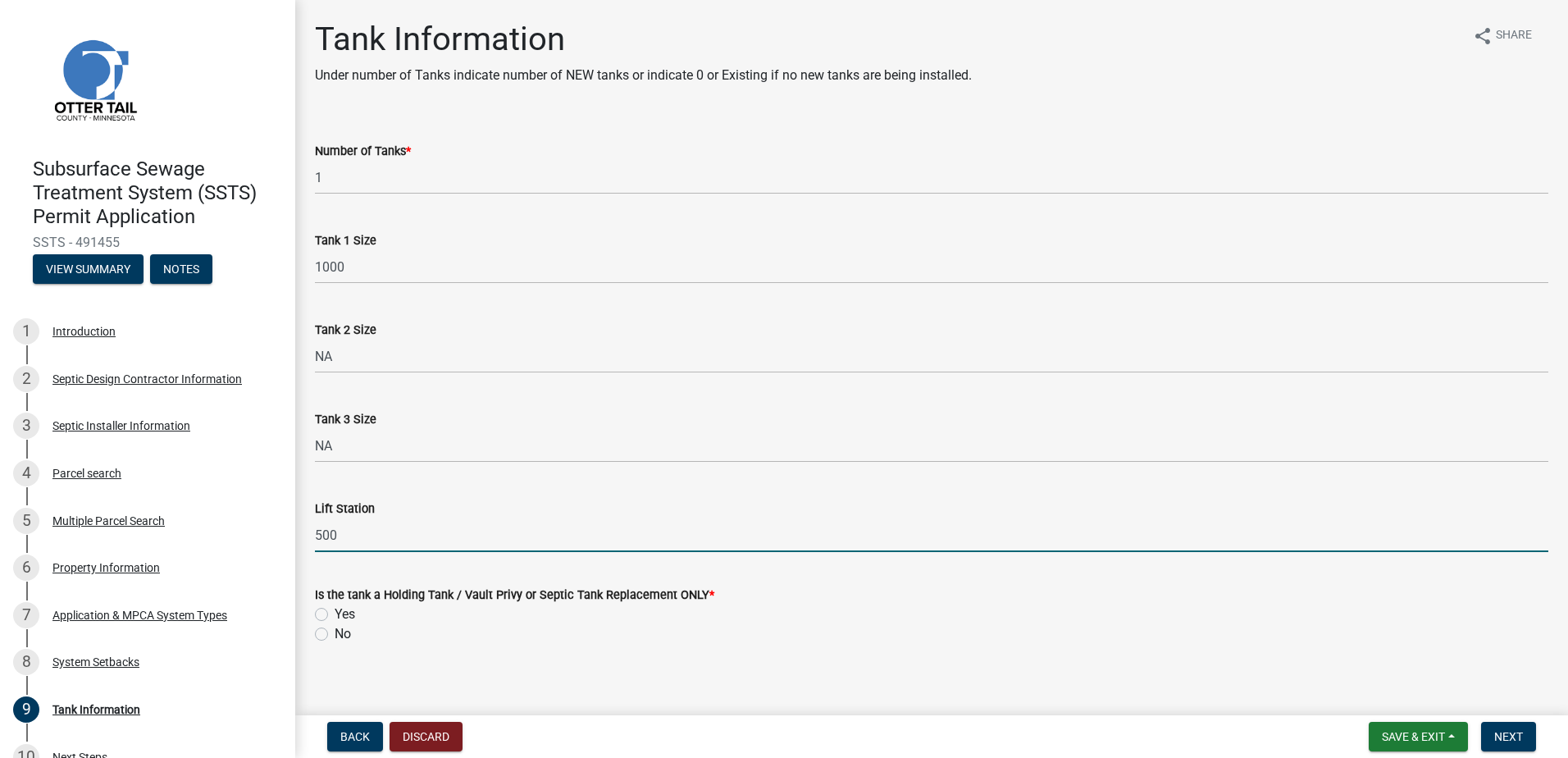
type input "500"
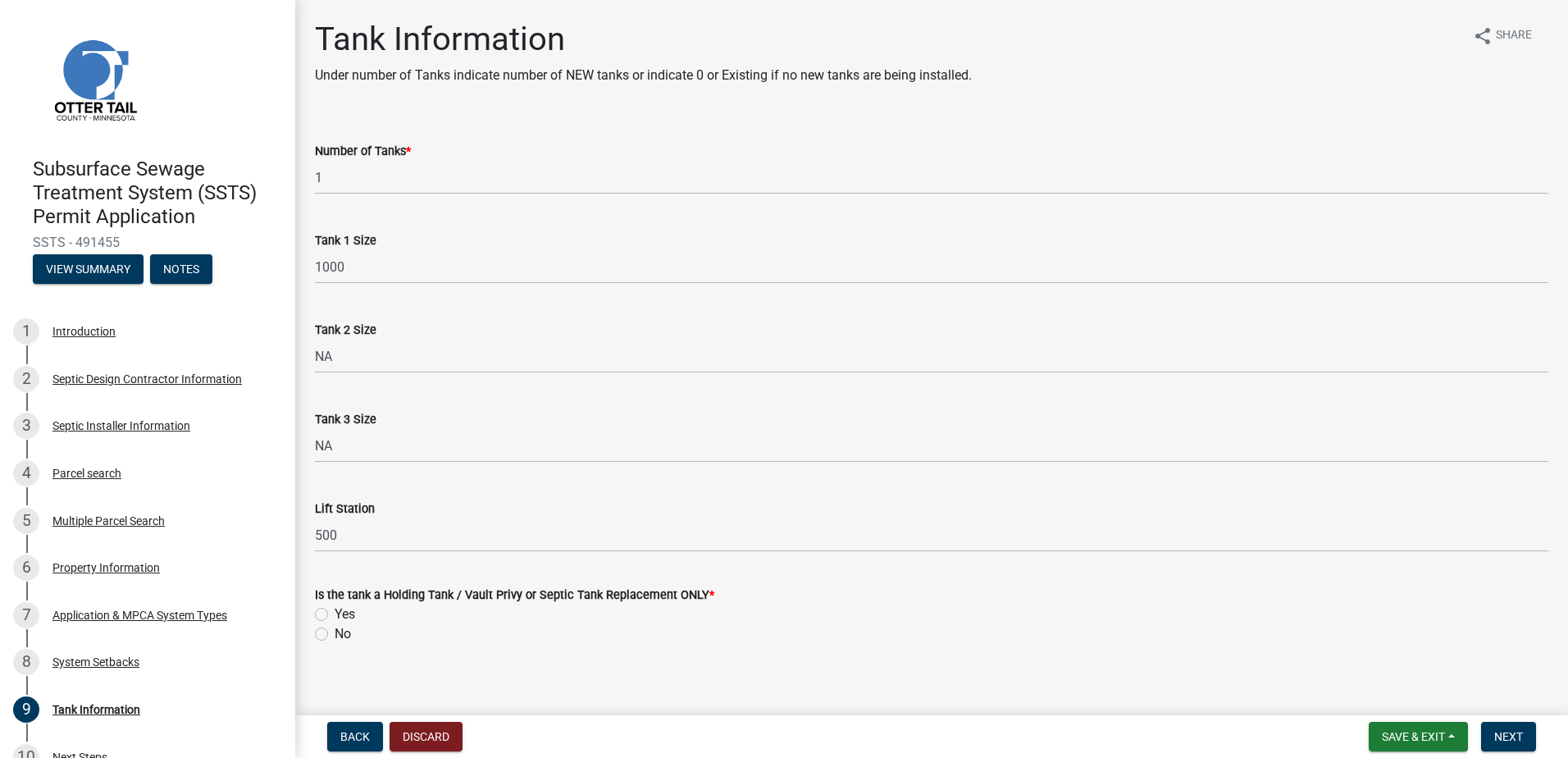
click at [334, 634] on label "No" at bounding box center [342, 634] width 17 height 20
click at [334, 634] on input "No" at bounding box center [339, 629] width 11 height 11
radio input "true"
click at [1499, 744] on button "Next" at bounding box center [1508, 736] width 55 height 29
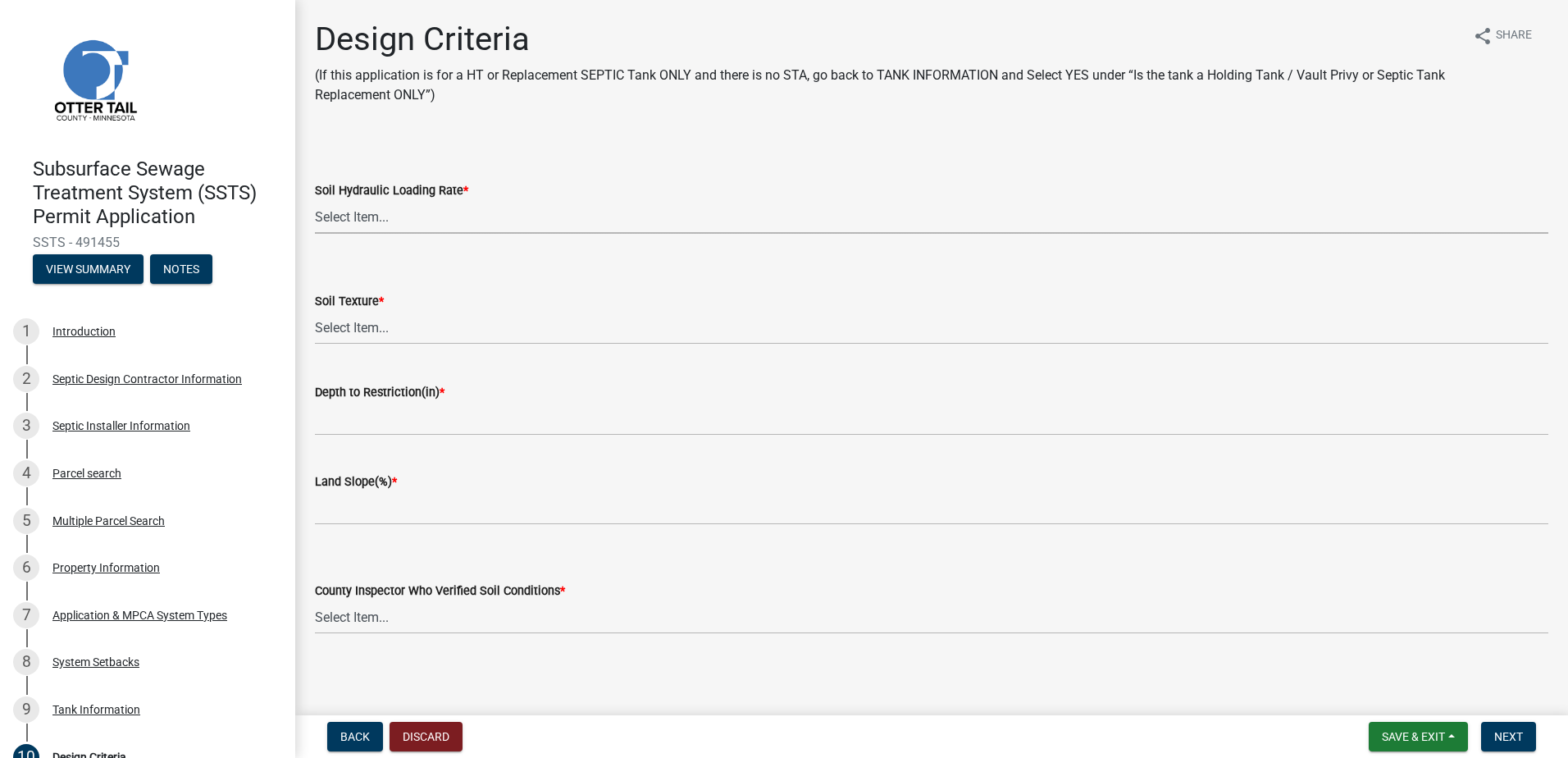
click at [343, 223] on select "Select Item... 1.6 gpd/ft2 1.2 gpd/ft2 1.0 gpd/ft2 0.87 gpd/ft2 0.78 gpd/ft2 0.…" at bounding box center [932, 217] width 1234 height 33
click at [315, 201] on select "Select Item... 1.6 gpd/ft2 1.2 gpd/ft2 1.0 gpd/ft2 0.87 gpd/ft2 0.78 gpd/ft2 0.…" at bounding box center [932, 217] width 1234 height 33
select select "161dc003-2926-44f5-9717-bc9d566eecc1"
drag, startPoint x: 341, startPoint y: 321, endPoint x: 343, endPoint y: 337, distance: 16.1
click at [341, 321] on select "Select Item... Coarse Sand (COS) Sand (S) Fine Sand (FS) Very Fine Sand (VFS) L…" at bounding box center [932, 328] width 1234 height 33
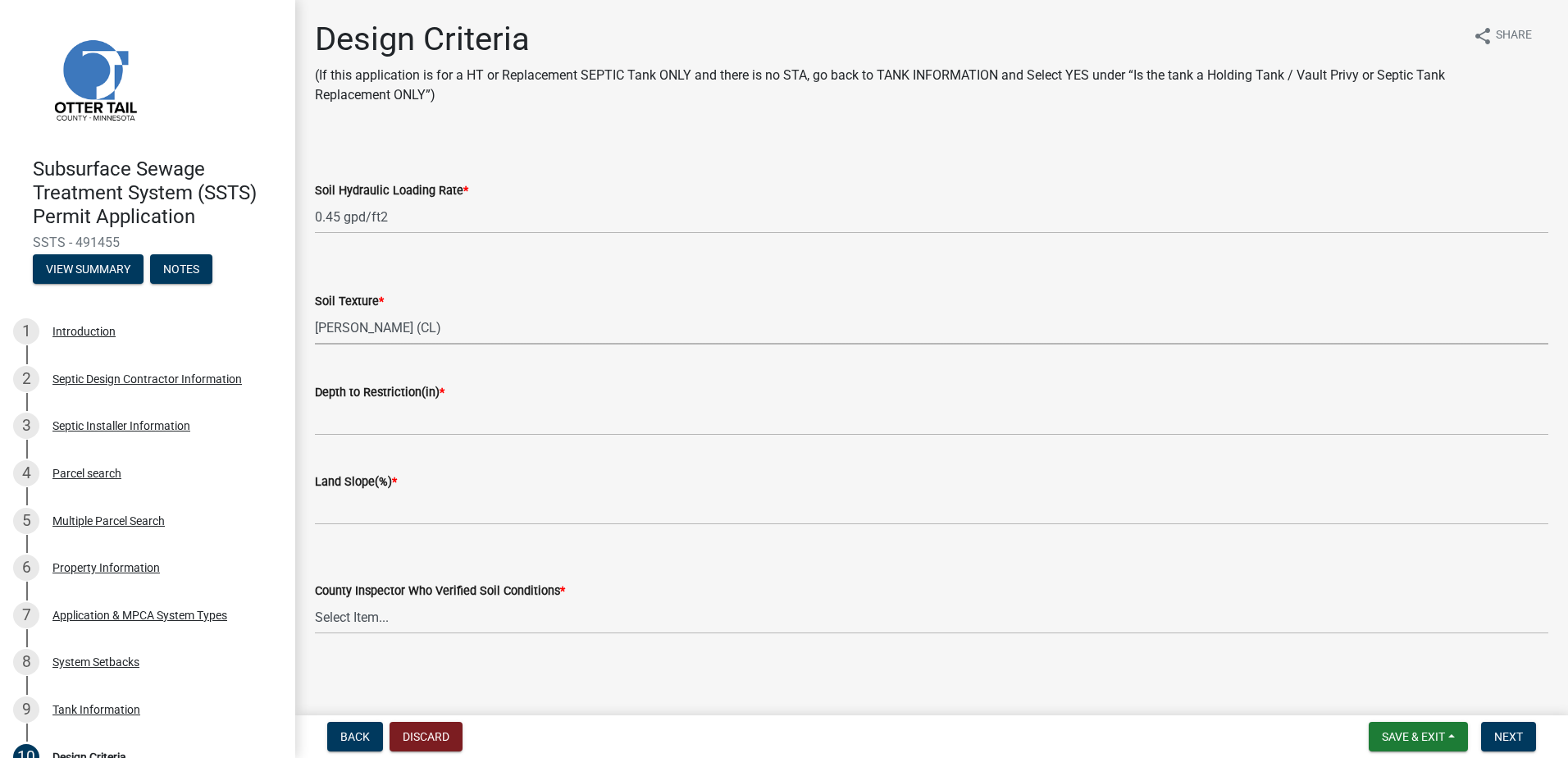
click at [315, 311] on select "Select Item... Coarse Sand (COS) Sand (S) Fine Sand (FS) Very Fine Sand (VFS) L…" at bounding box center [932, 328] width 1234 height 33
select select "3ca66991-ccde-4548-bdad-f82583be96e2"
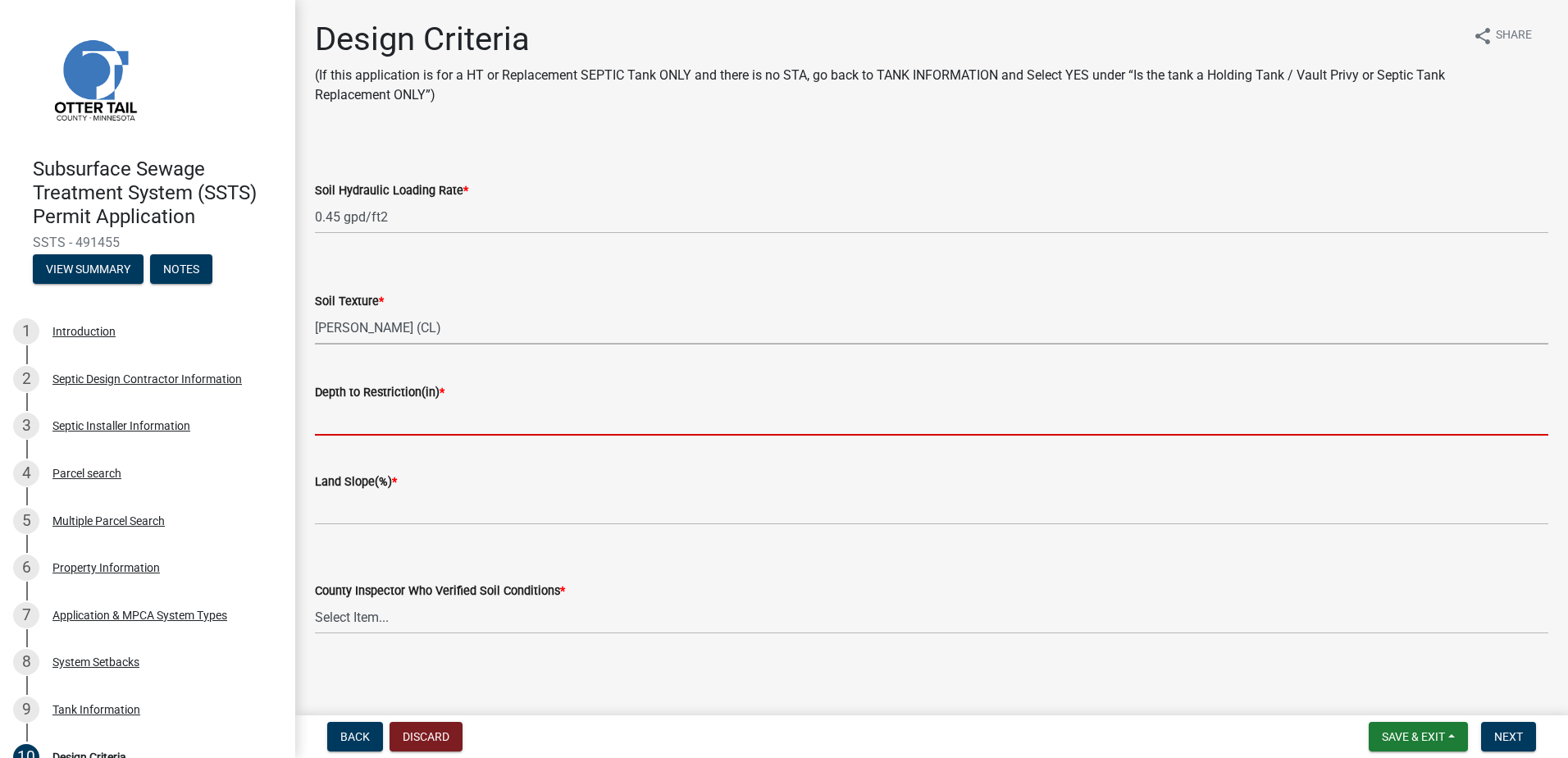
click at [354, 424] on input "Depth to Restriction(in) *" at bounding box center [932, 419] width 1234 height 33
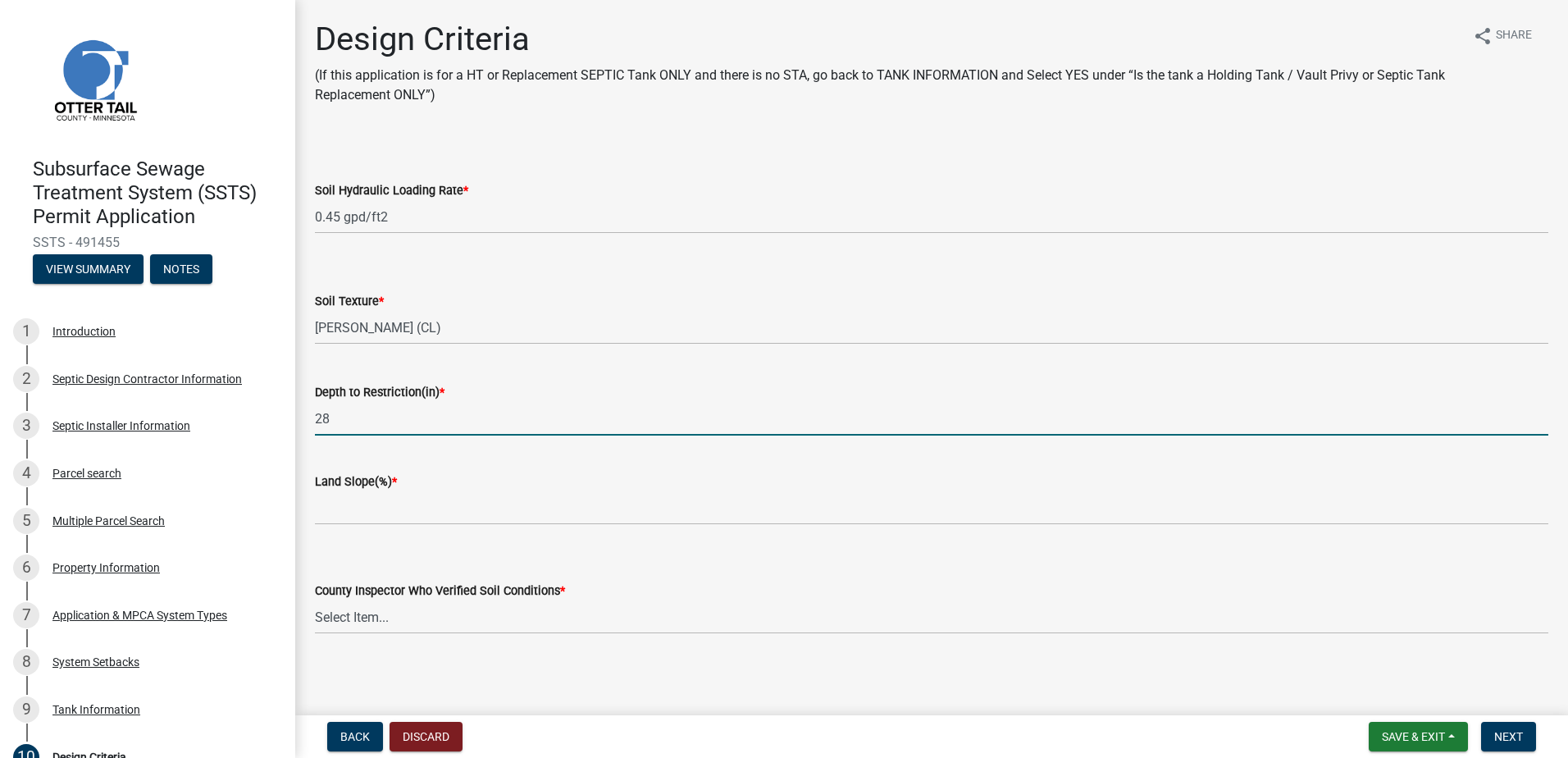
type input "28"
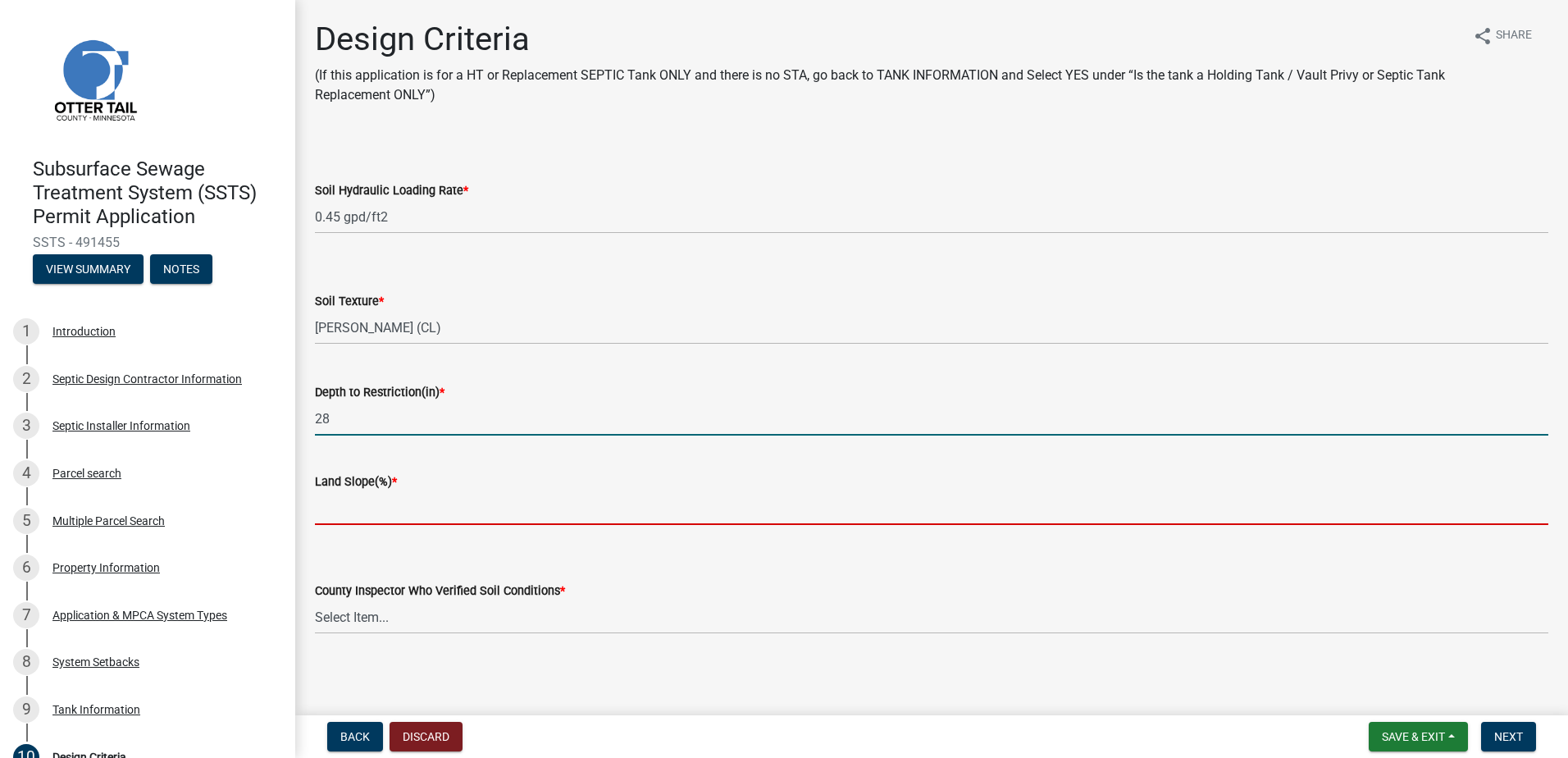
click at [343, 520] on input "Land Slope(%) *" at bounding box center [932, 508] width 1234 height 33
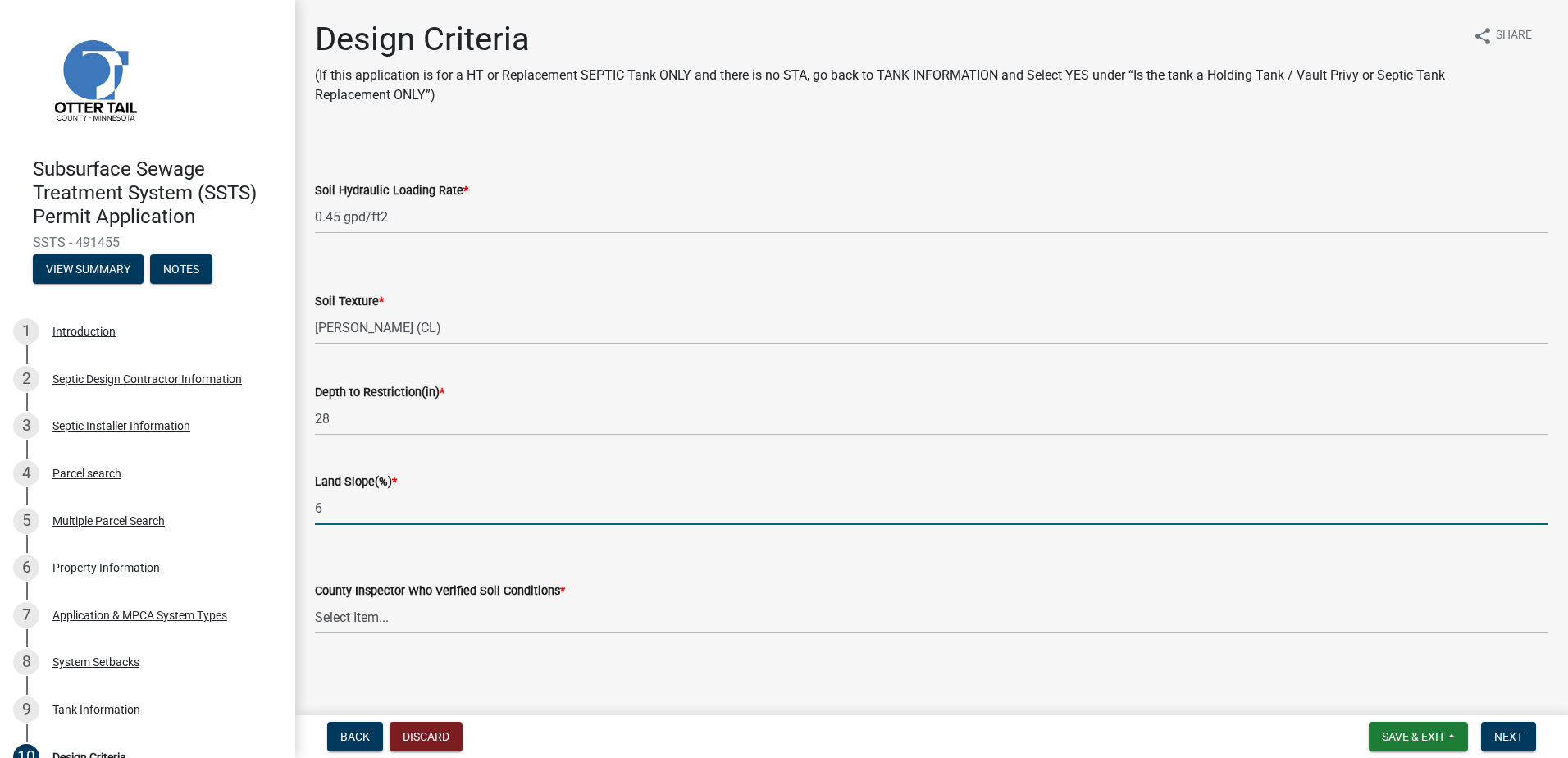
type input "6"
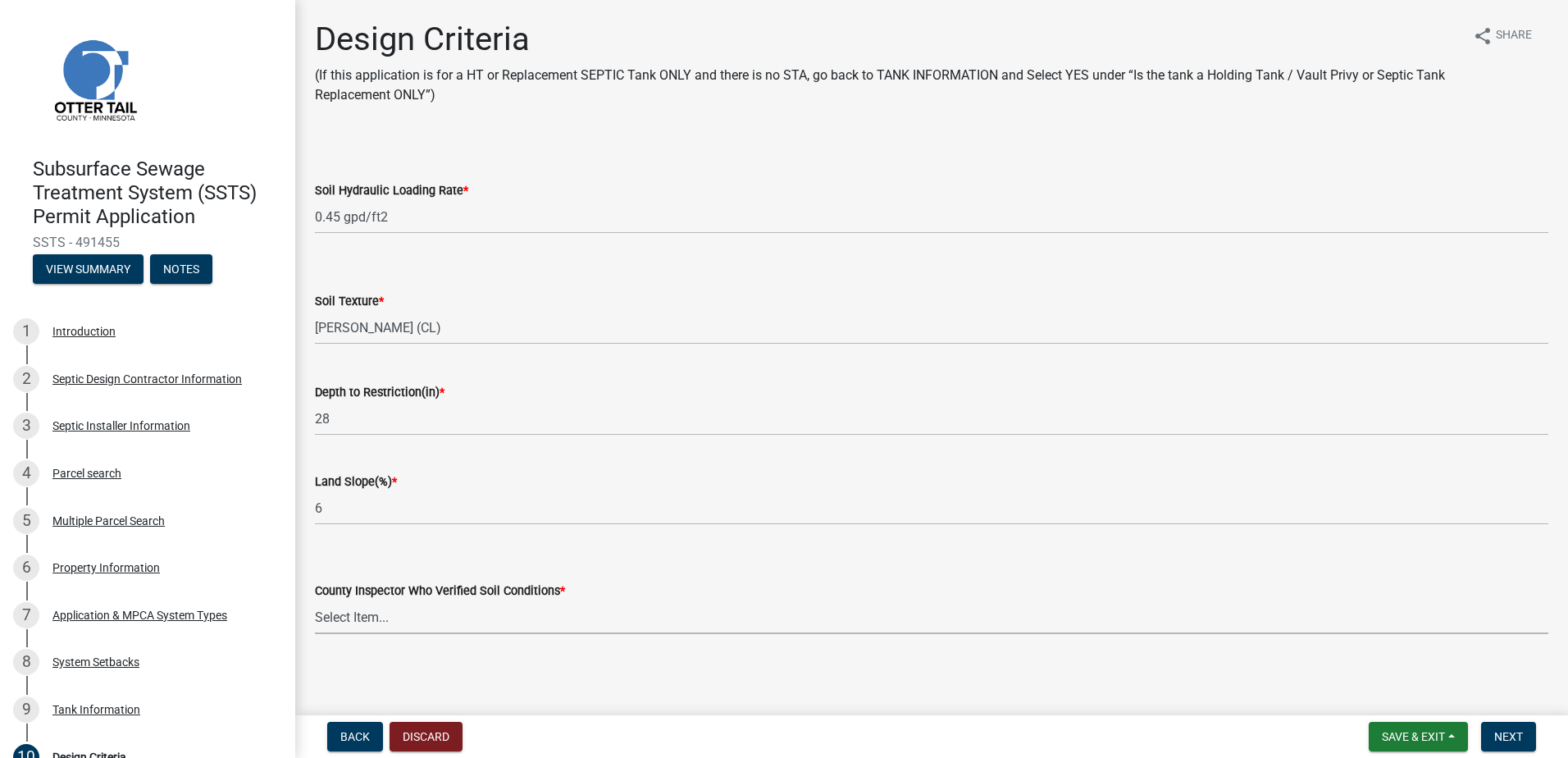
click at [350, 621] on select "Select Item... [PERSON_NAME] [PERSON_NAME] [PERSON_NAME] [PERSON_NAME] [PERSON_…" at bounding box center [932, 617] width 1234 height 33
click at [315, 601] on select "Select Item... [PERSON_NAME] [PERSON_NAME] [PERSON_NAME] [PERSON_NAME] [PERSON_…" at bounding box center [932, 617] width 1234 height 33
select select "77ed3ba4-a6d5-4048-ab27-59c0bc717e6e"
click at [1519, 731] on span "Next" at bounding box center [1507, 736] width 28 height 13
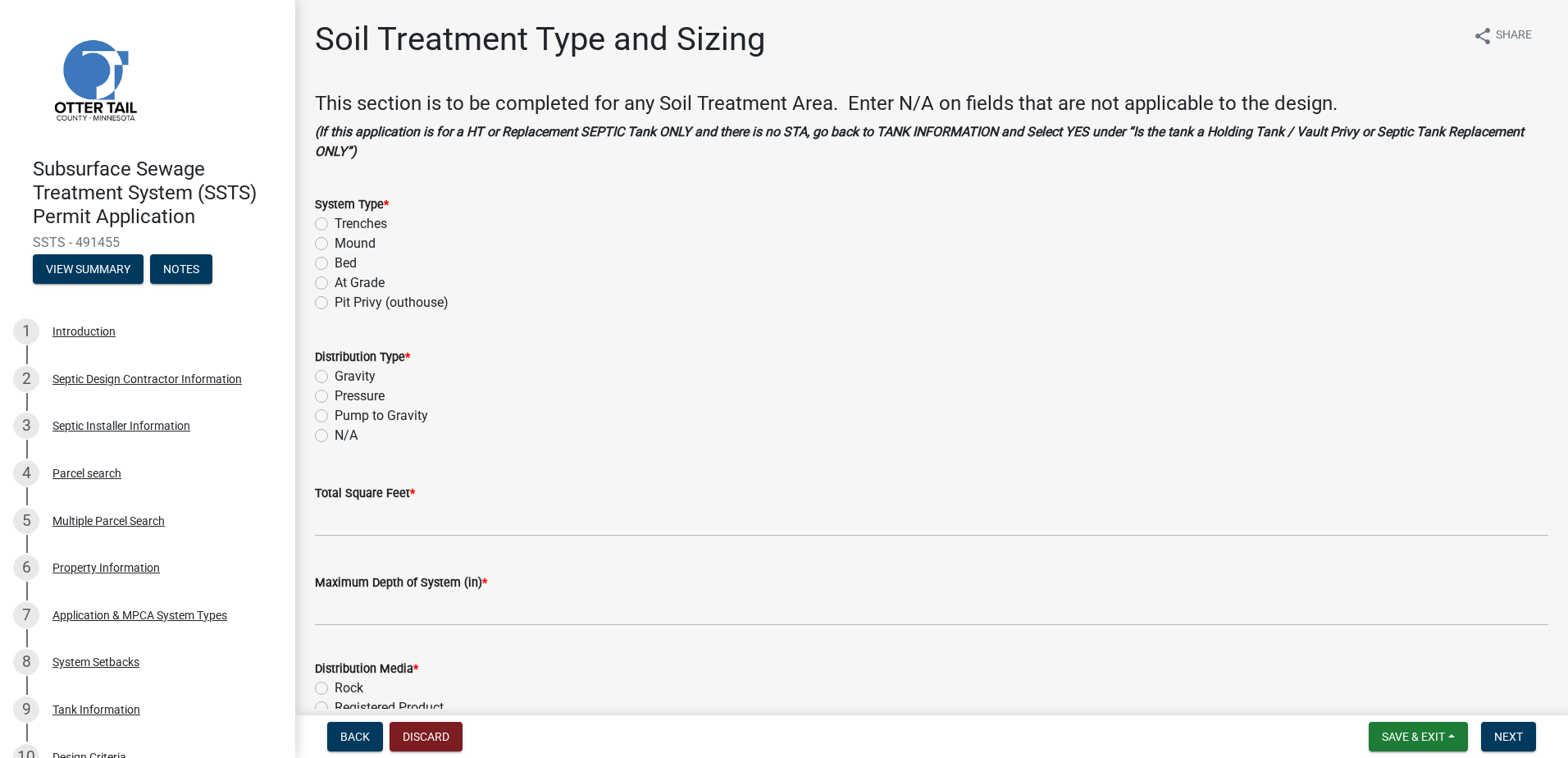
click at [334, 244] on label "Mound" at bounding box center [355, 244] width 41 height 20
click at [334, 244] on input "Mound" at bounding box center [339, 239] width 11 height 11
radio input "true"
click at [334, 400] on label "Pressure" at bounding box center [359, 396] width 50 height 20
click at [334, 397] on input "Pressure" at bounding box center [339, 391] width 11 height 11
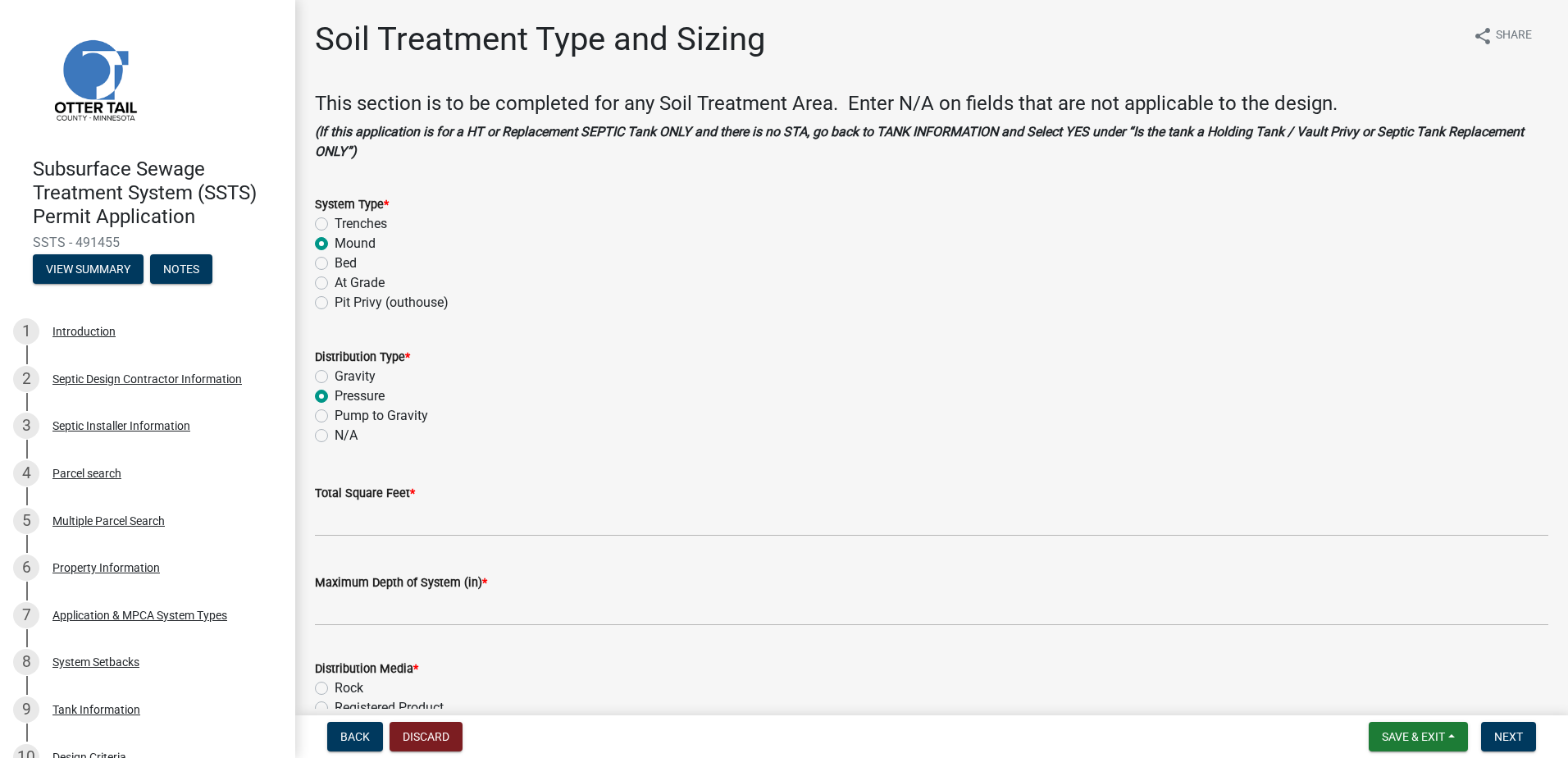
radio input "true"
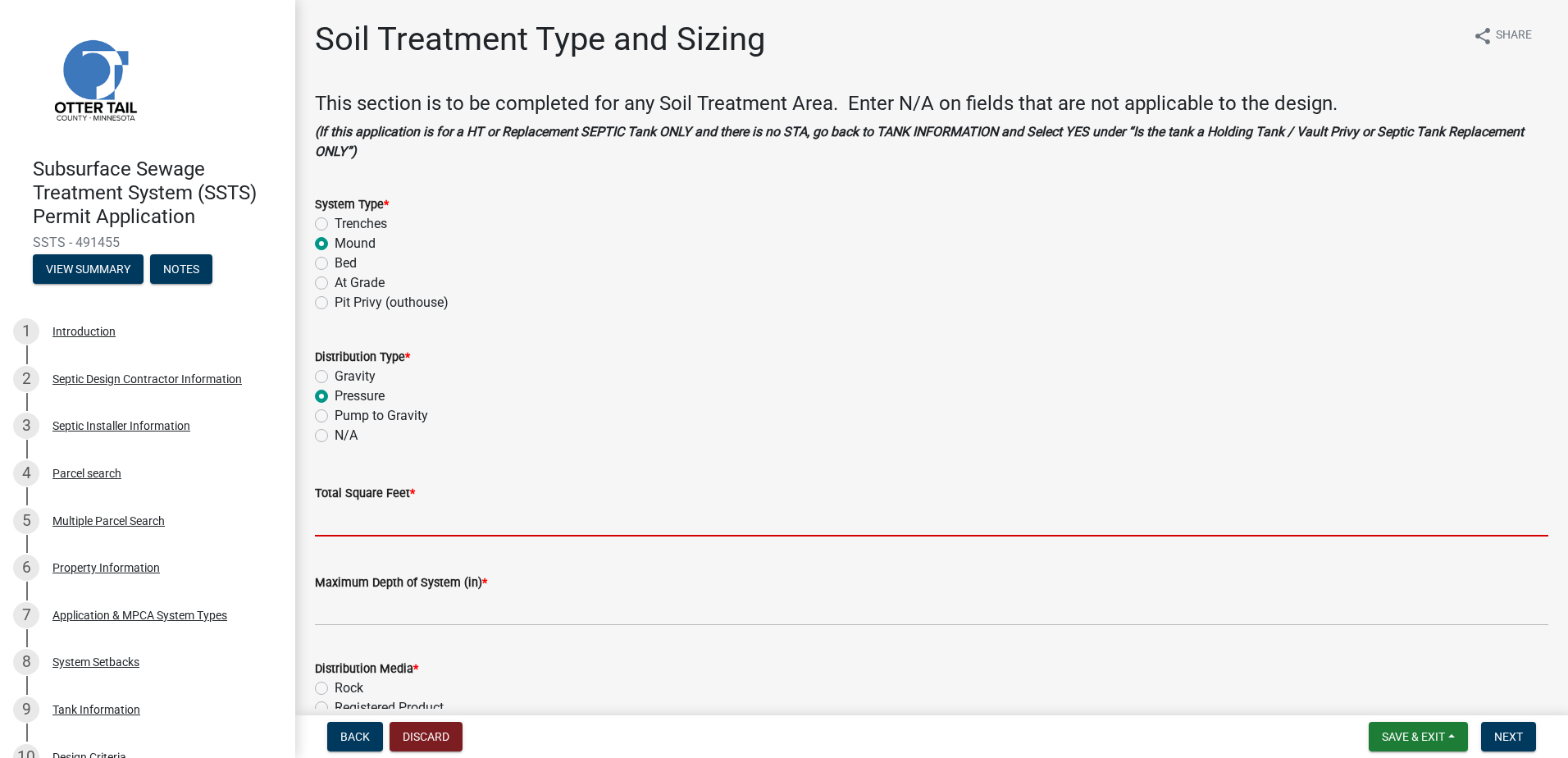
click at [343, 526] on input "Total Square Feet *" at bounding box center [932, 519] width 1234 height 33
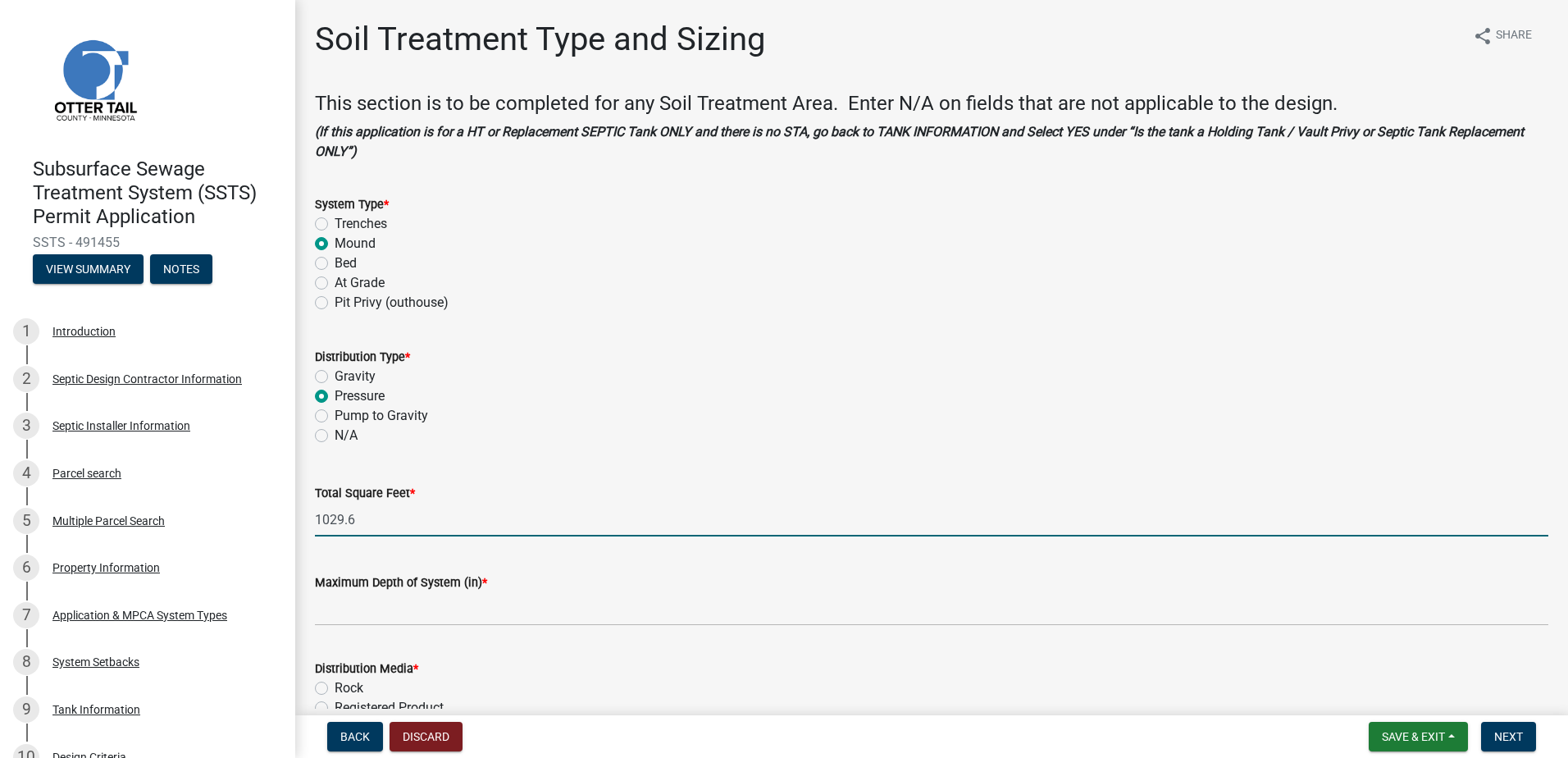
type input "1029.6"
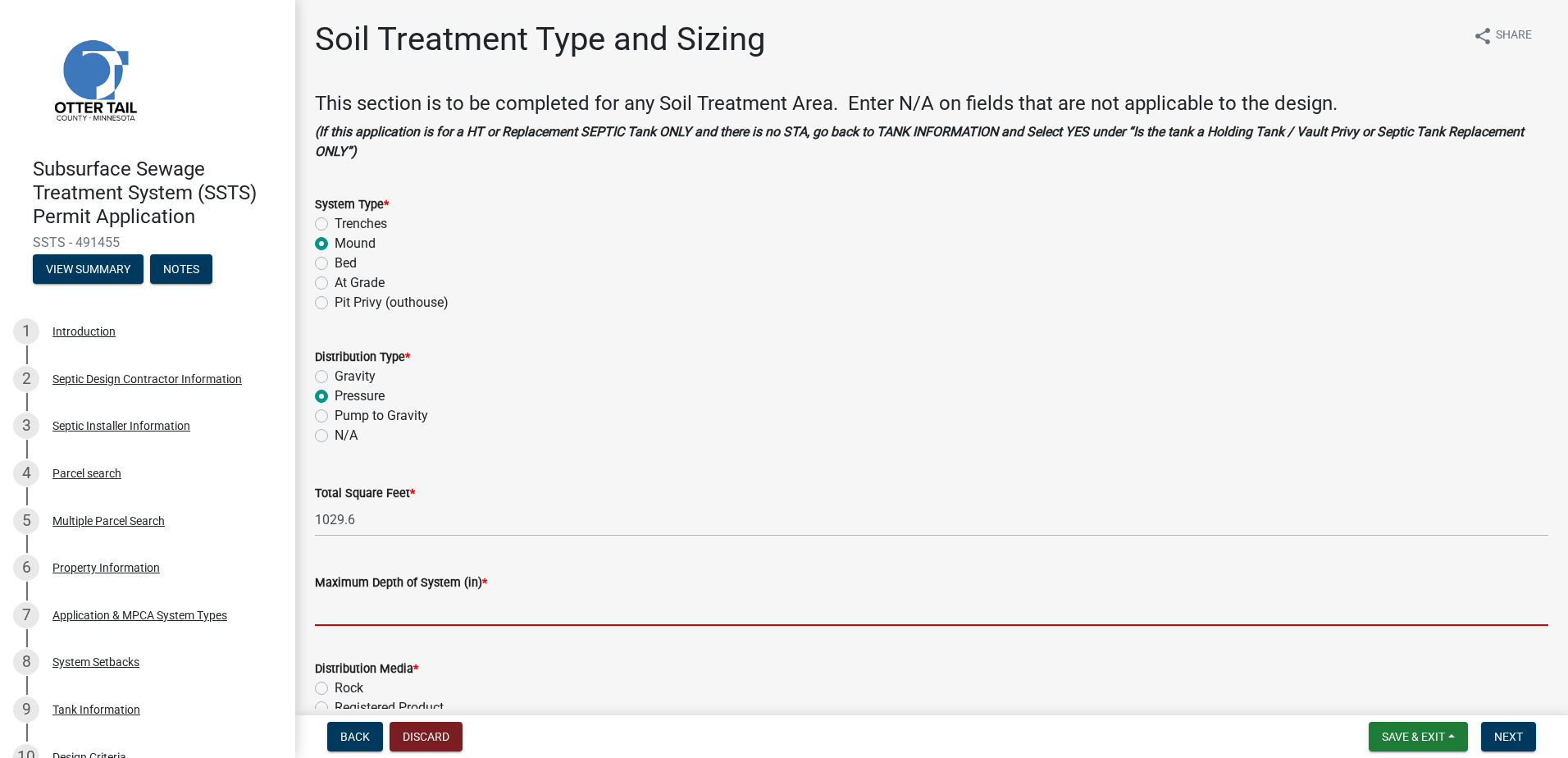
click at [332, 613] on input "Maximum Depth of System (in) *" at bounding box center [932, 609] width 1234 height 33
type input "1' Sand LIft"
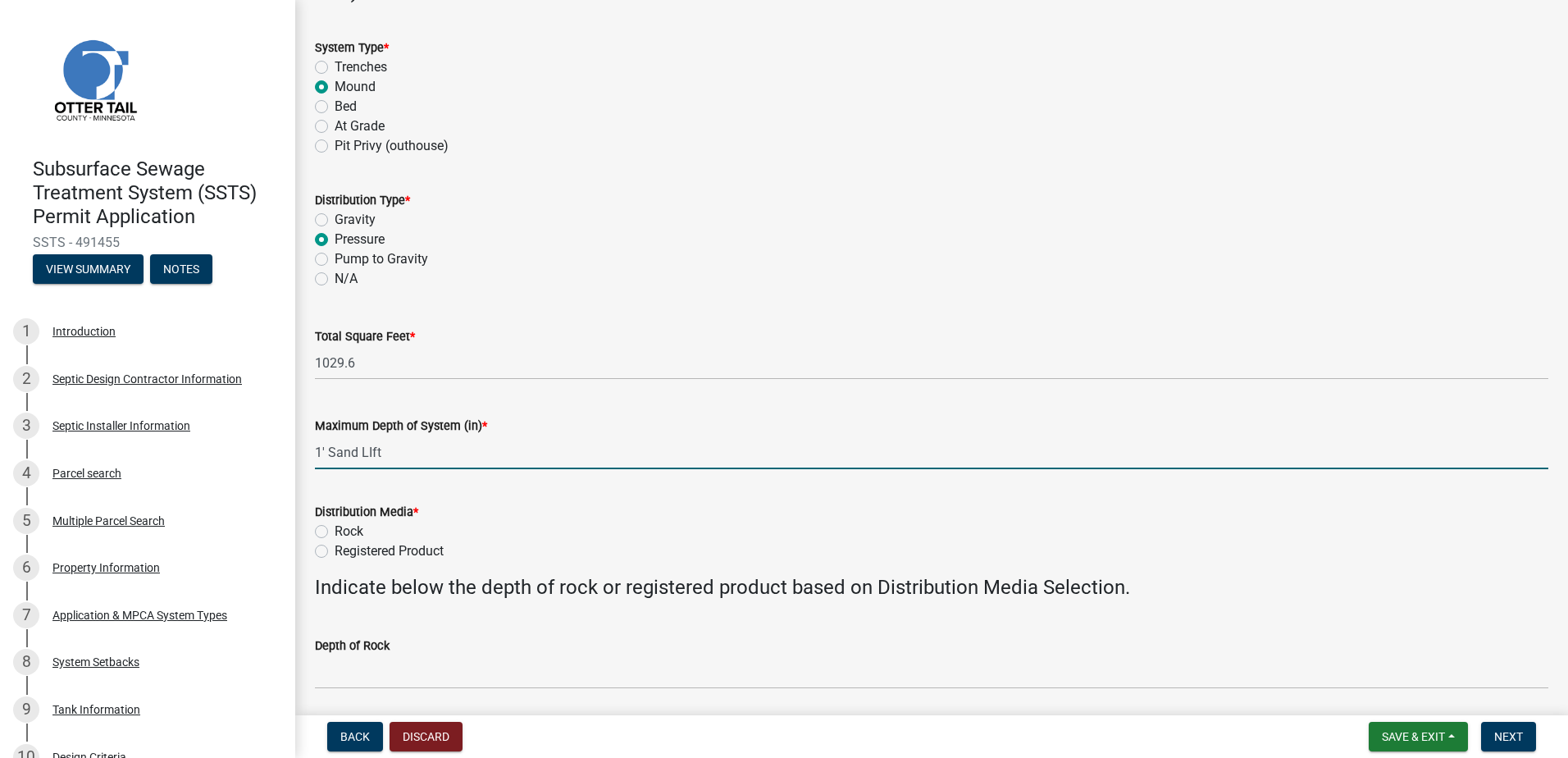
scroll to position [164, 0]
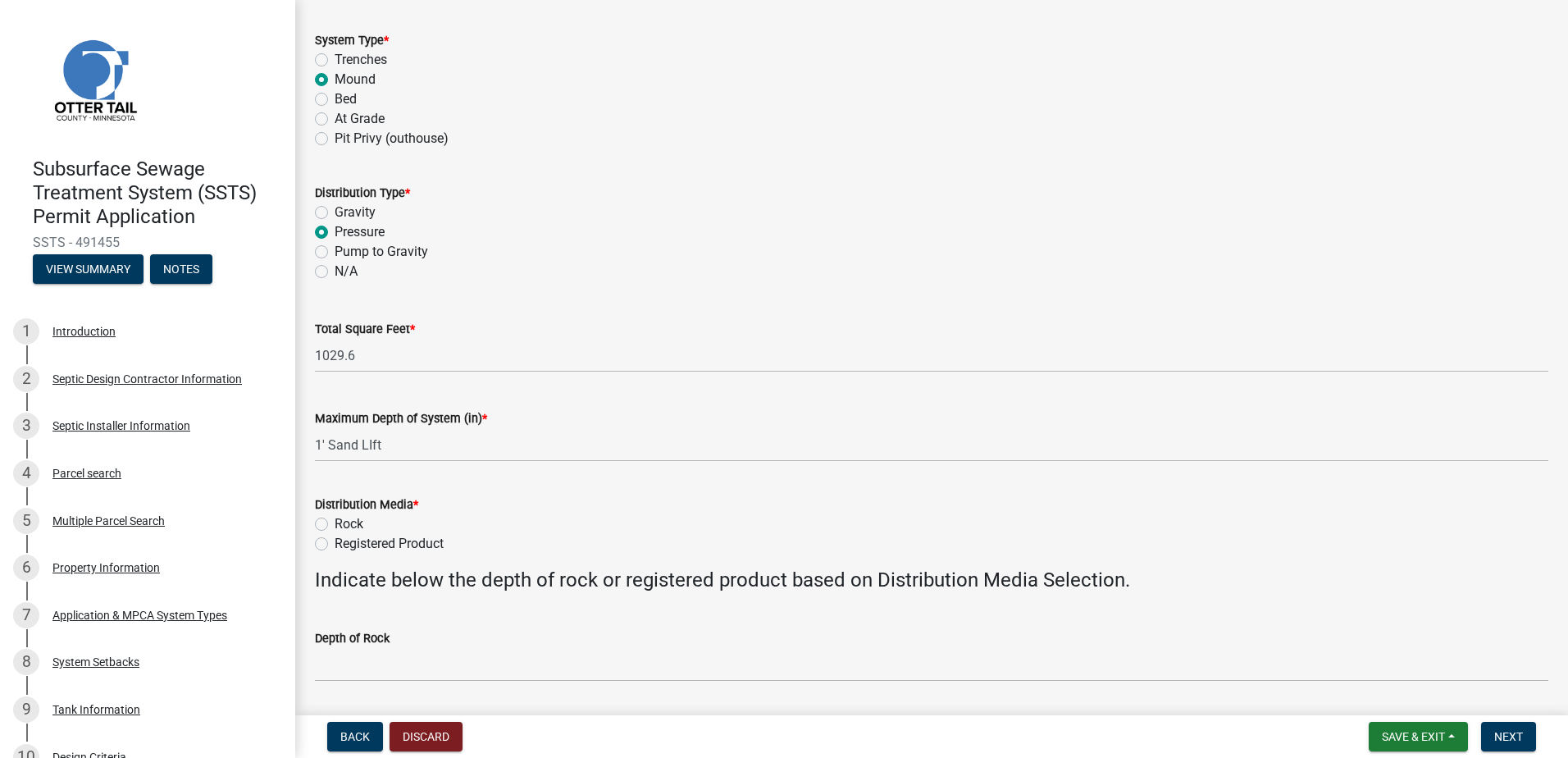
click at [334, 546] on label "Registered Product" at bounding box center [389, 544] width 109 height 20
click at [334, 545] on input "Registered Product" at bounding box center [339, 539] width 11 height 11
radio input "true"
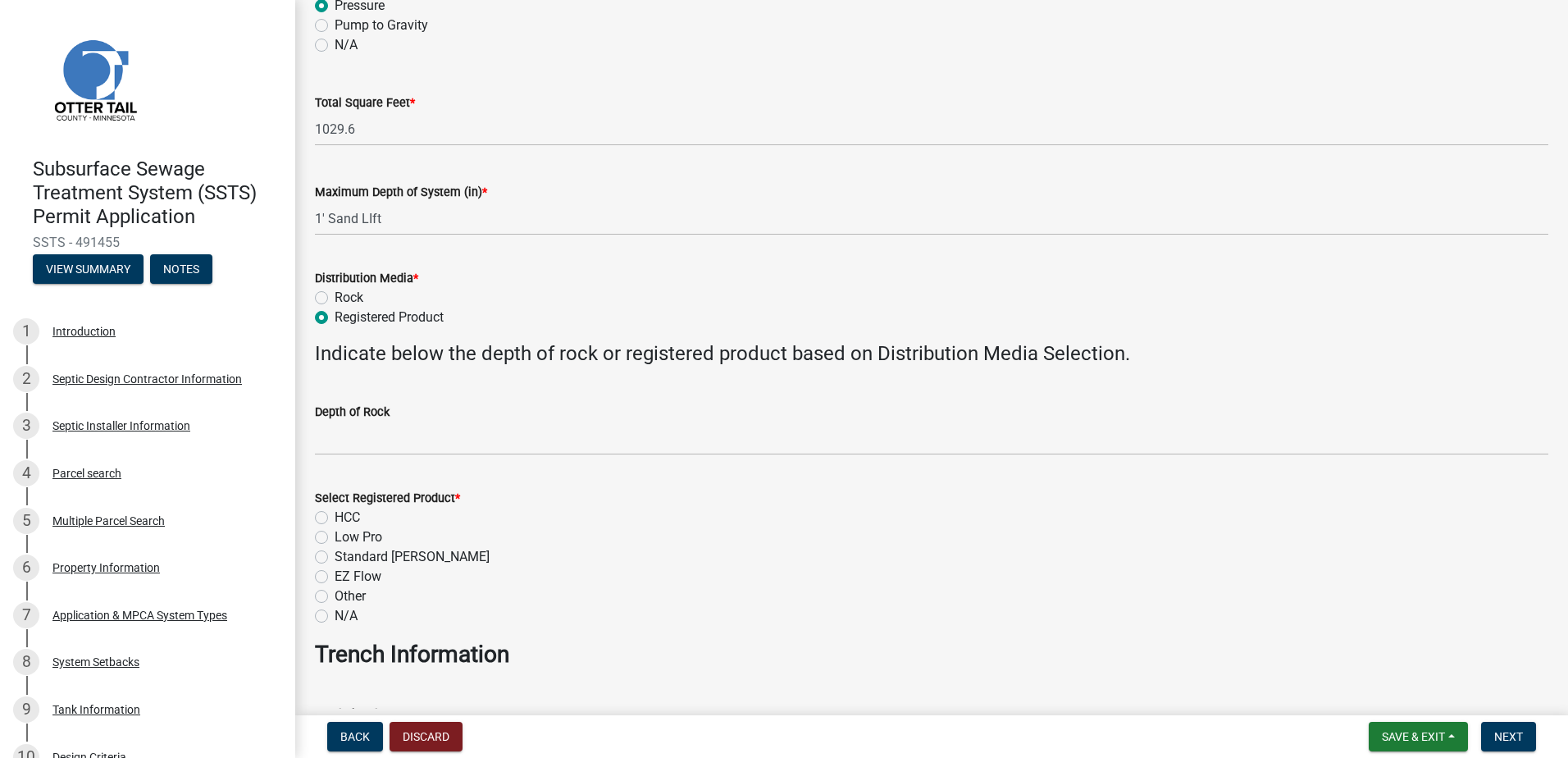
scroll to position [410, 0]
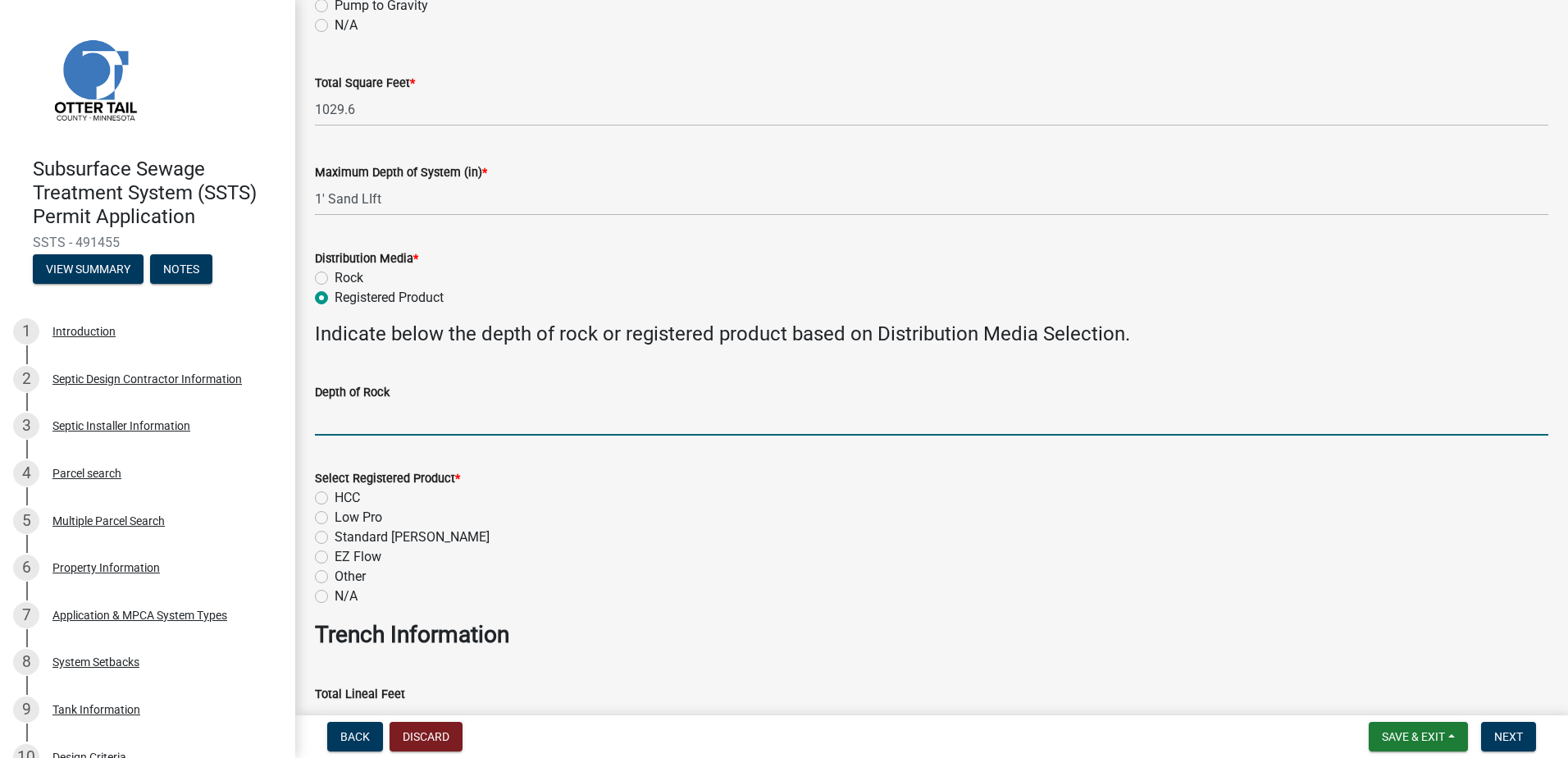
drag, startPoint x: 333, startPoint y: 424, endPoint x: 338, endPoint y: 432, distance: 9.4
click at [333, 424] on input "Depth of Rock" at bounding box center [932, 419] width 1234 height 33
type input "NA"
click at [334, 519] on label "Low Pro" at bounding box center [358, 517] width 48 height 20
click at [334, 518] on input "Low Pro" at bounding box center [339, 513] width 11 height 11
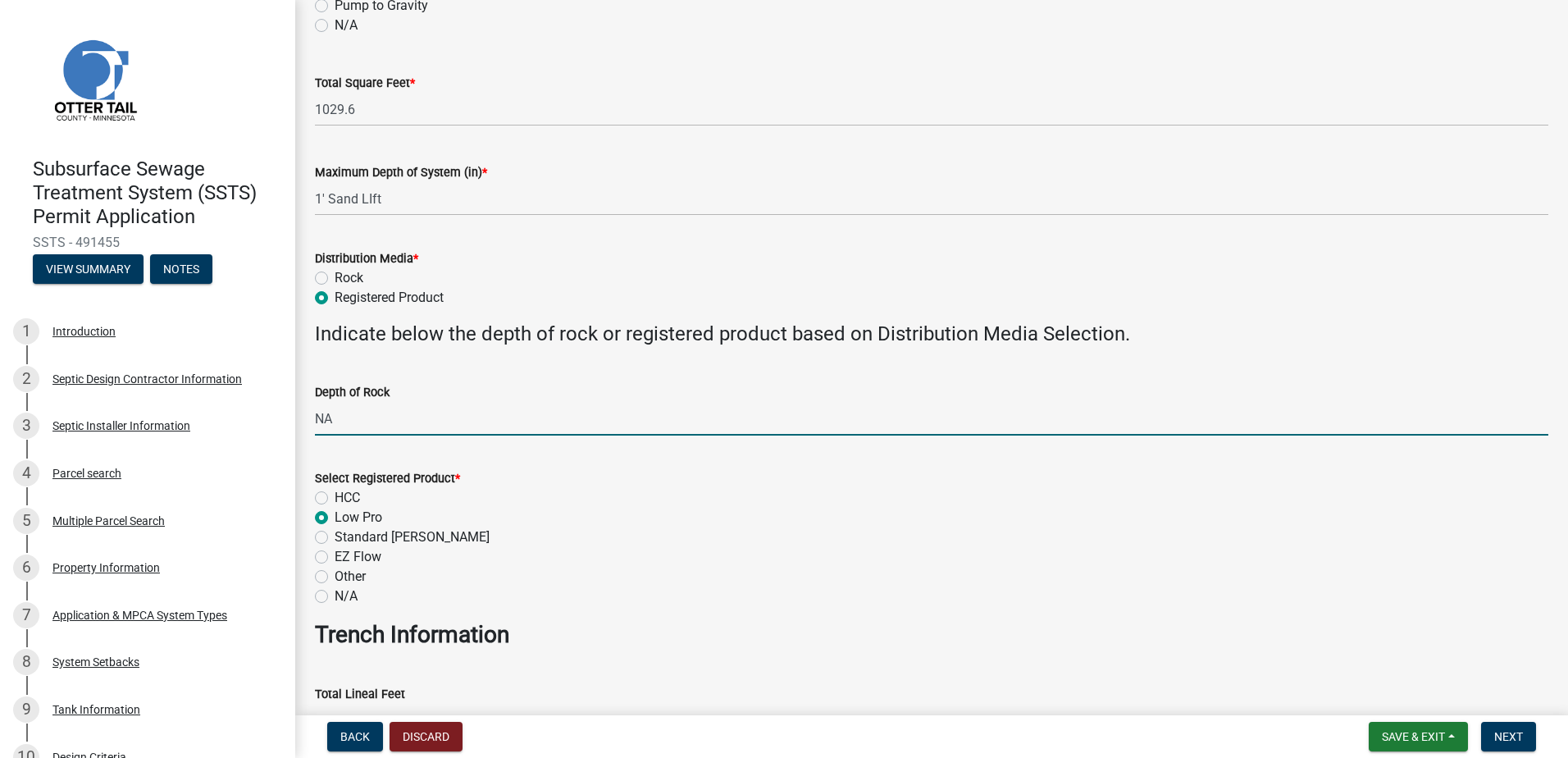
radio input "true"
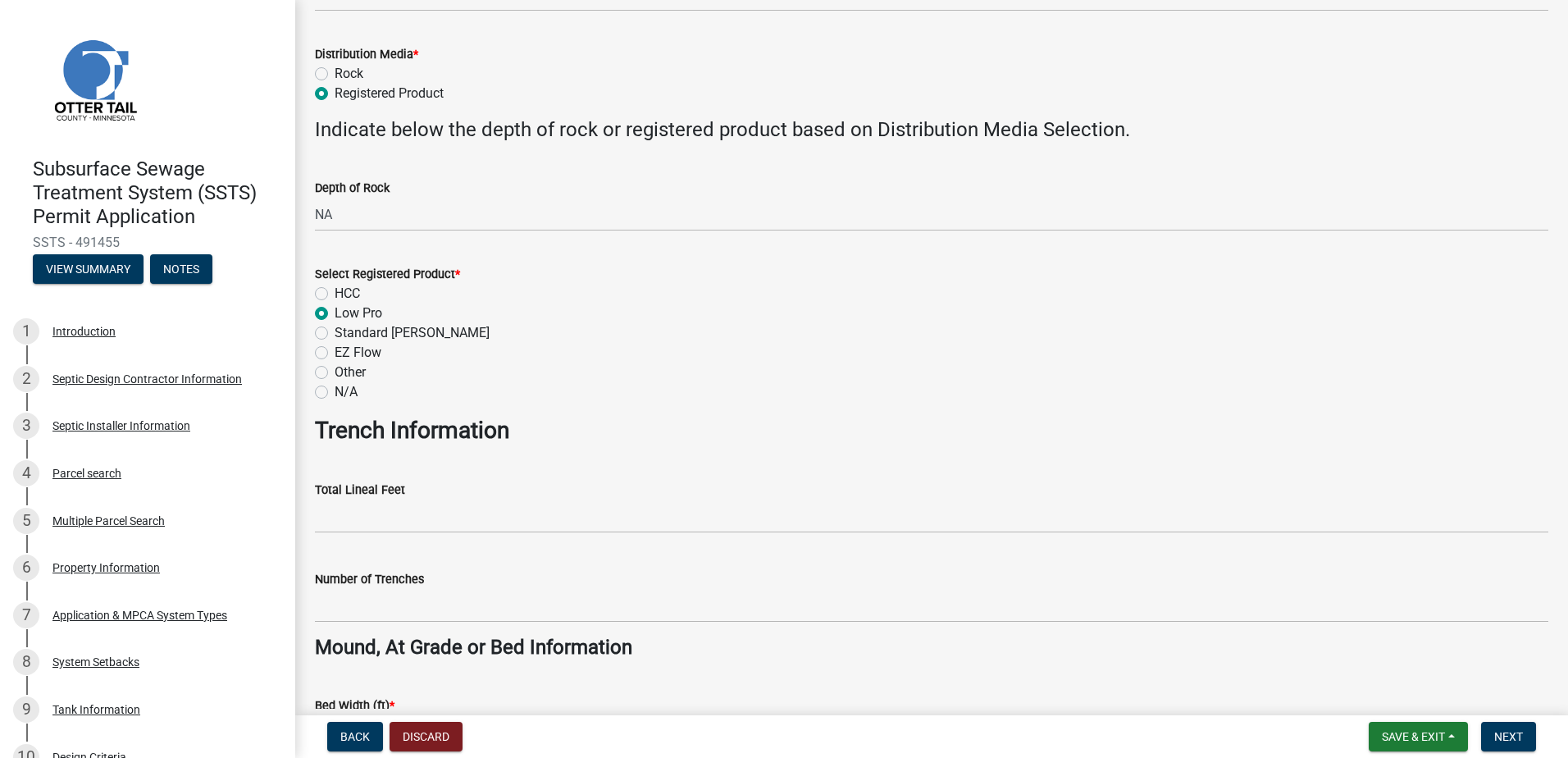
scroll to position [656, 0]
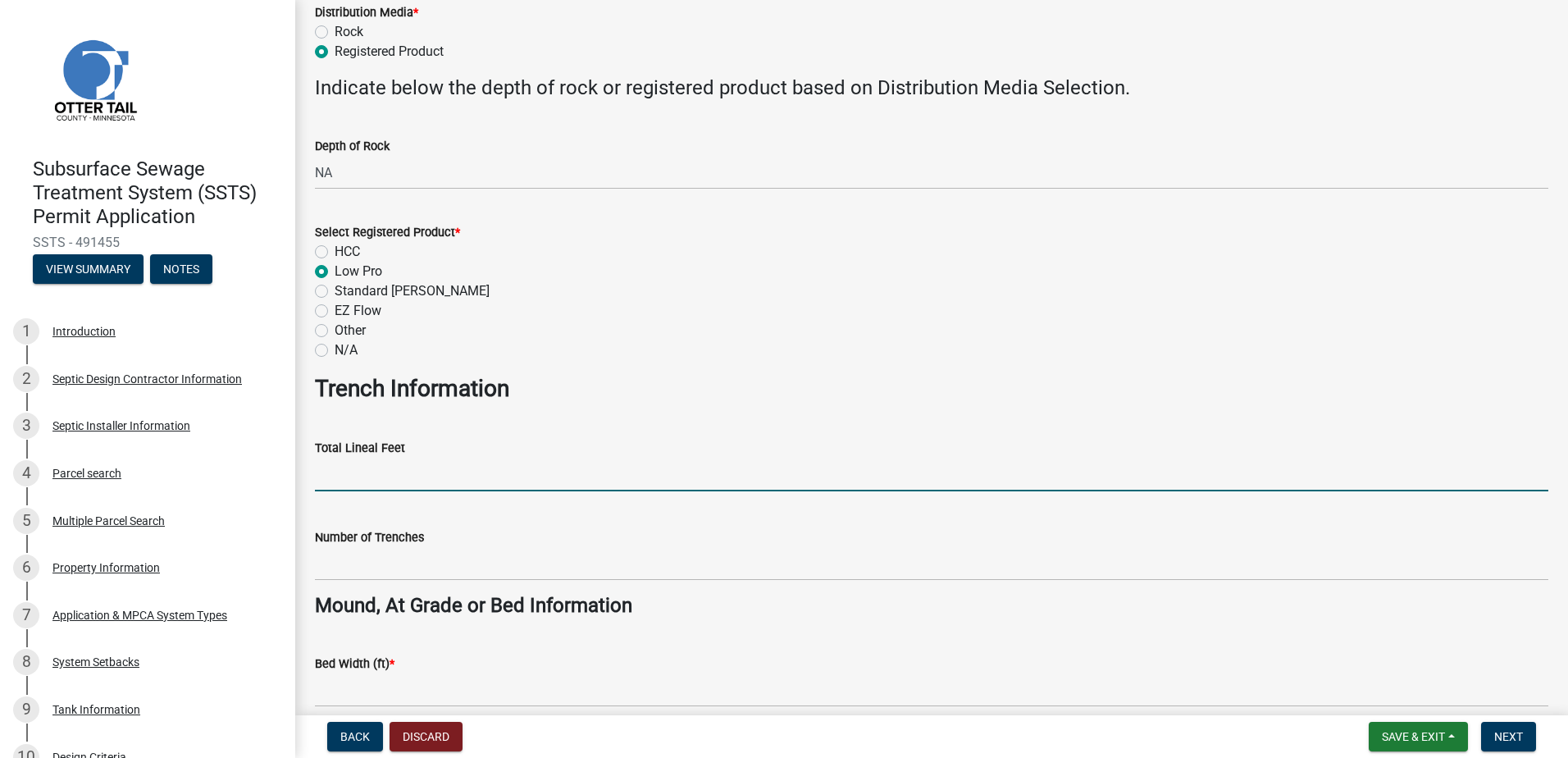
drag, startPoint x: 333, startPoint y: 480, endPoint x: 334, endPoint y: 488, distance: 8.1
click at [333, 480] on input "Total Lineal Feet" at bounding box center [932, 474] width 1234 height 33
type input "NA"
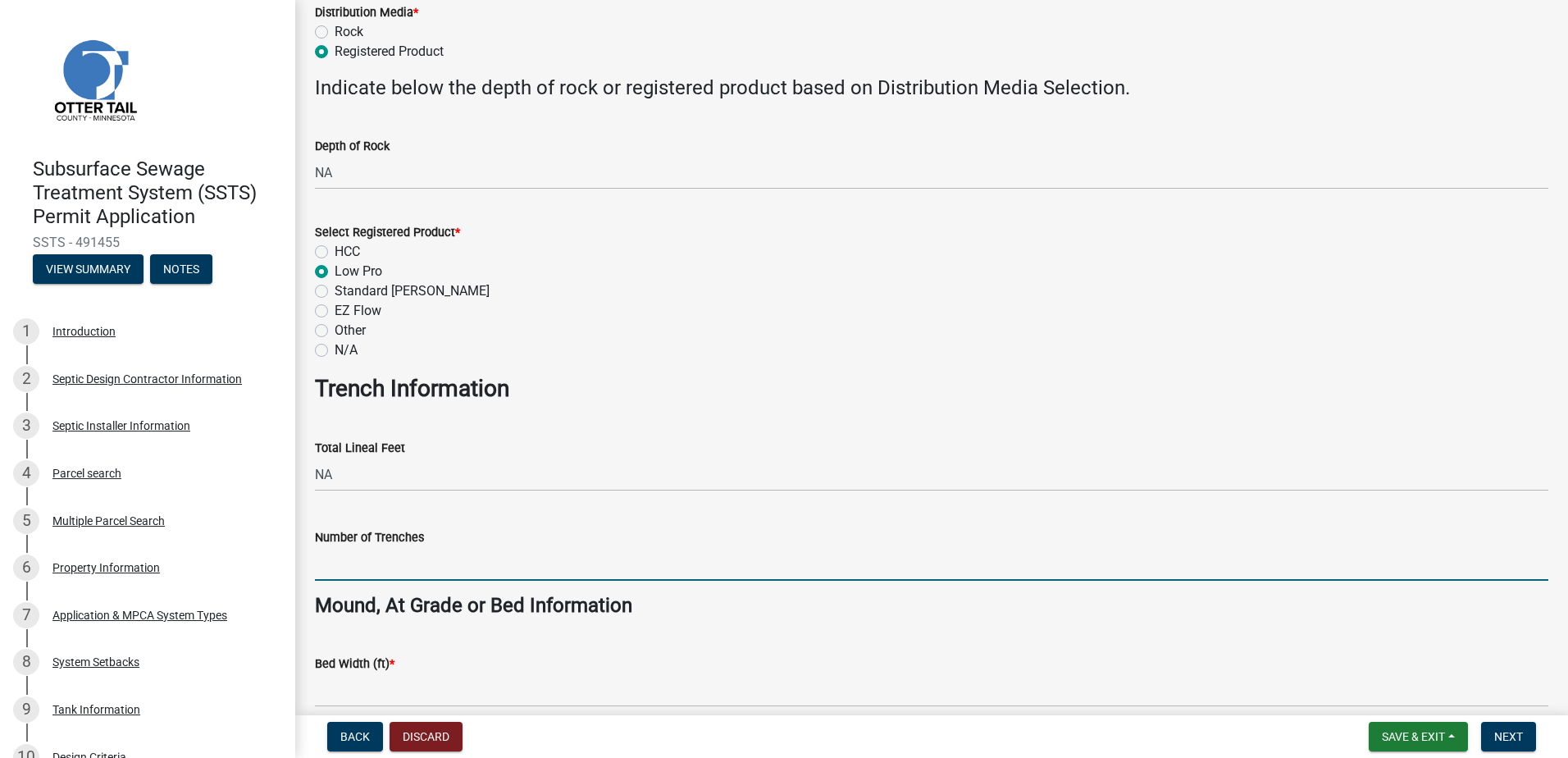
click at [343, 567] on input "Number of Trenches" at bounding box center [932, 564] width 1234 height 33
type input "NA"
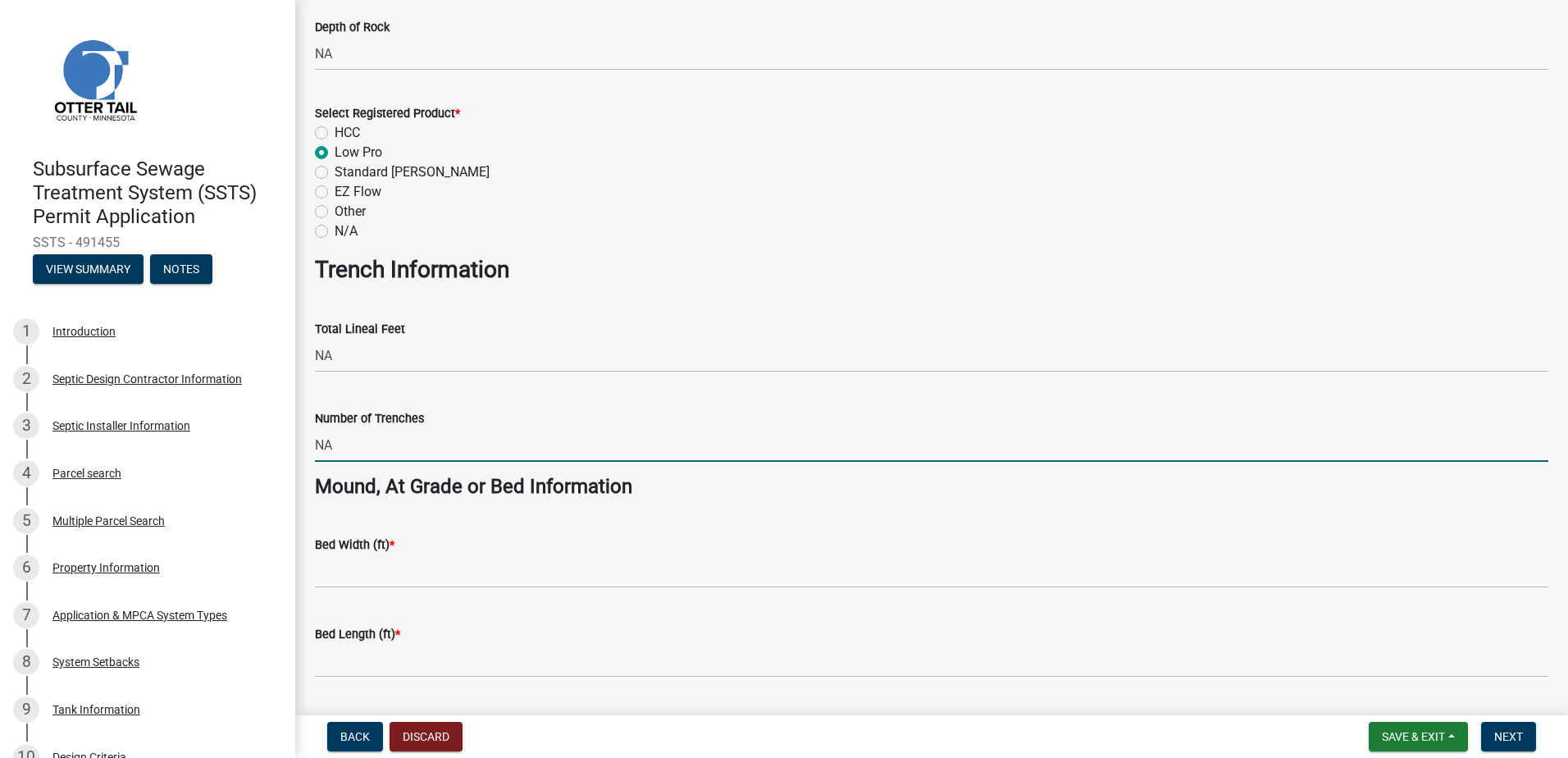
scroll to position [985, 0]
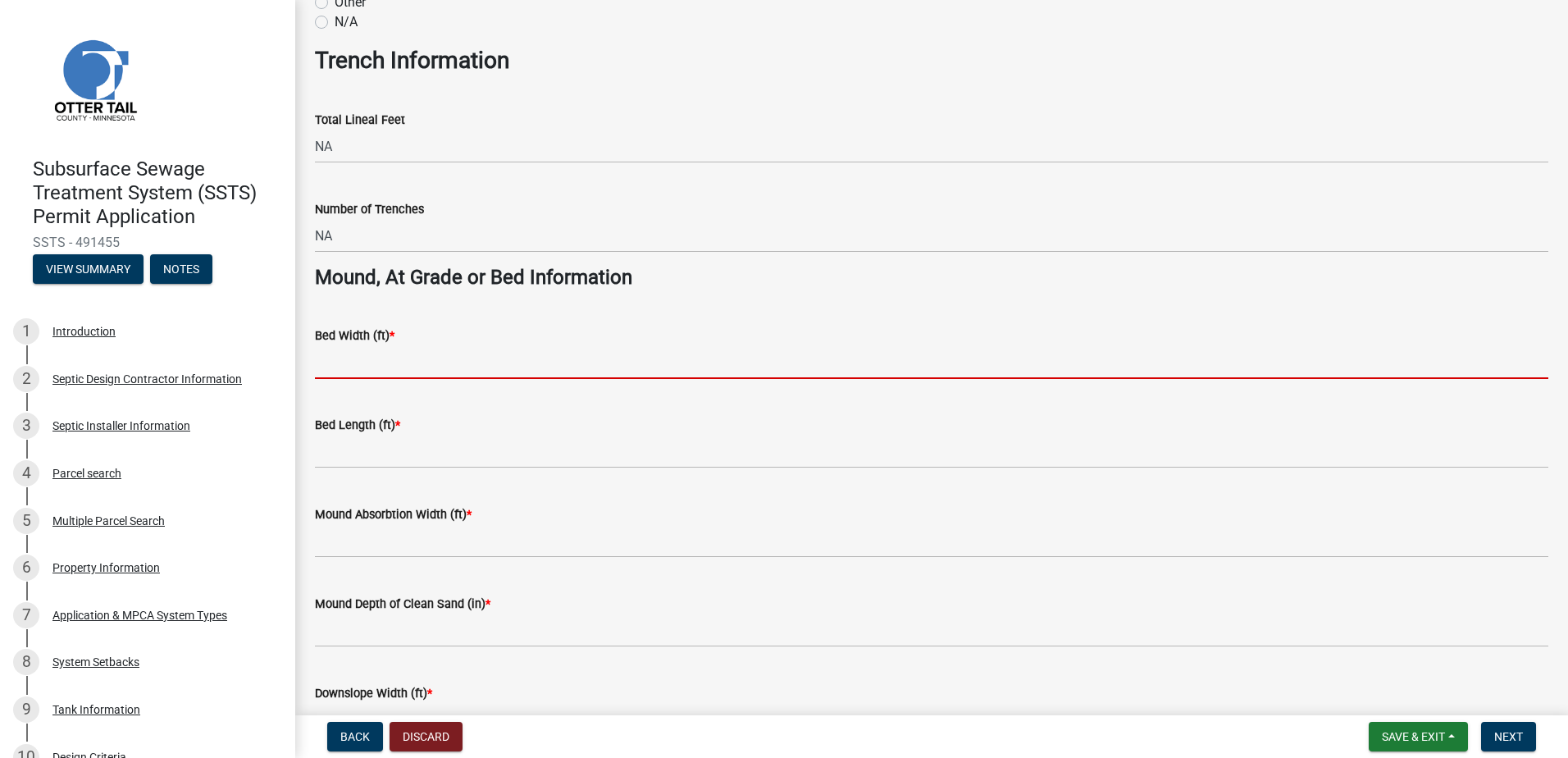
click at [351, 356] on input "Bed Width (ft) *" at bounding box center [932, 362] width 1234 height 33
type input "9"
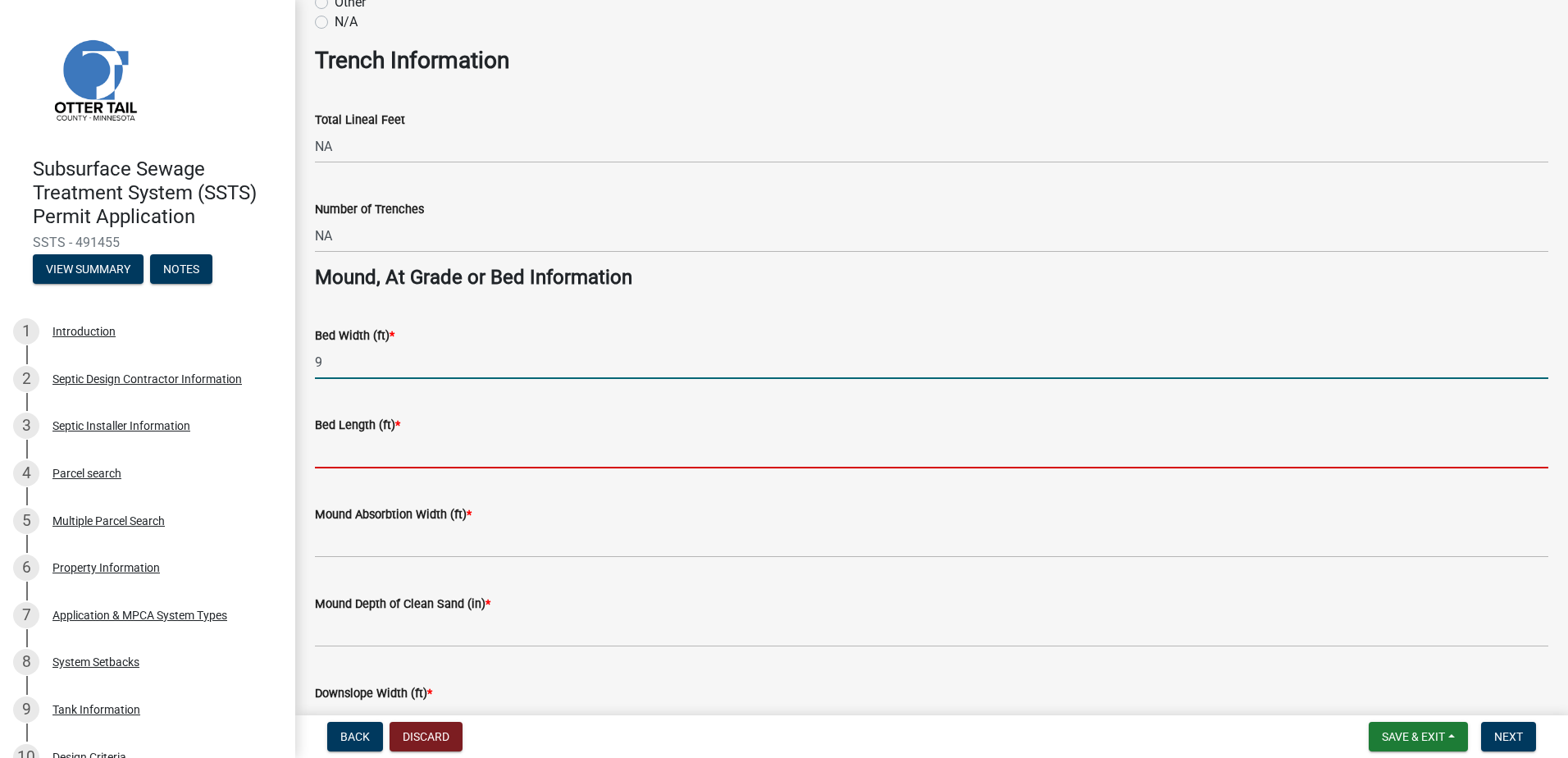
click at [346, 458] on input "Bed Length (ft) *" at bounding box center [932, 452] width 1234 height 33
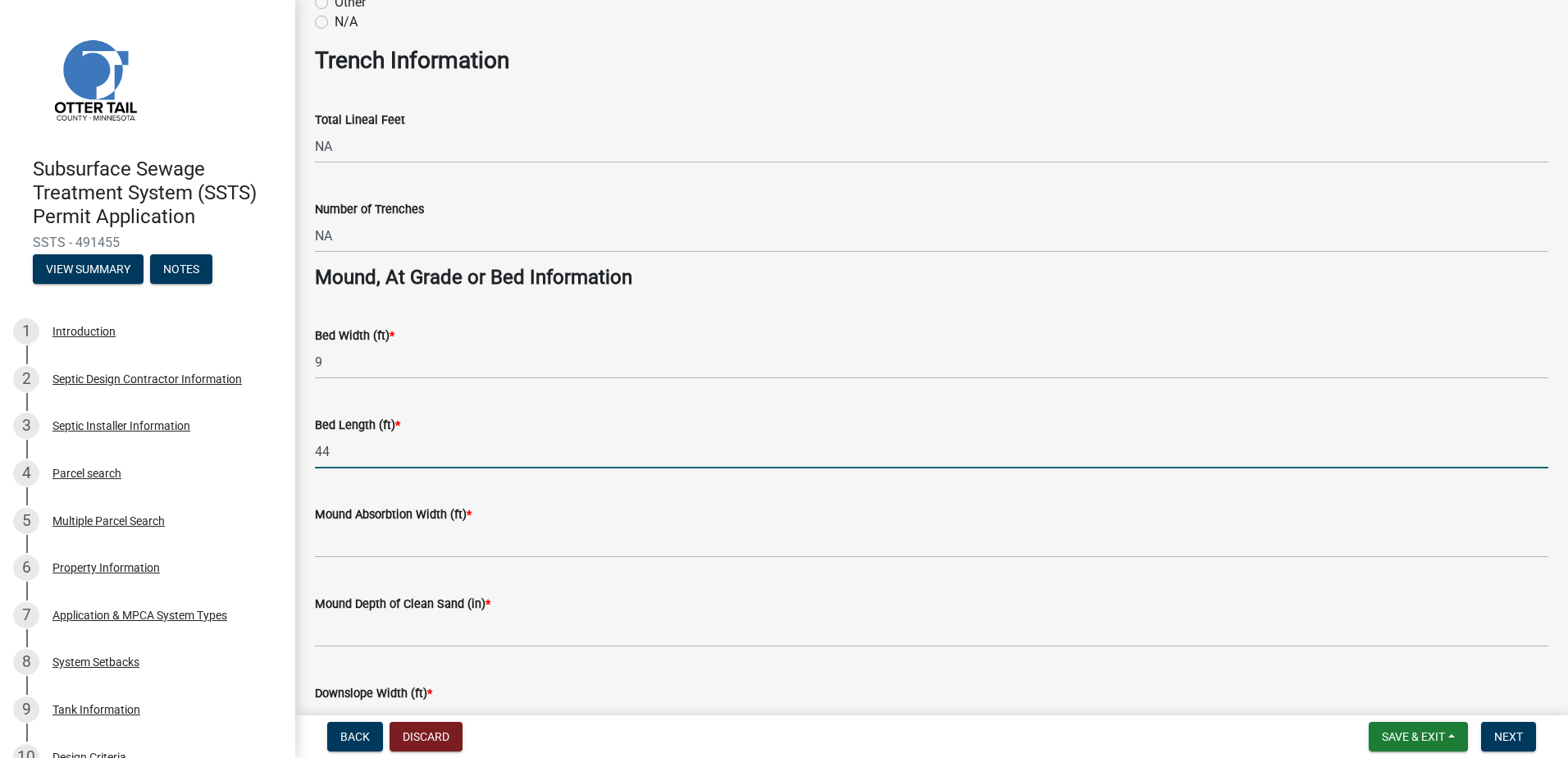
type input "44"
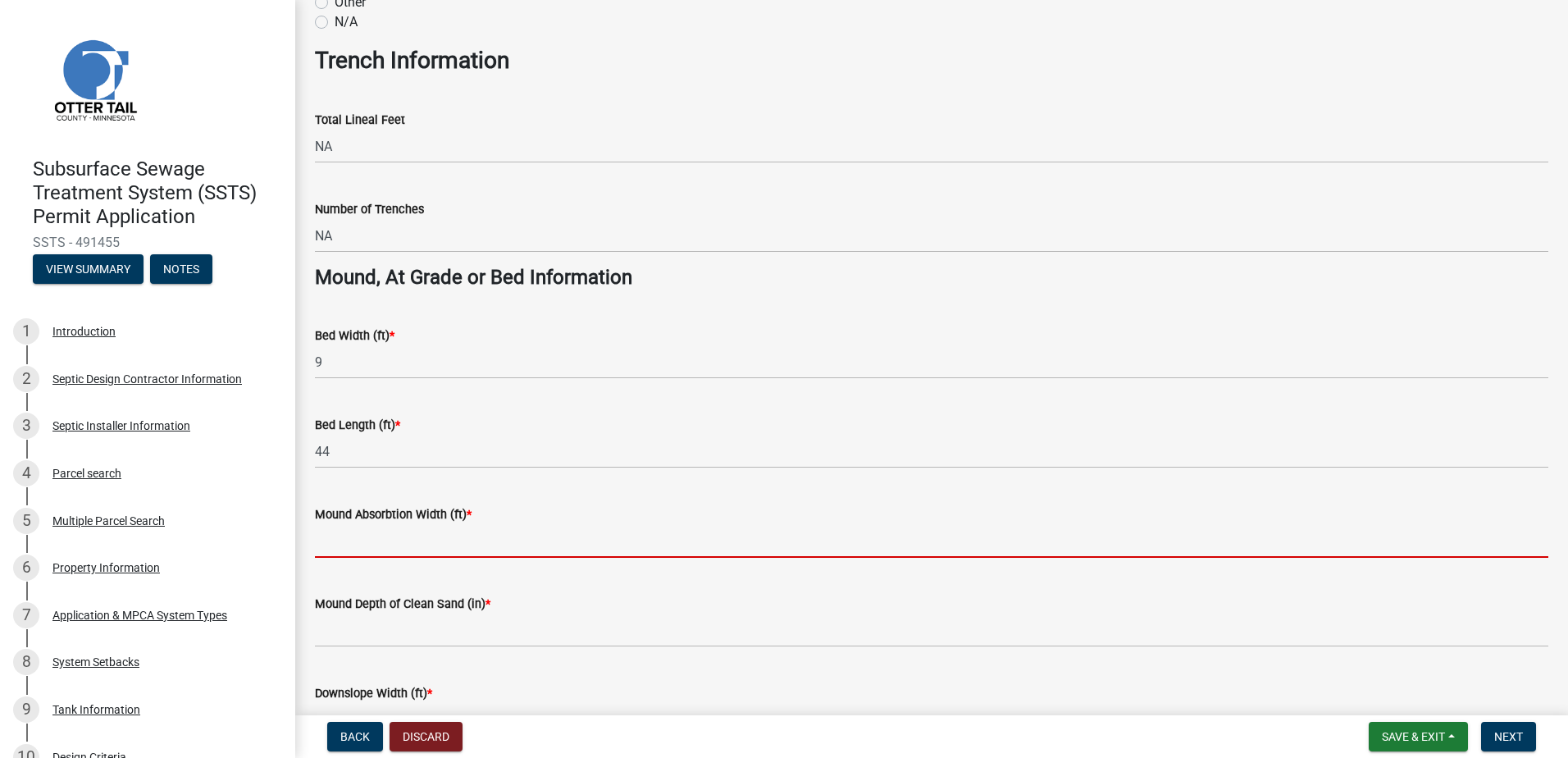
click at [324, 548] on input "Mound Absorbtion Width (ft) *" at bounding box center [932, 541] width 1234 height 33
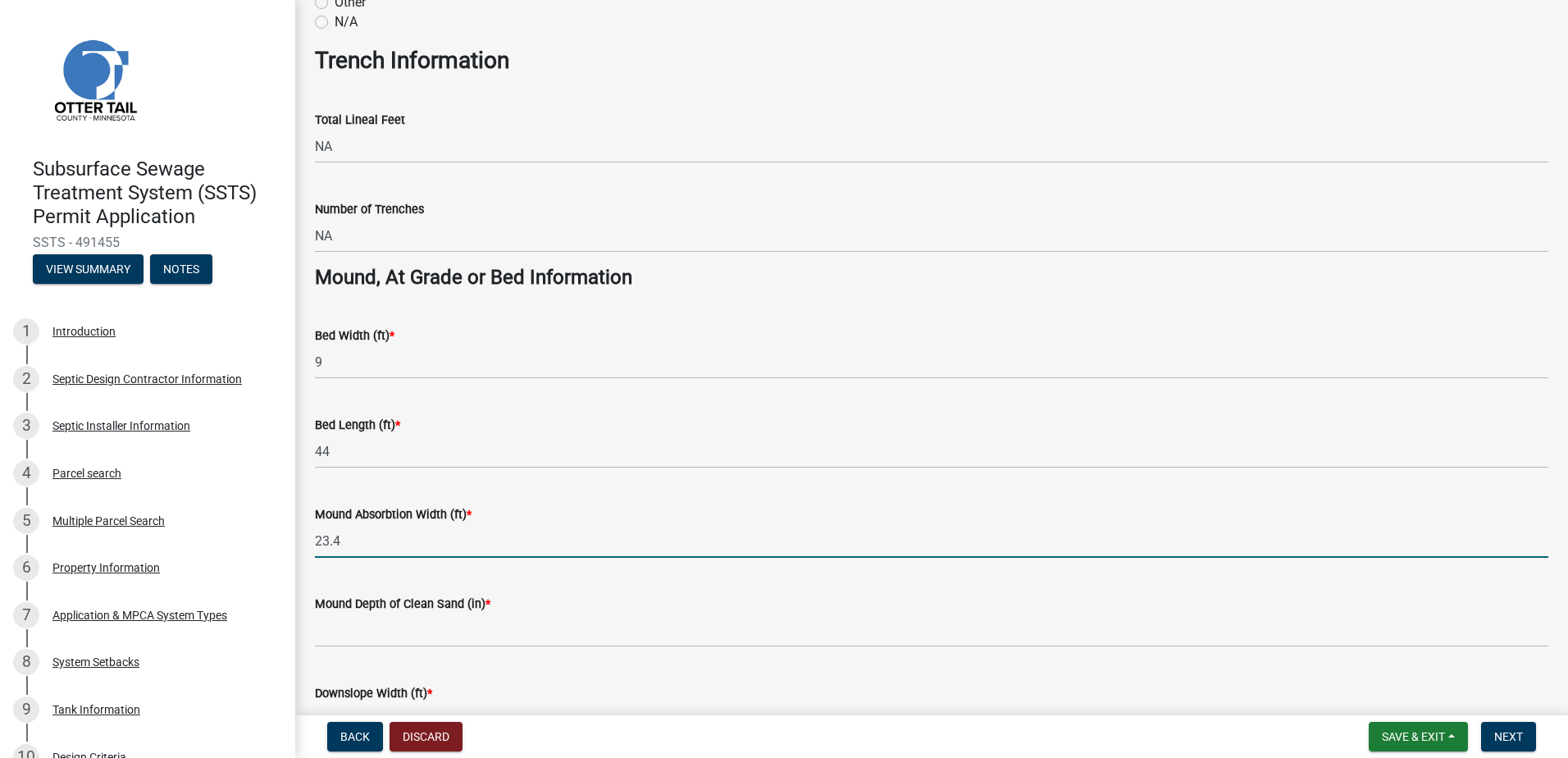
type input "23.4"
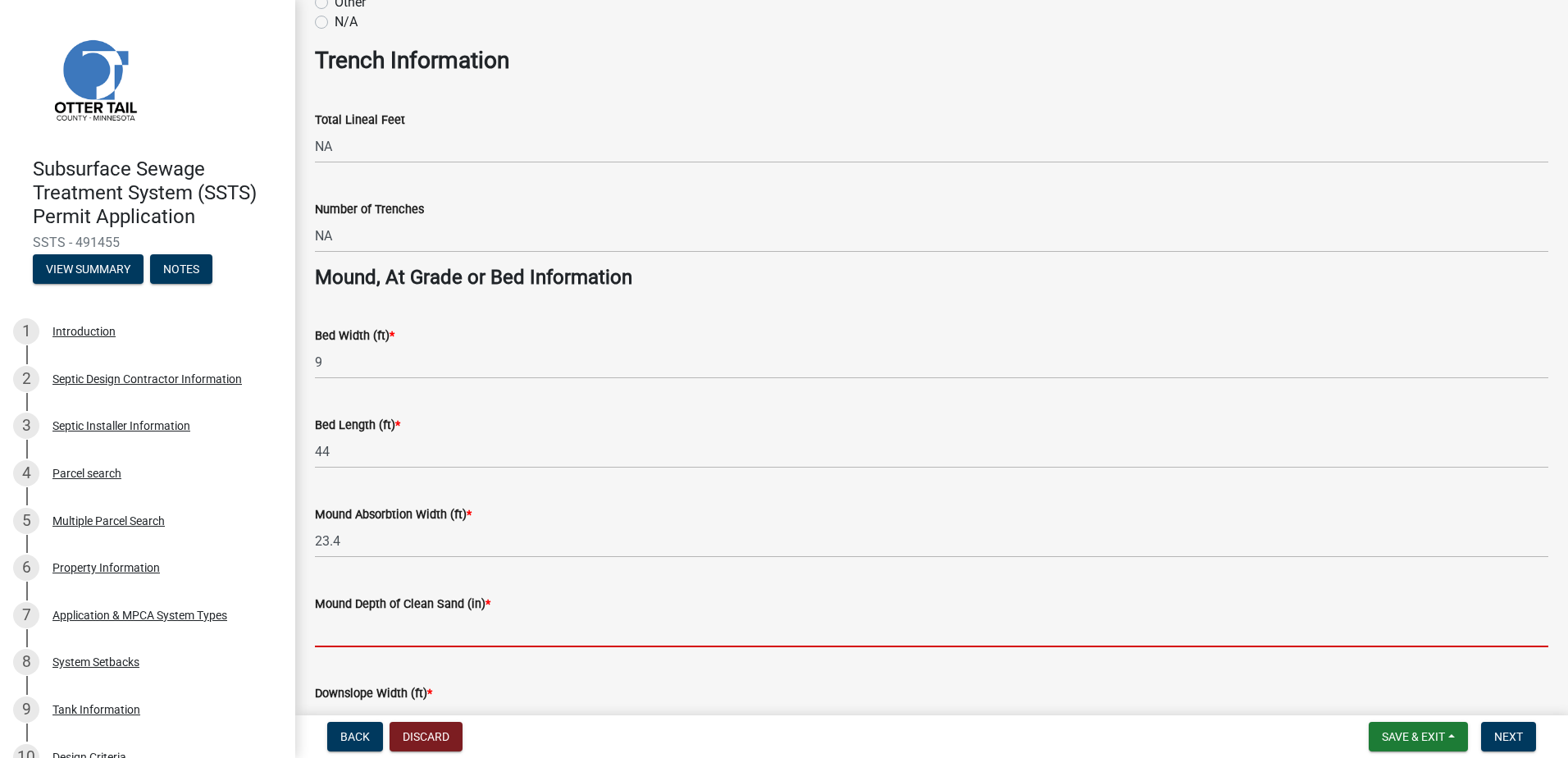
click at [351, 634] on input "Mound Depth of Clean Sand (in) *" at bounding box center [932, 630] width 1234 height 33
type input "12""
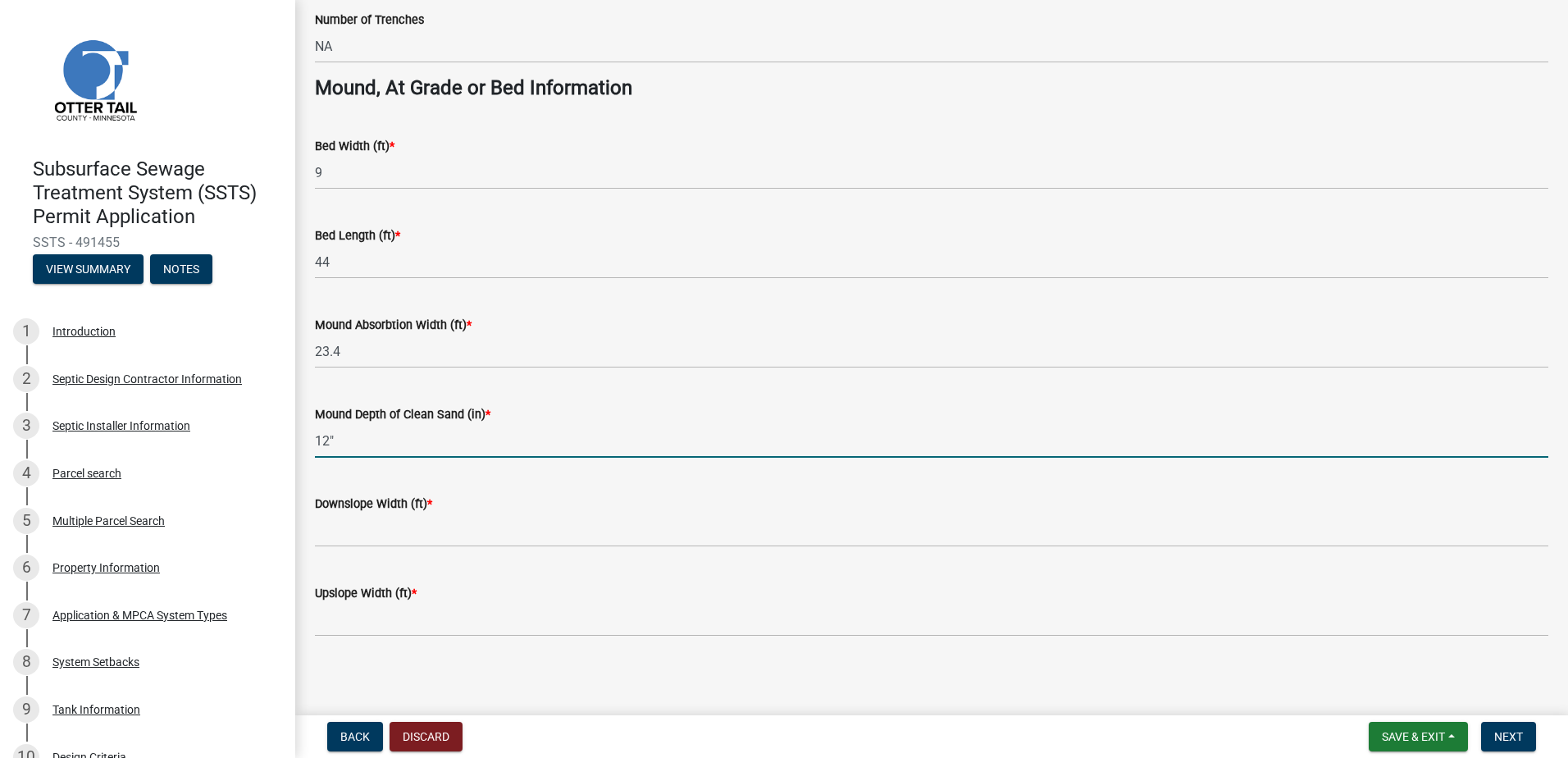
scroll to position [1179, 0]
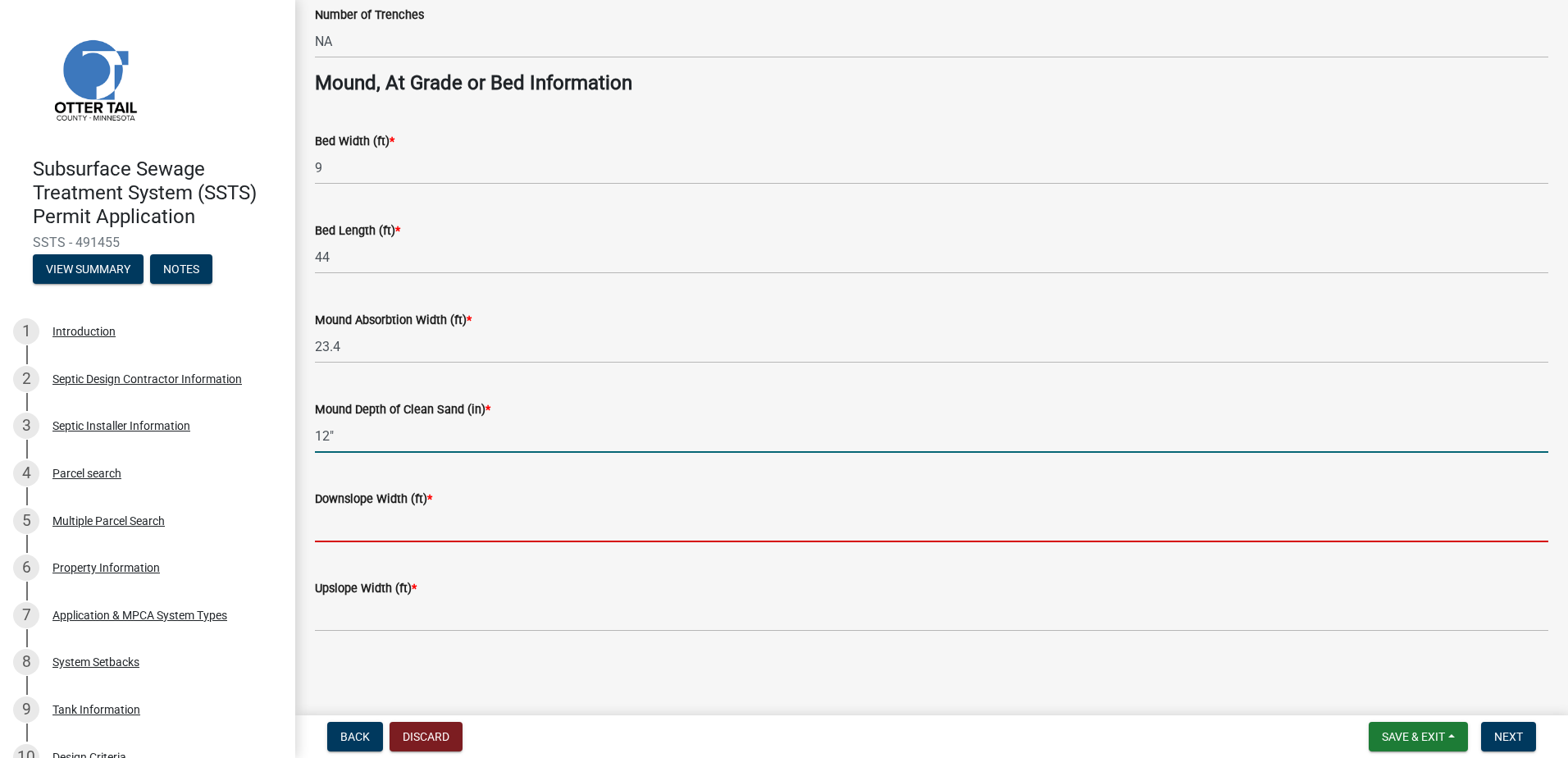
click at [355, 533] on input "Downslope Width (ft) *" at bounding box center [932, 525] width 1234 height 33
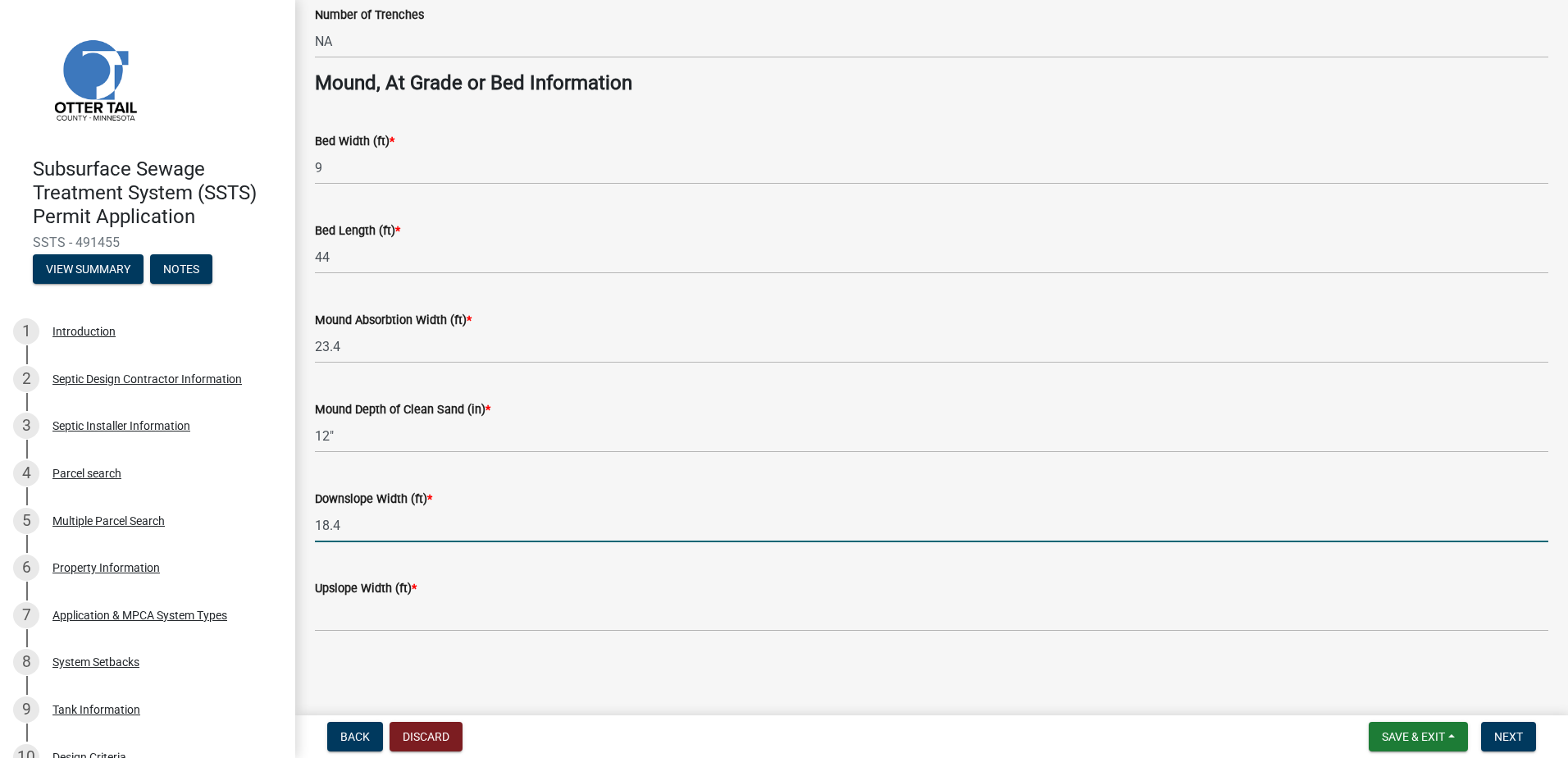
type input "18.4"
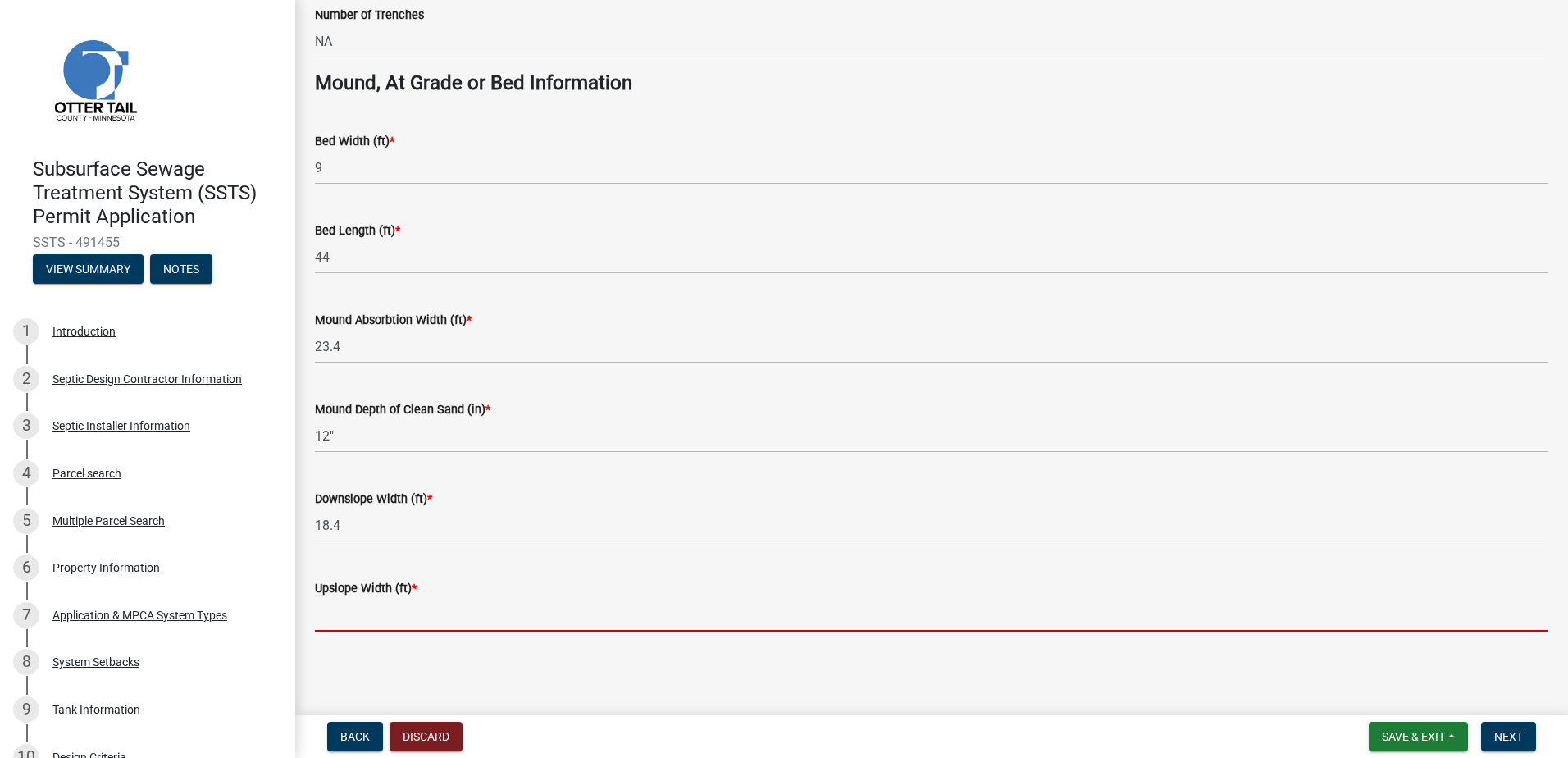
click at [332, 623] on input "Upslope Width (ft) *" at bounding box center [932, 615] width 1234 height 33
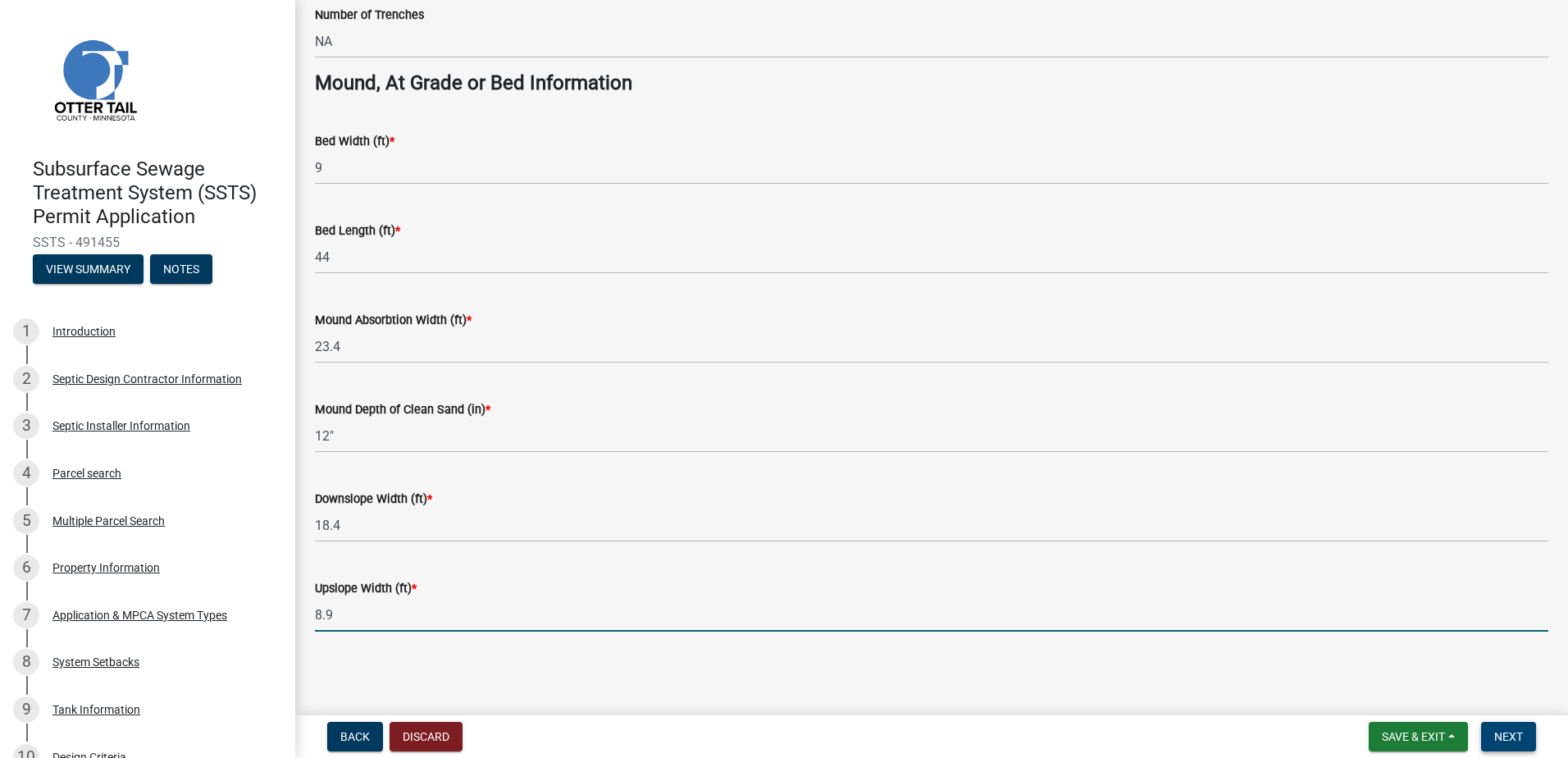
type input "8.9"
click at [1513, 732] on span "Next" at bounding box center [1507, 736] width 28 height 13
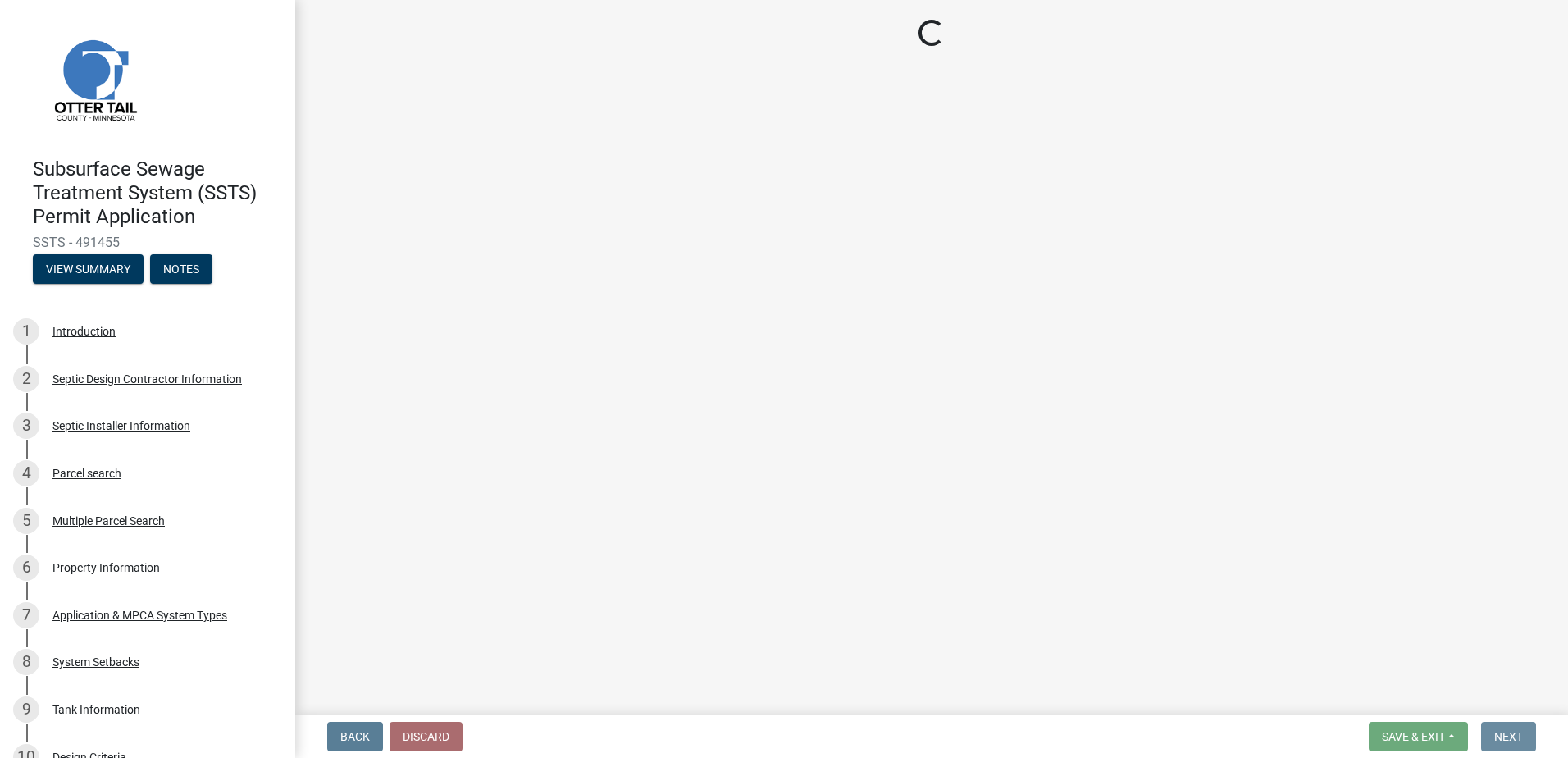
scroll to position [0, 0]
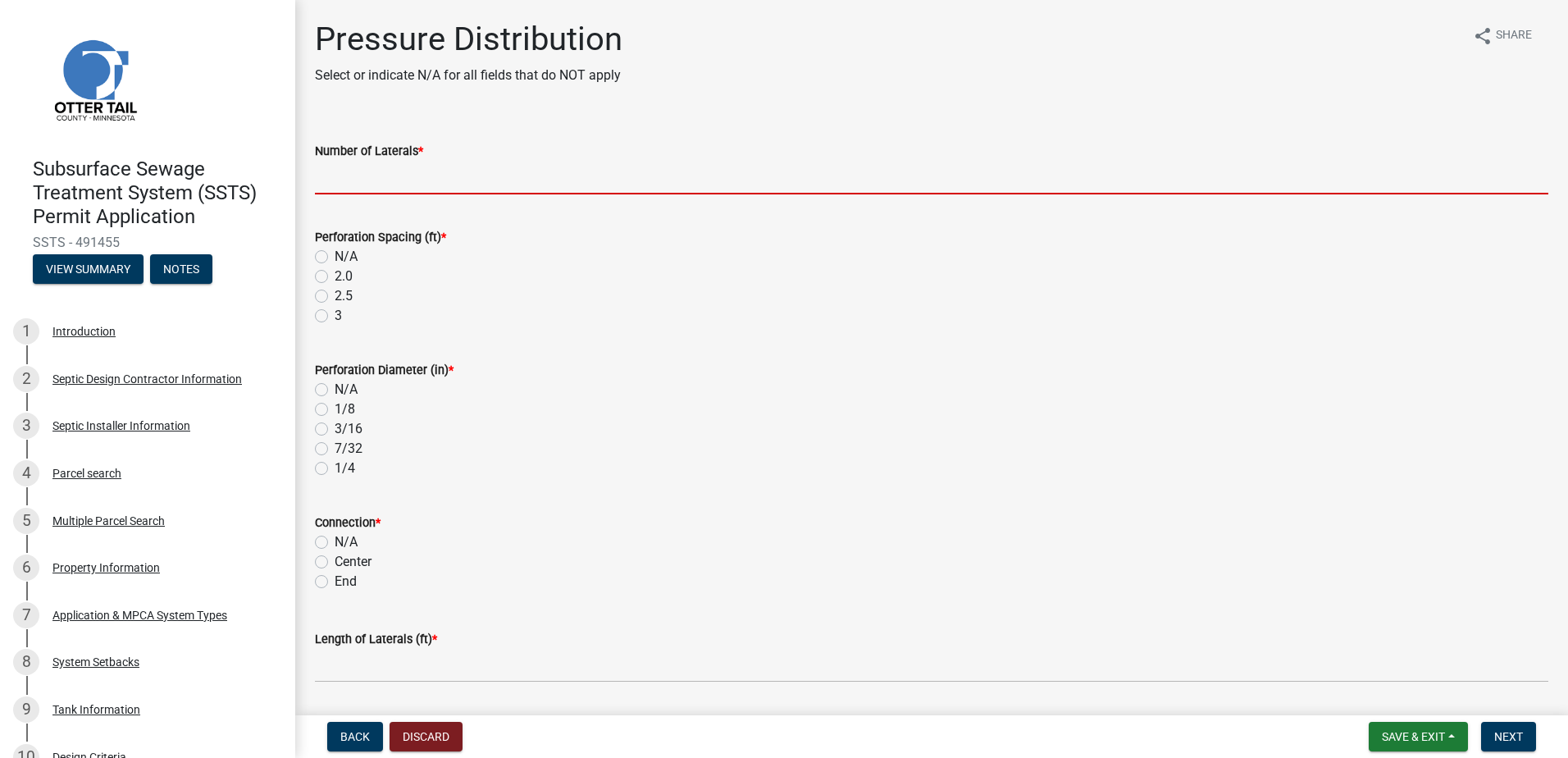
click at [331, 182] on input "Number of Laterals *" at bounding box center [932, 177] width 1234 height 33
type input "3"
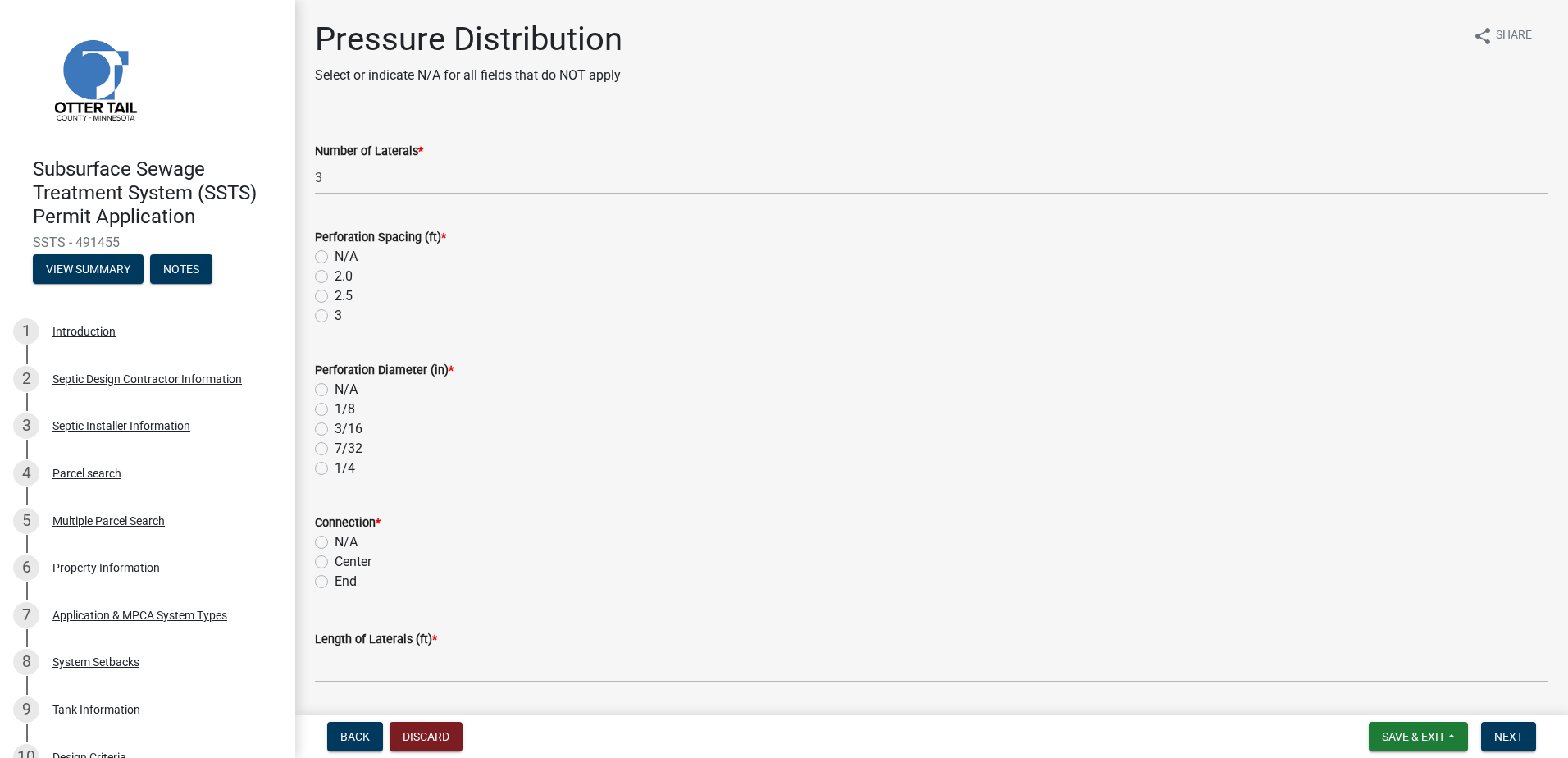
click at [334, 316] on label "3" at bounding box center [338, 316] width 8 height 20
click at [334, 316] on input "3" at bounding box center [339, 311] width 11 height 11
radio input "true"
click at [334, 471] on label "1/4" at bounding box center [344, 468] width 21 height 20
click at [334, 469] on input "1/4" at bounding box center [339, 464] width 11 height 11
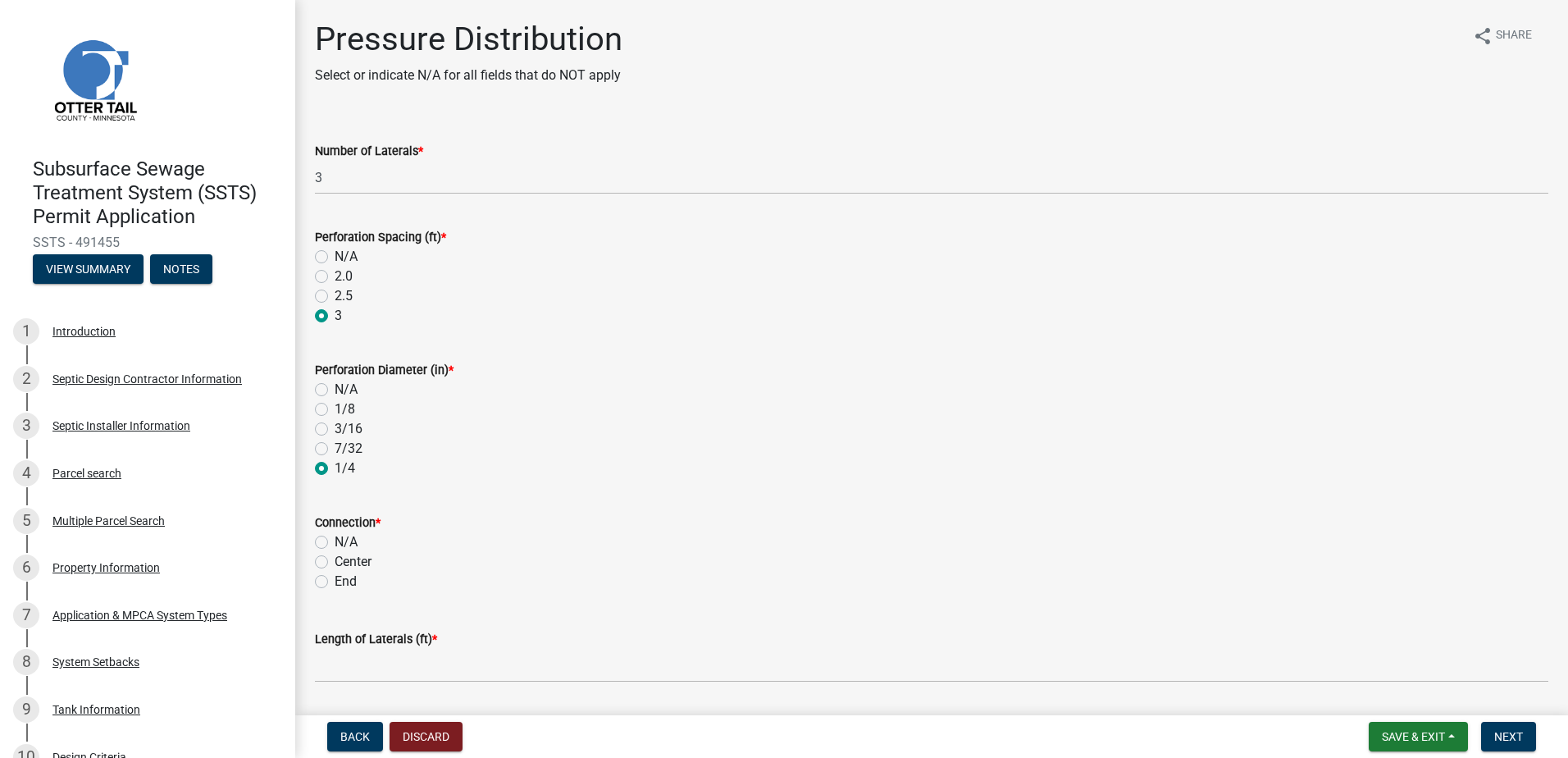
radio input "true"
click at [334, 583] on label "End" at bounding box center [345, 582] width 22 height 20
click at [334, 583] on input "End" at bounding box center [339, 577] width 11 height 11
radio input "true"
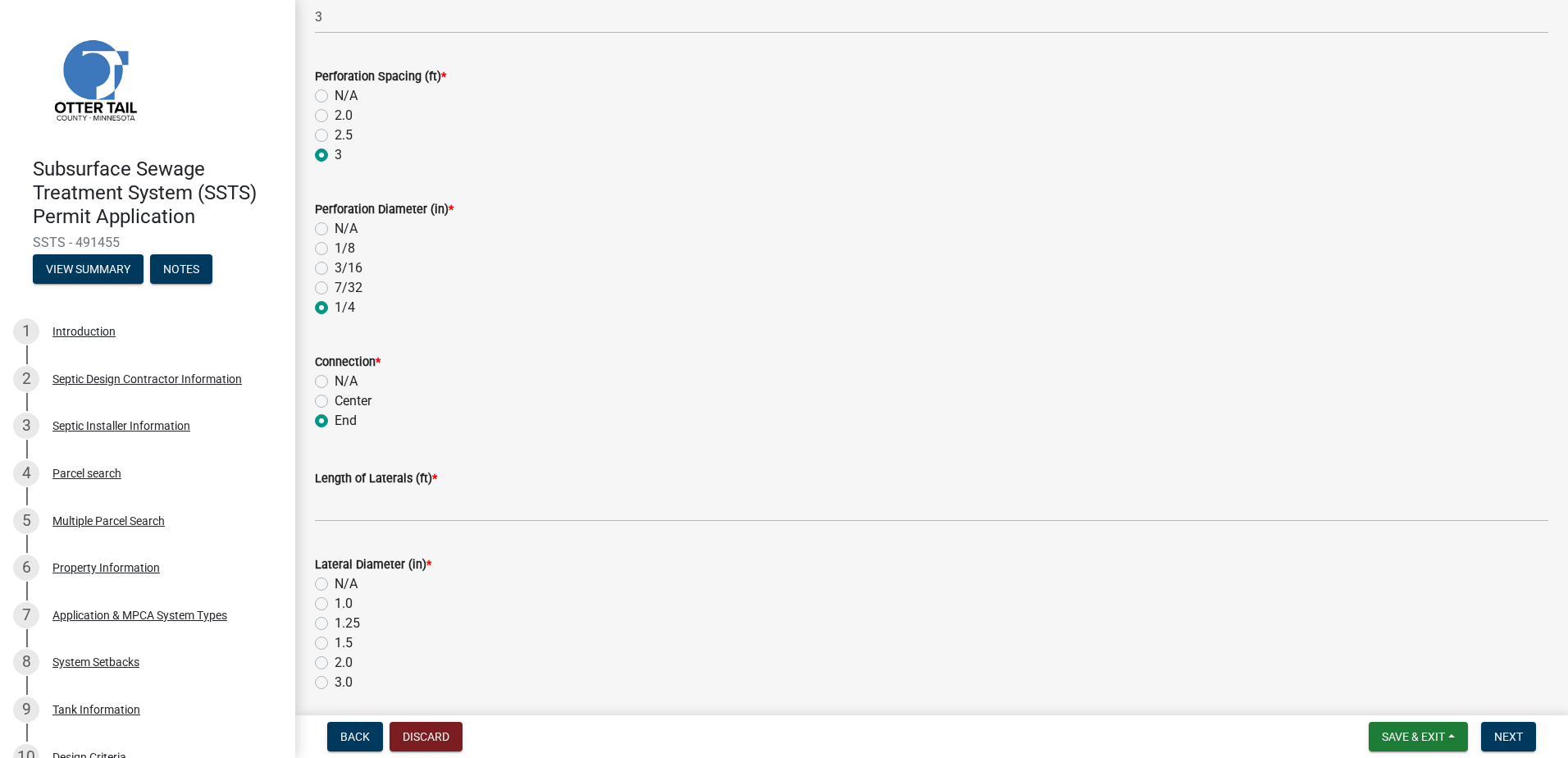
scroll to position [246, 0]
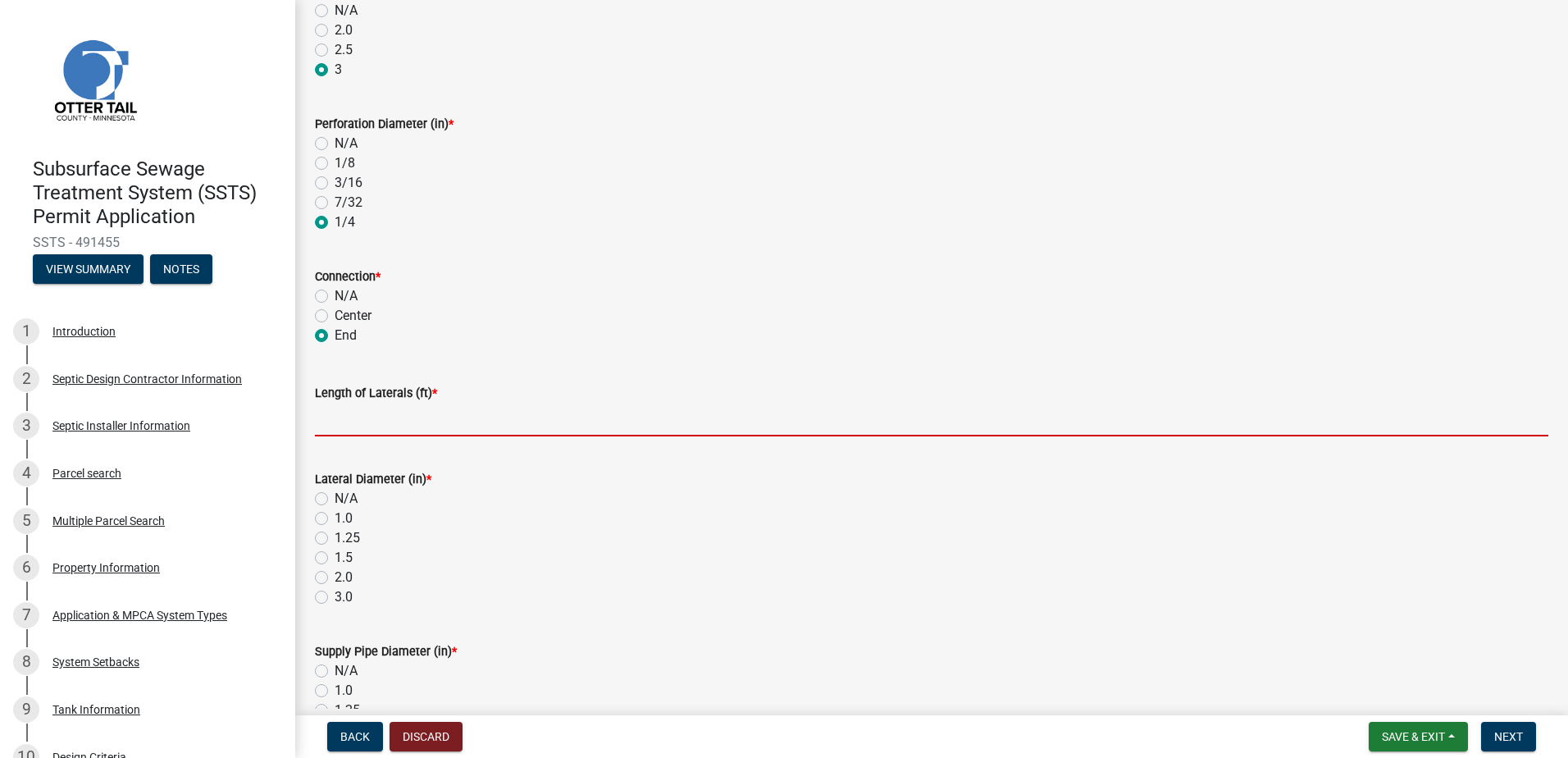
click at [354, 425] on input "Length of Laterals (ft) *" at bounding box center [932, 420] width 1234 height 33
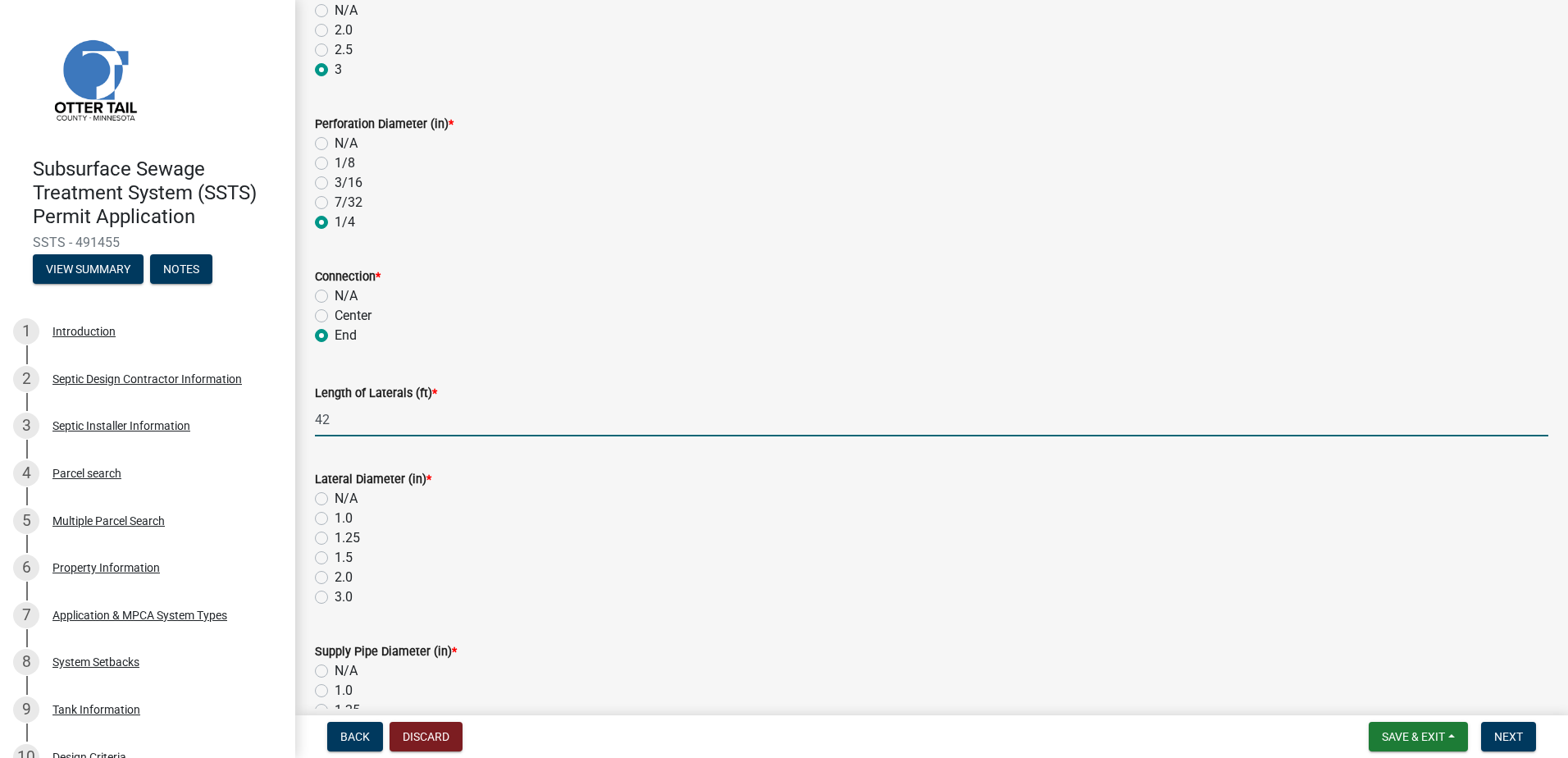
type input "42"
click at [334, 553] on label "1.5" at bounding box center [343, 557] width 18 height 20
click at [334, 553] on input "1.5" at bounding box center [339, 553] width 11 height 11
radio input "true"
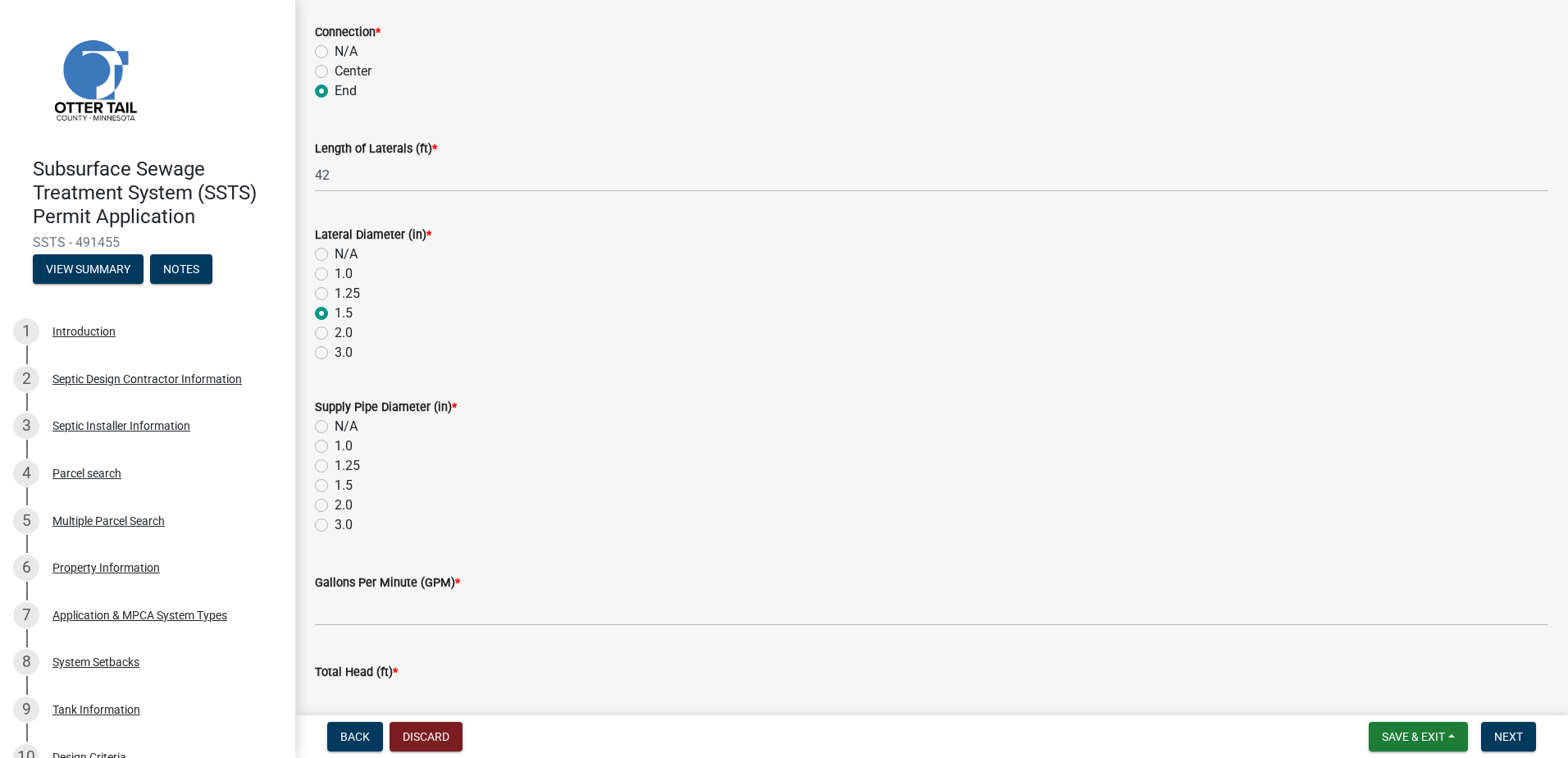
scroll to position [492, 0]
click at [334, 505] on label "2.0" at bounding box center [343, 504] width 18 height 20
click at [334, 505] on input "2.0" at bounding box center [339, 499] width 11 height 11
radio input "true"
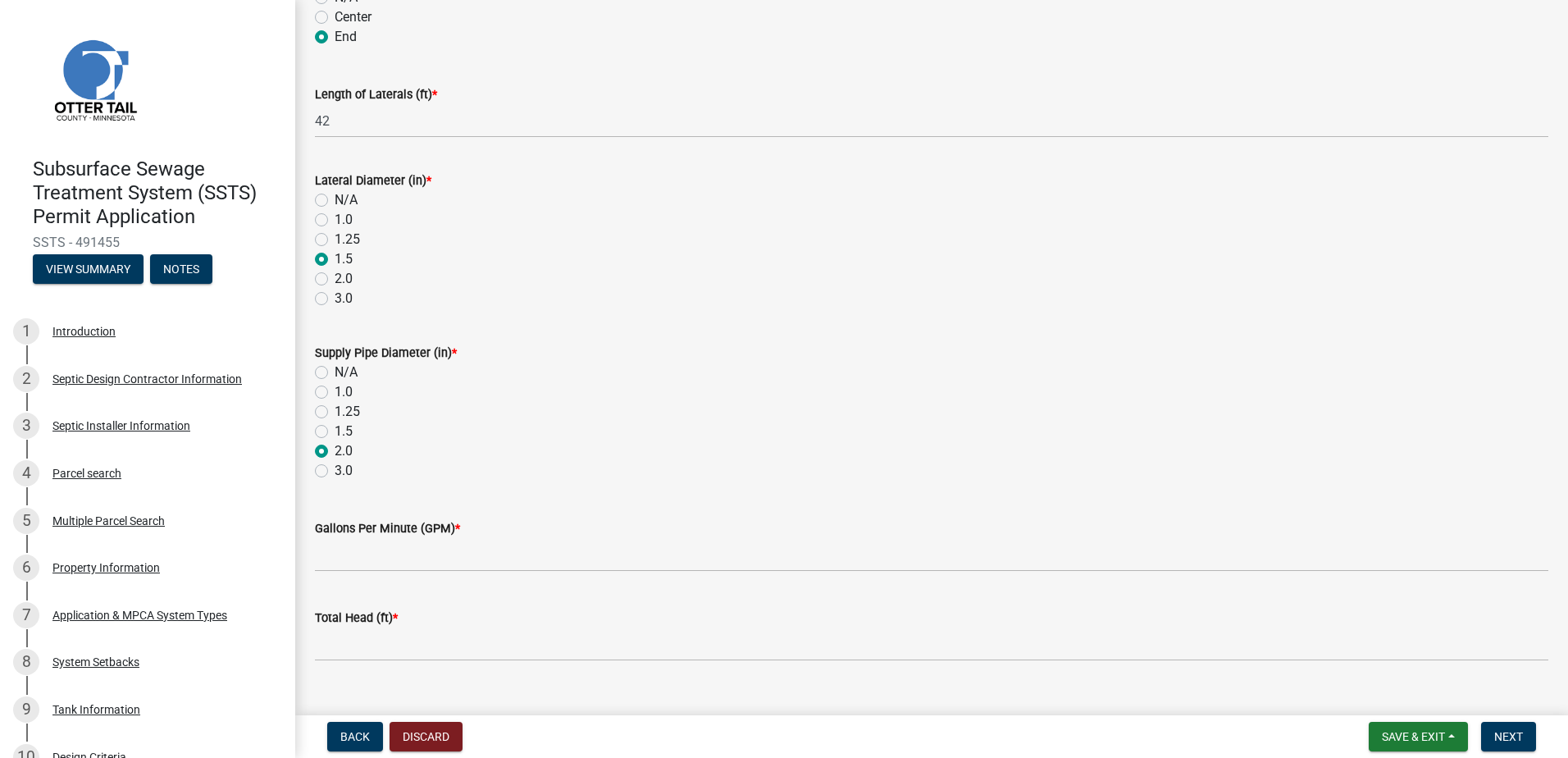
scroll to position [574, 0]
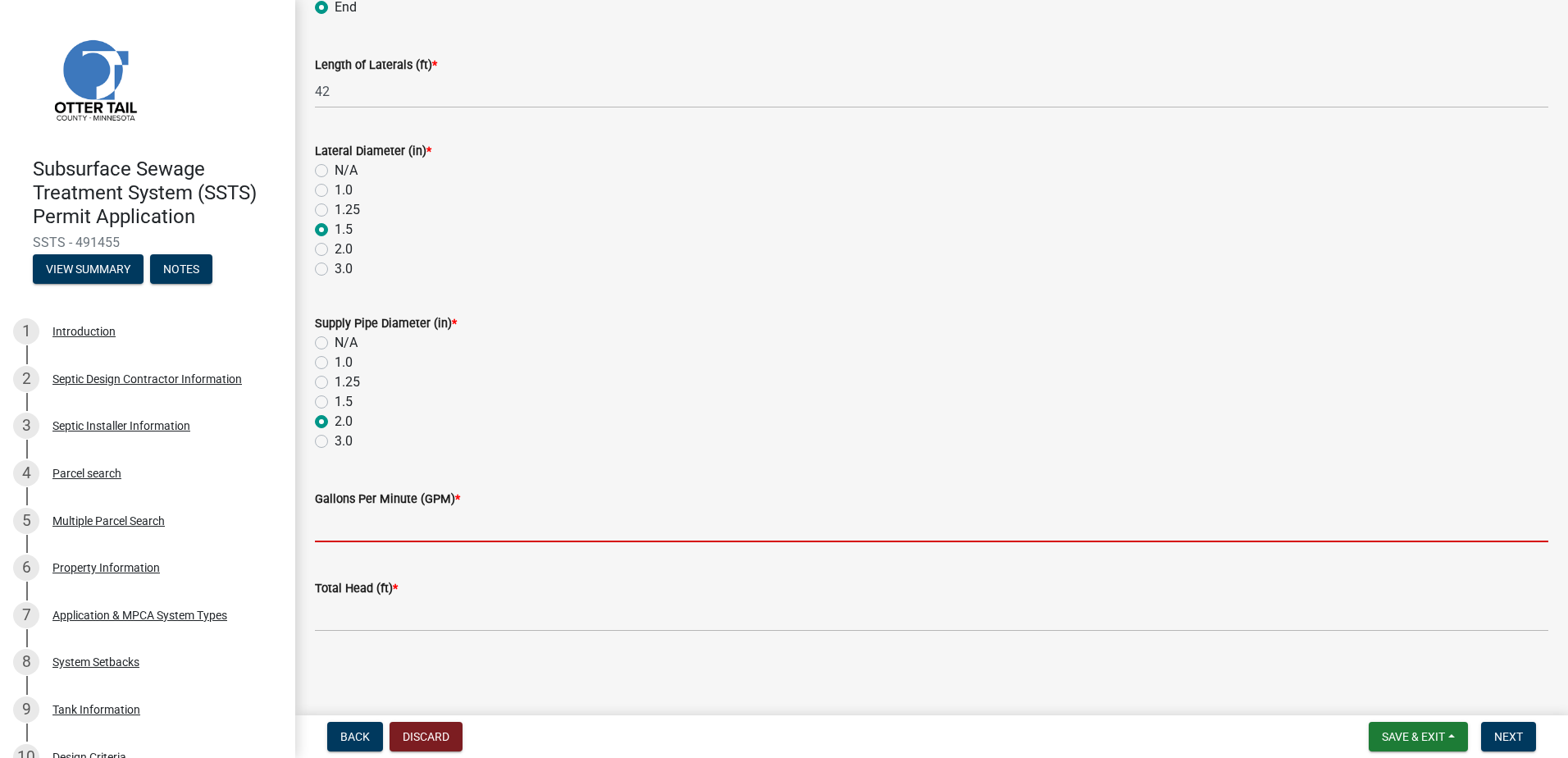
drag, startPoint x: 332, startPoint y: 529, endPoint x: 426, endPoint y: 533, distance: 94.1
click at [332, 529] on input "Gallons Per Minute (GPM) *" at bounding box center [932, 525] width 1234 height 33
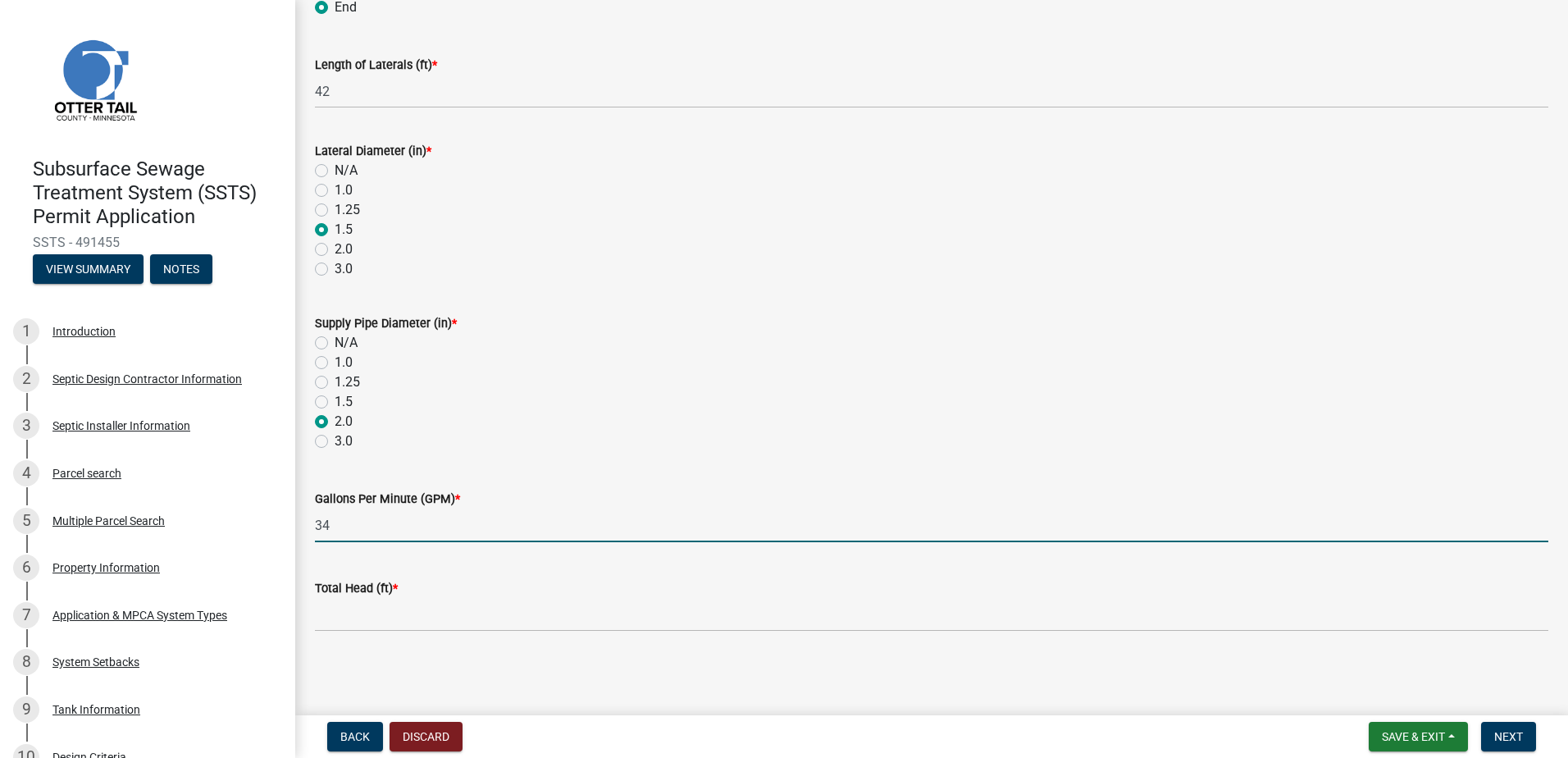
type input "34"
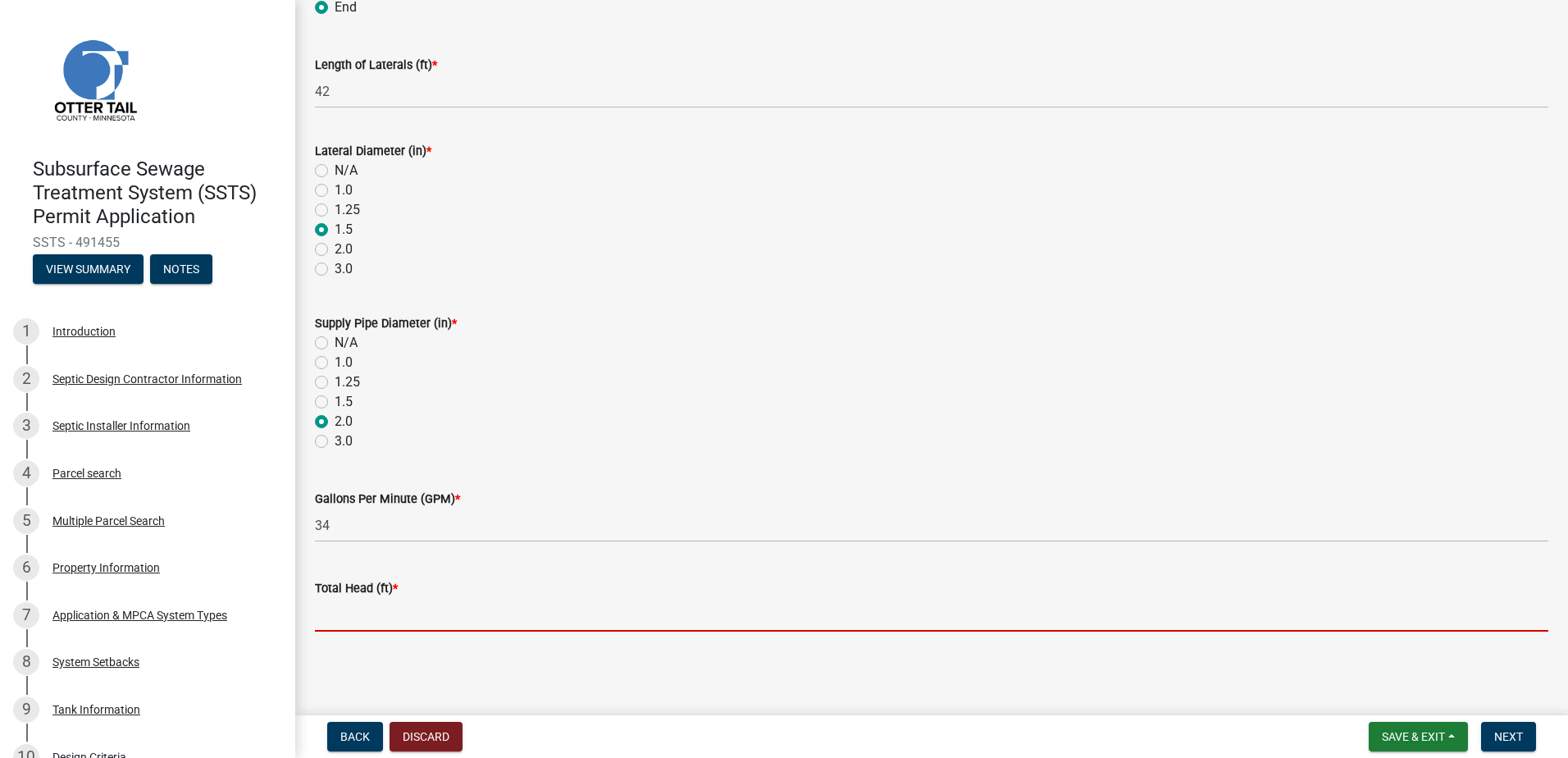
click at [390, 620] on input "Total Head (ft) *" at bounding box center [932, 615] width 1234 height 33
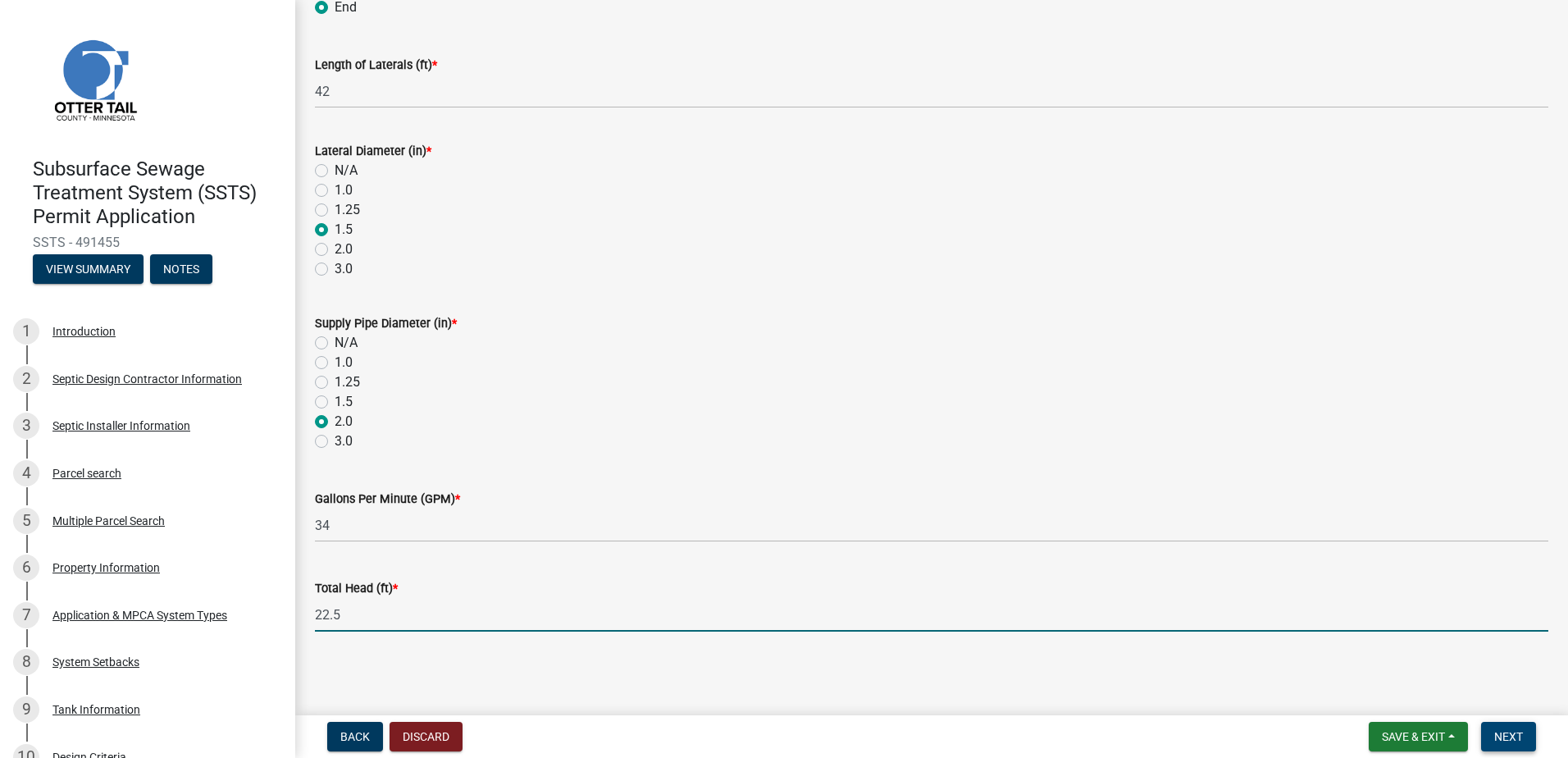
type input "22.5"
click at [1521, 740] on span "Next" at bounding box center [1507, 736] width 28 height 13
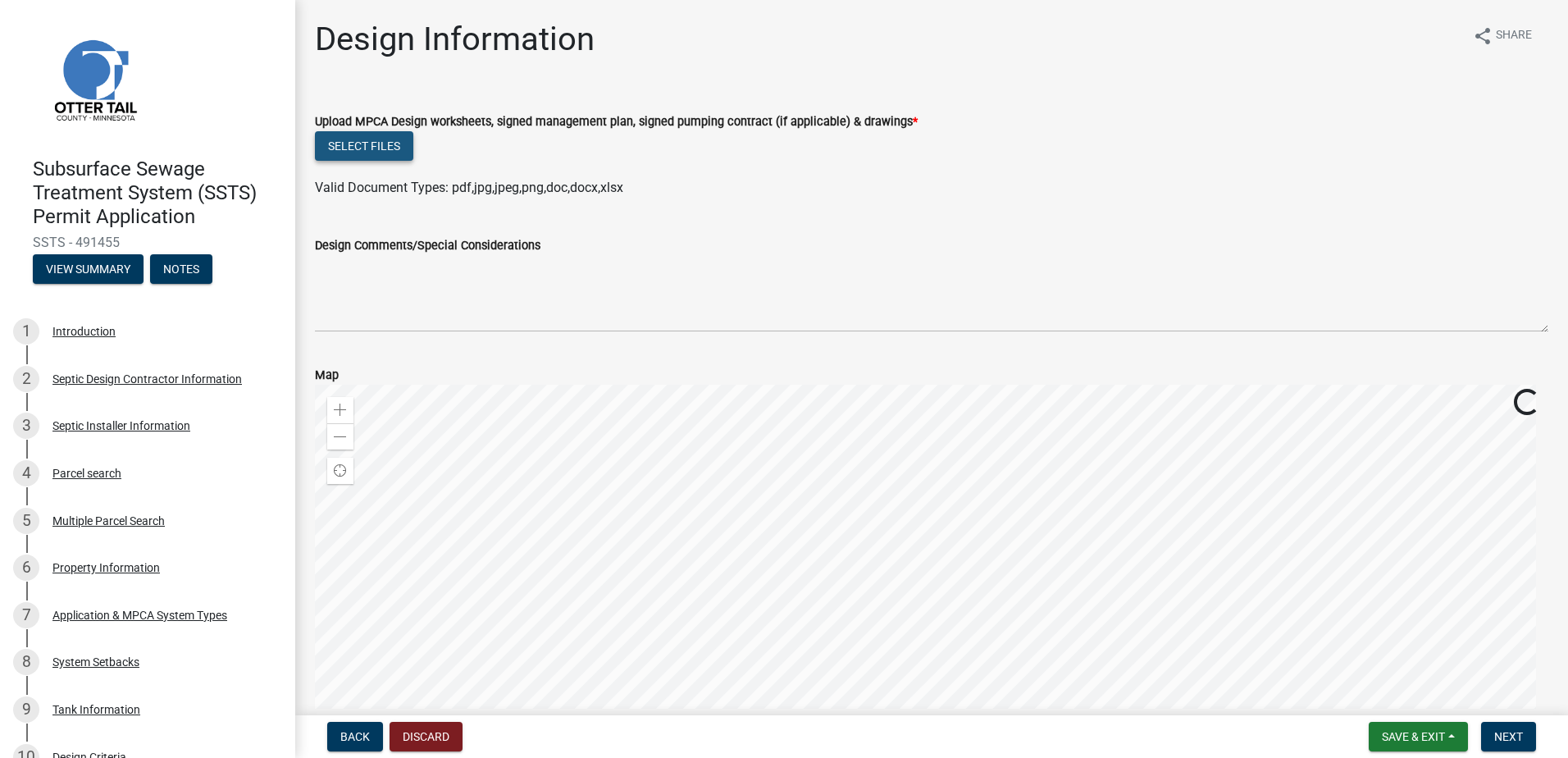
click at [378, 149] on button "Select files" at bounding box center [364, 146] width 99 height 29
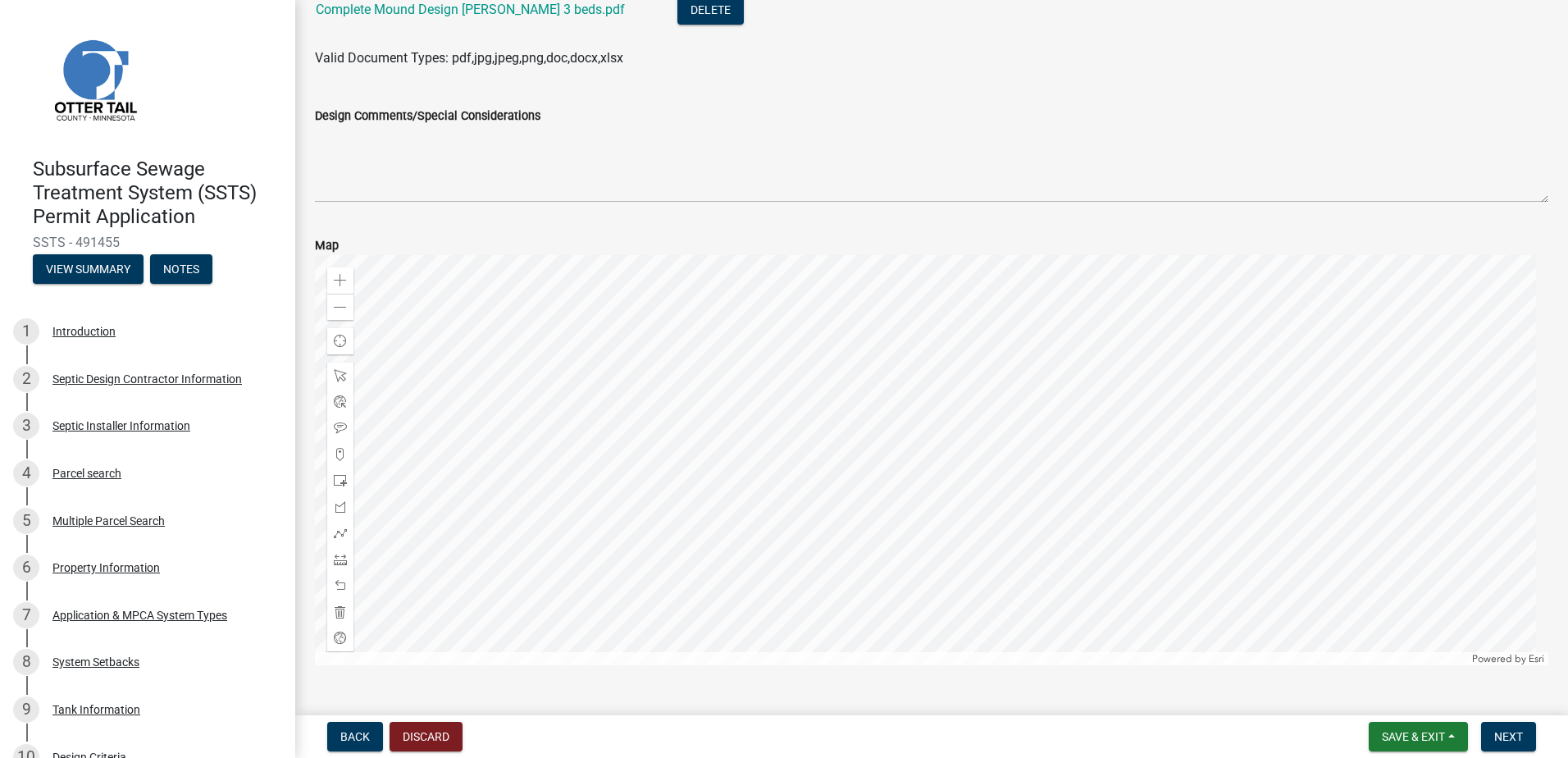
scroll to position [225, 0]
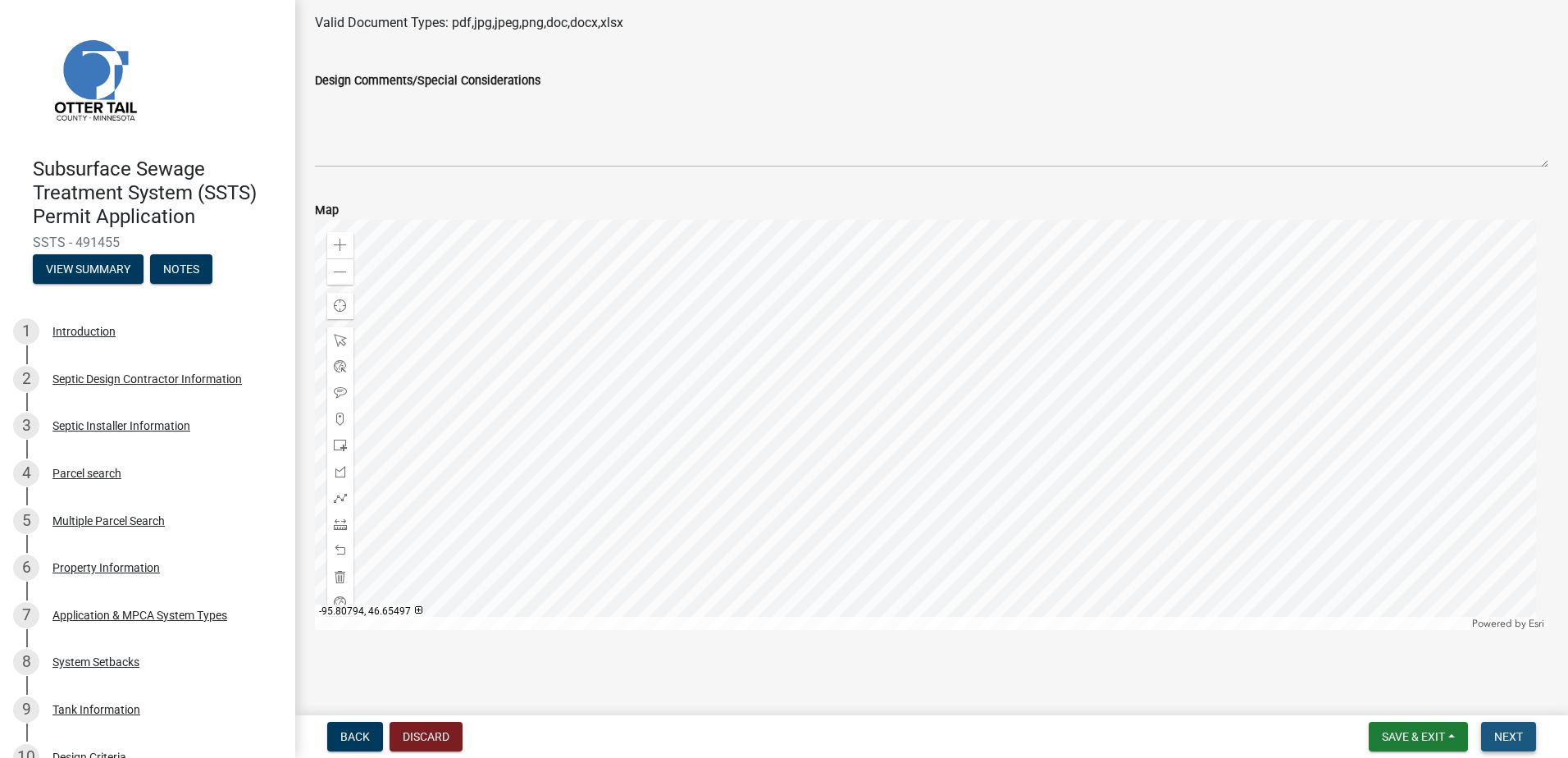
click at [1520, 731] on span "Next" at bounding box center [1507, 736] width 28 height 13
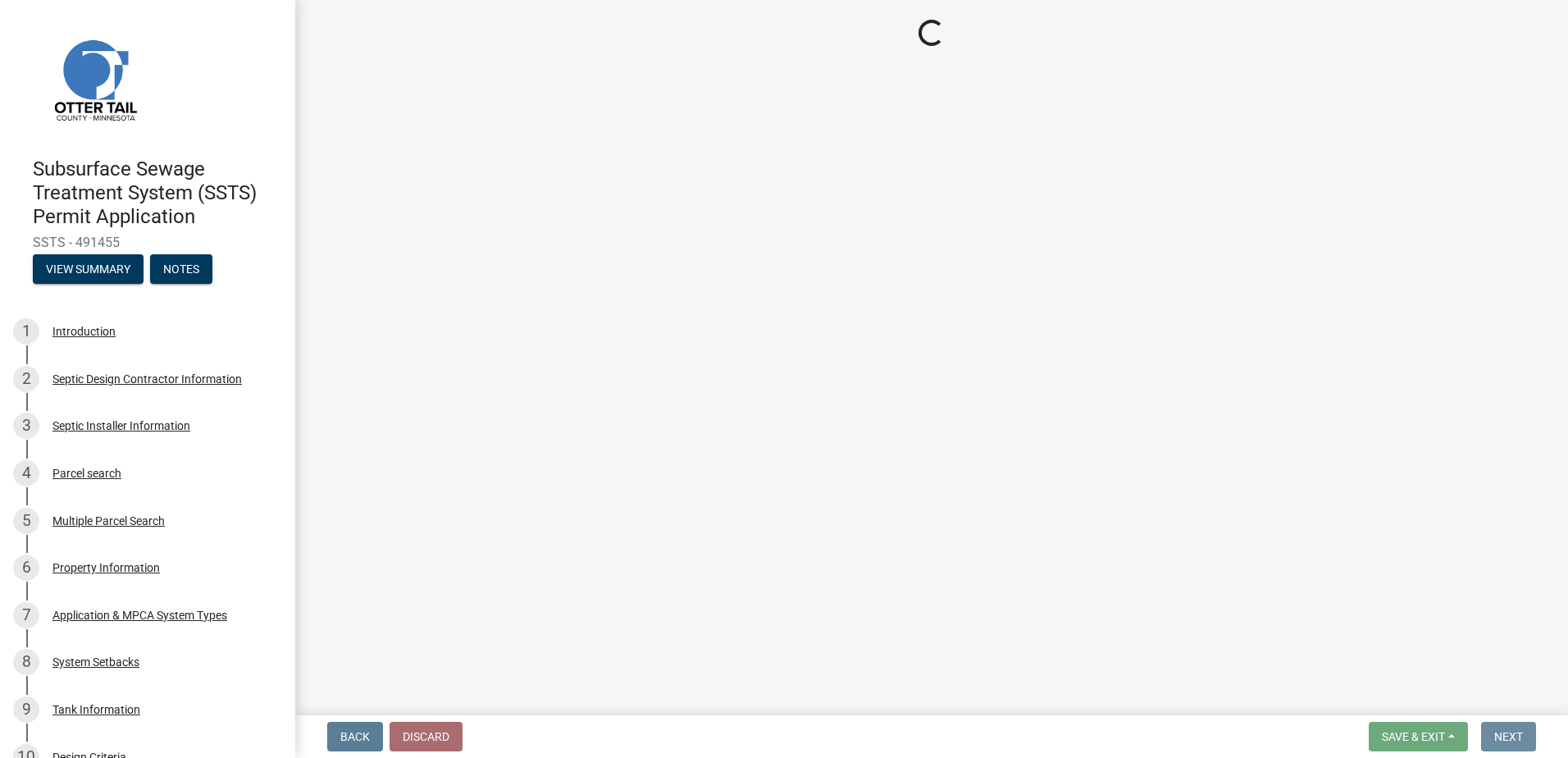
scroll to position [0, 0]
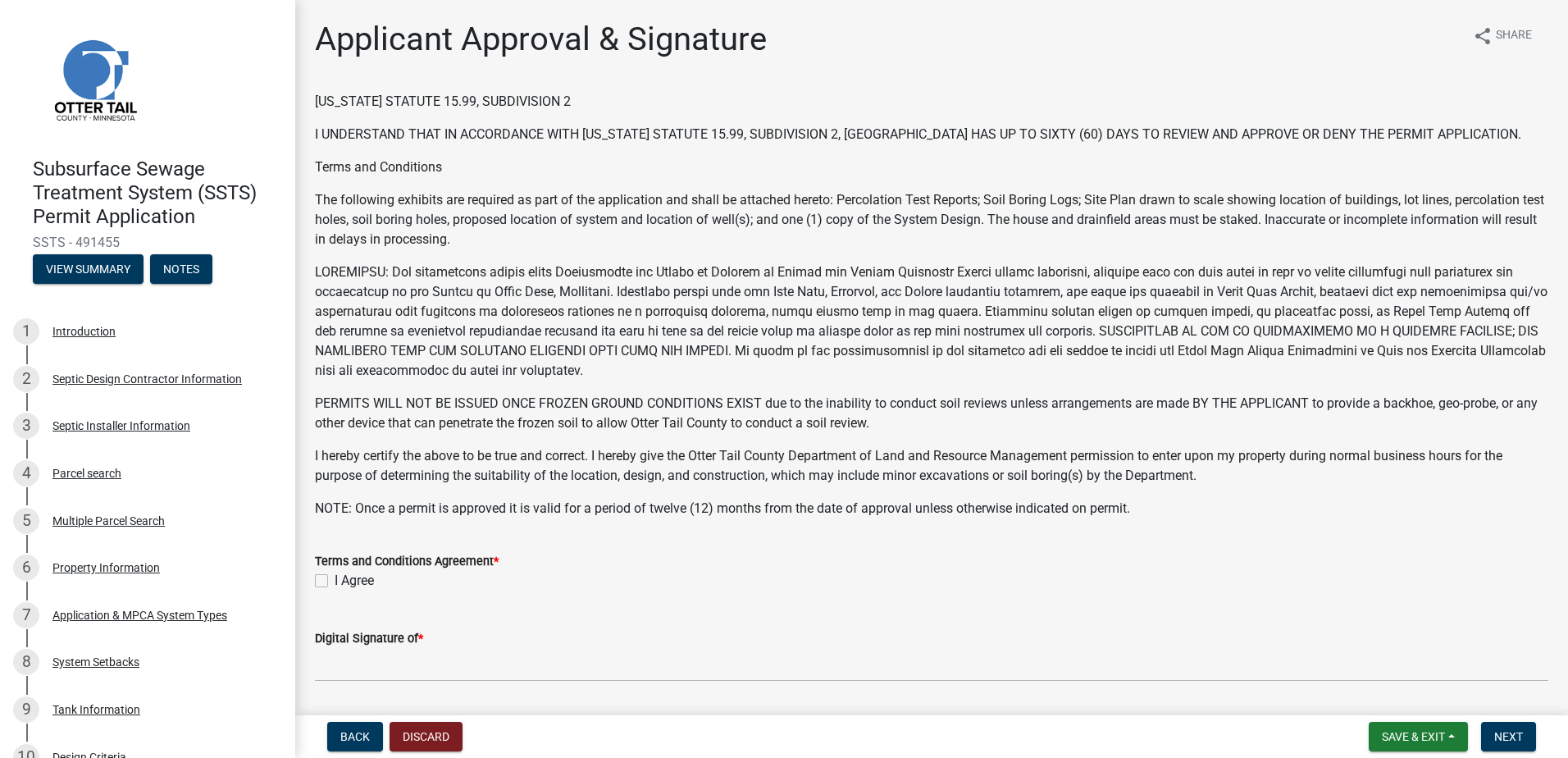
click at [334, 580] on label "I Agree" at bounding box center [354, 581] width 39 height 20
click at [334, 580] on input "I Agree" at bounding box center [339, 576] width 11 height 11
checkbox input "true"
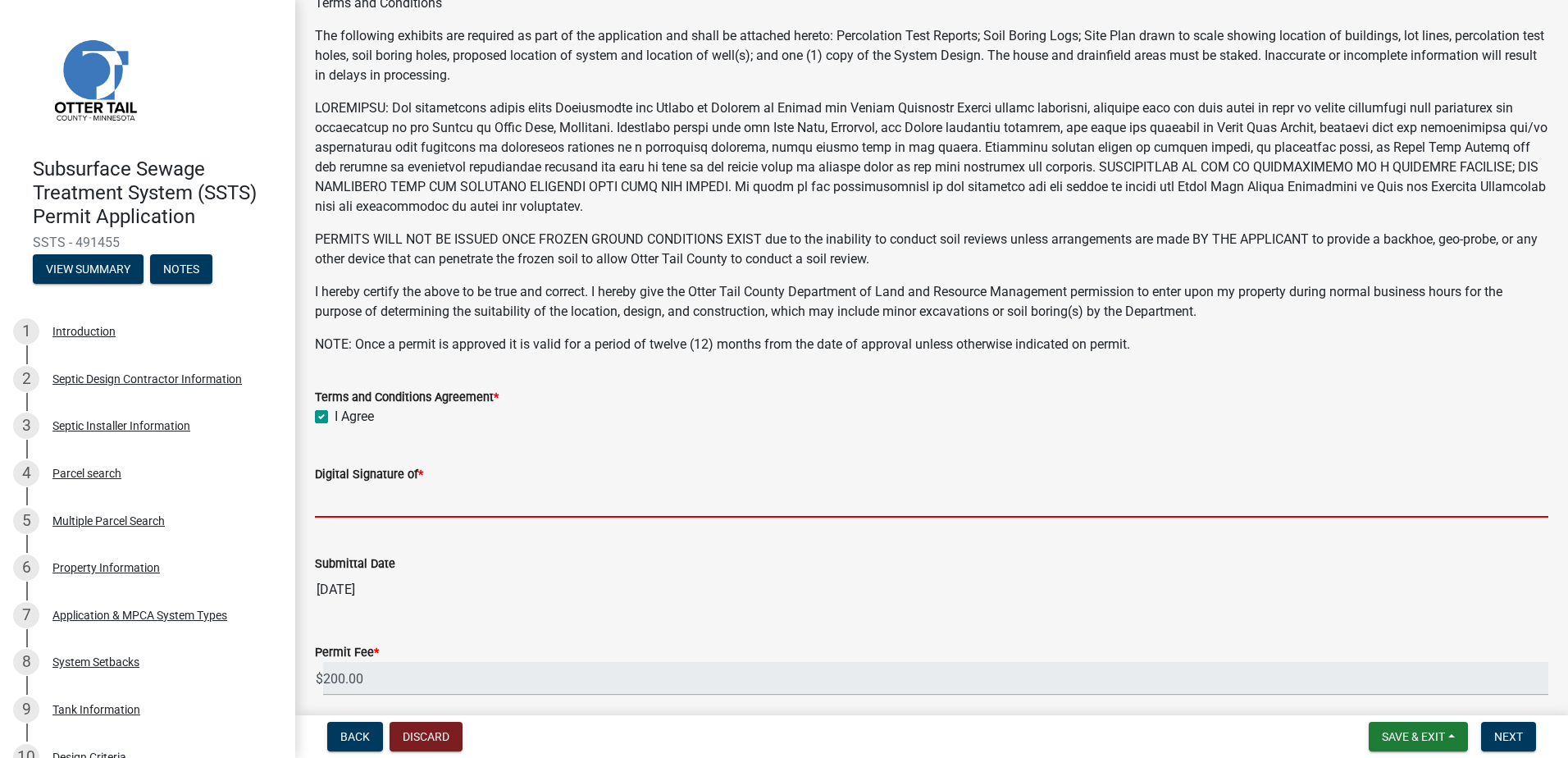
click at [359, 501] on input "Digital Signature of *" at bounding box center [932, 501] width 1234 height 33
type input "[PERSON_NAME]"
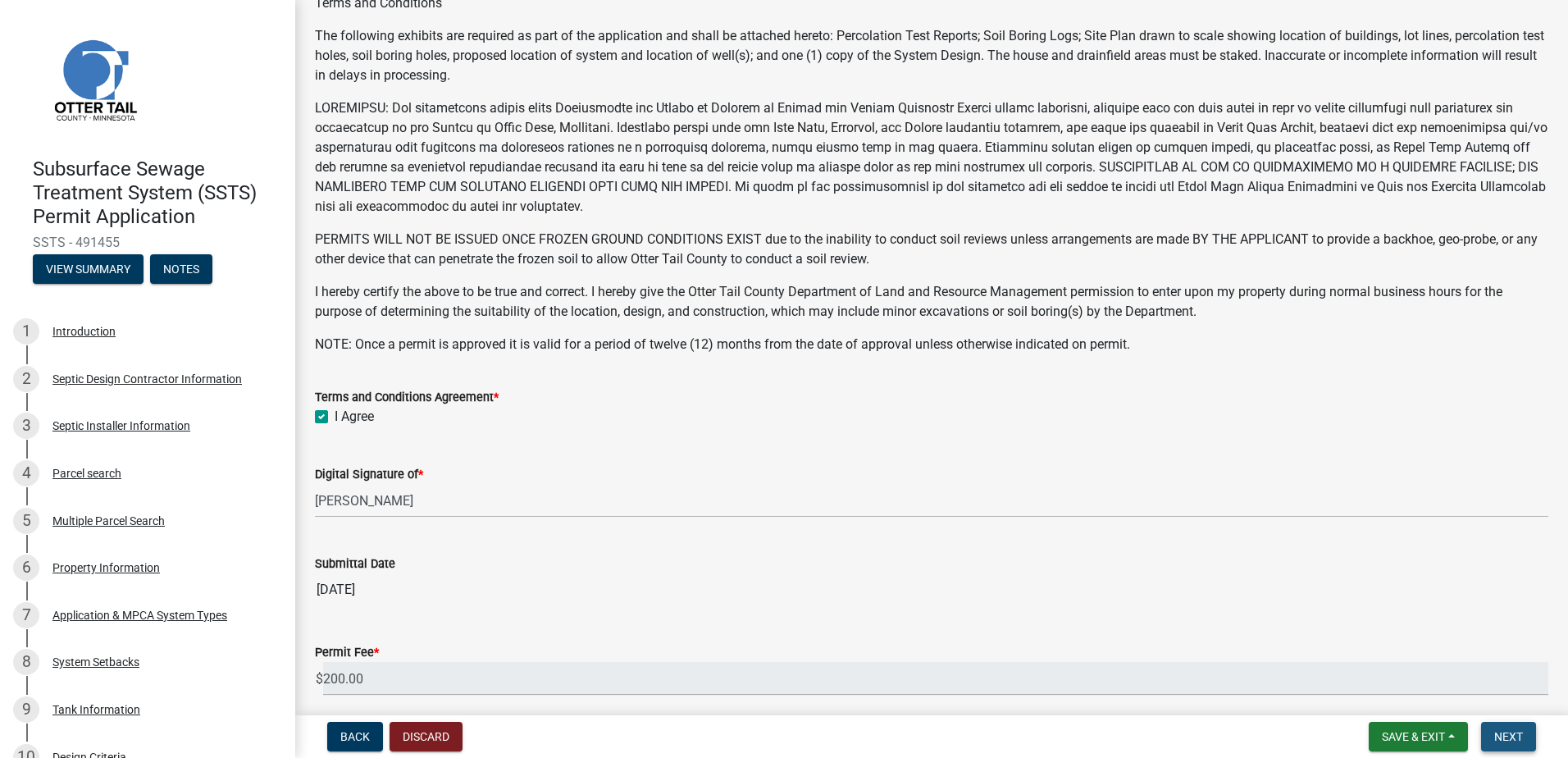
click at [1497, 736] on span "Next" at bounding box center [1507, 736] width 28 height 13
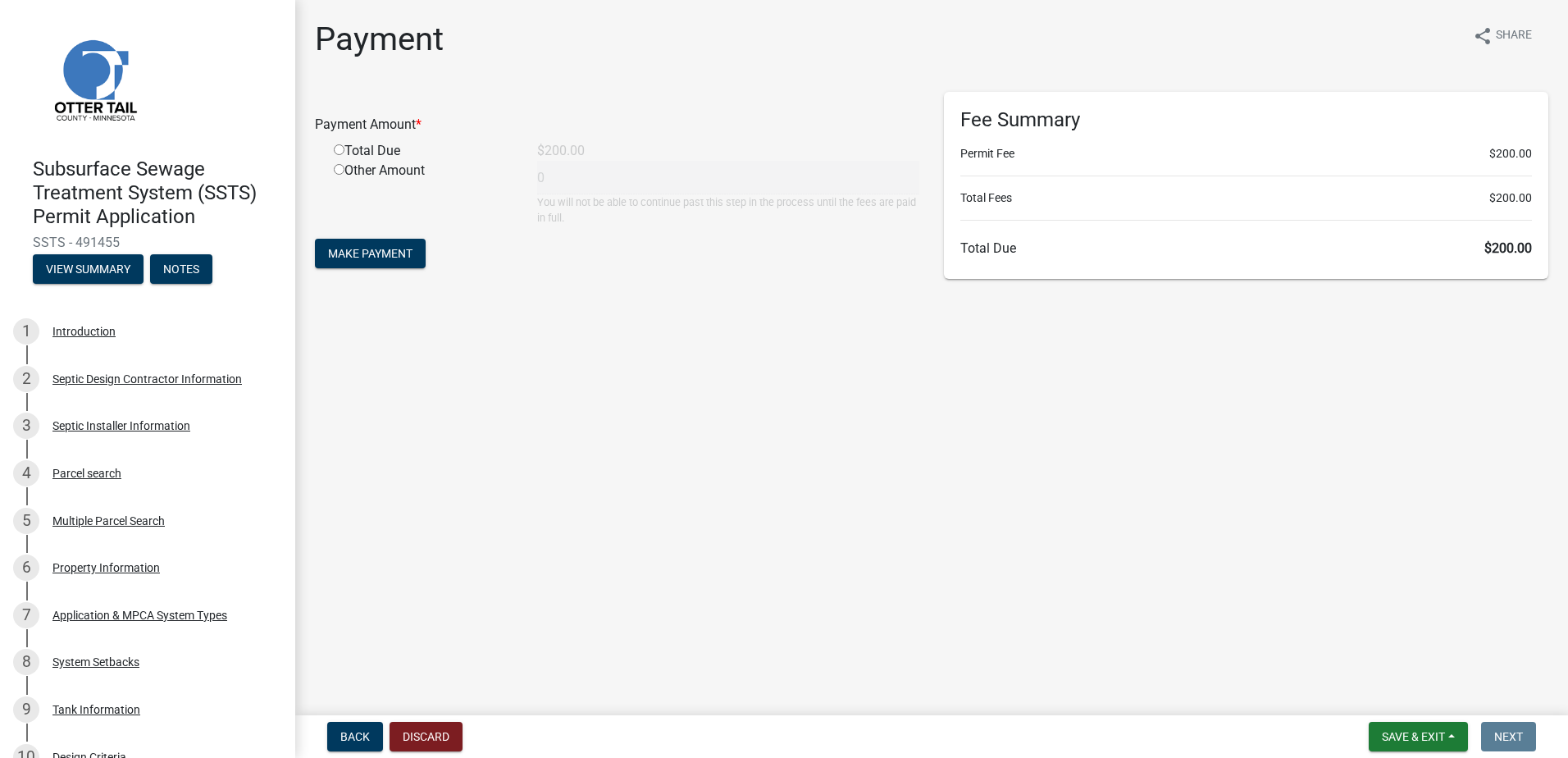
click at [338, 150] on input "radio" at bounding box center [338, 150] width 11 height 11
radio input "true"
type input "200"
click at [351, 249] on span "Make Payment" at bounding box center [370, 253] width 84 height 13
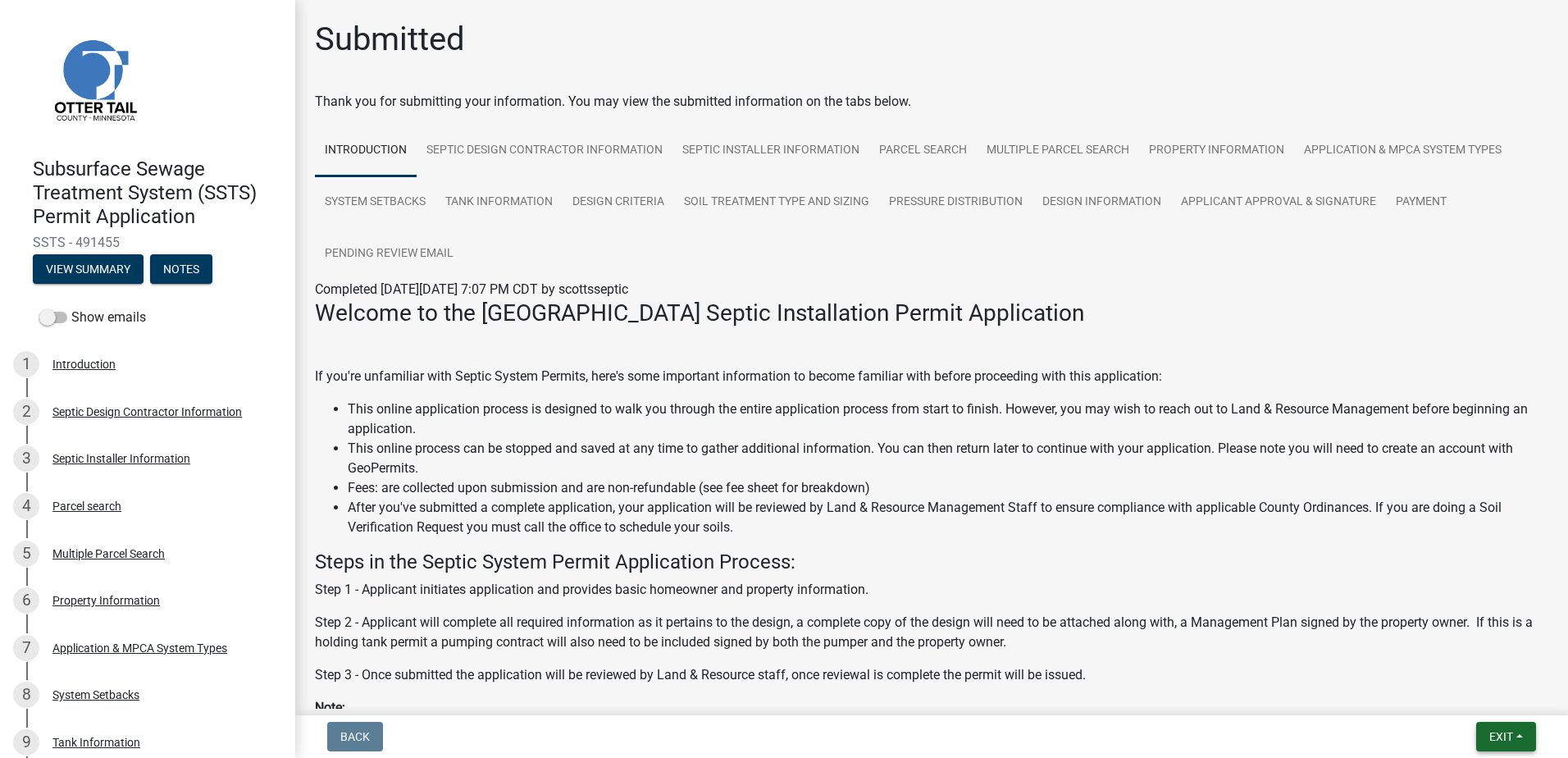
click at [1514, 731] on button "Exit" at bounding box center [1505, 736] width 60 height 29
click at [1492, 694] on button "Save & Exit" at bounding box center [1470, 694] width 131 height 39
